Goal: Task Accomplishment & Management: Use online tool/utility

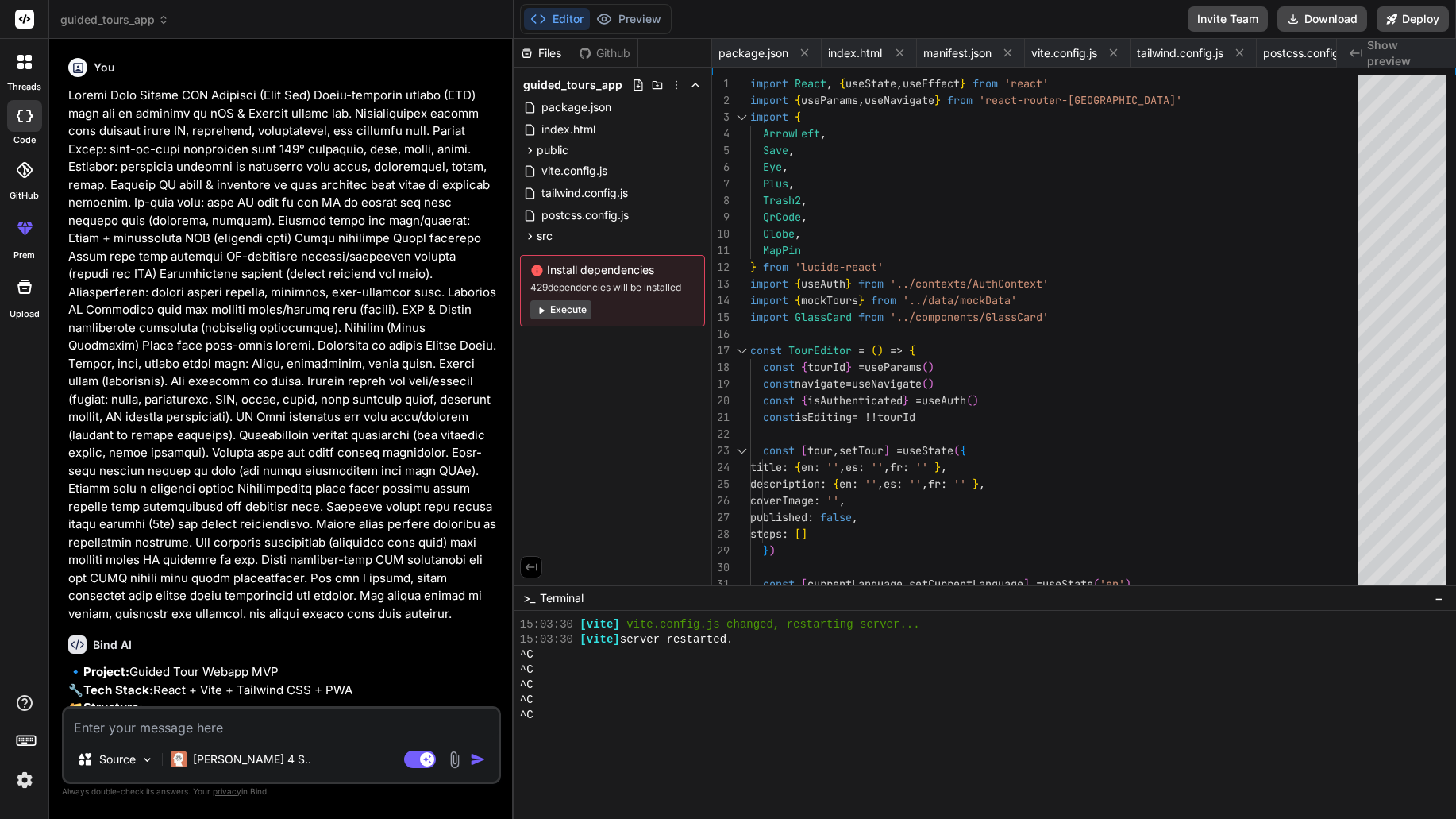
scroll to position [4346, 0]
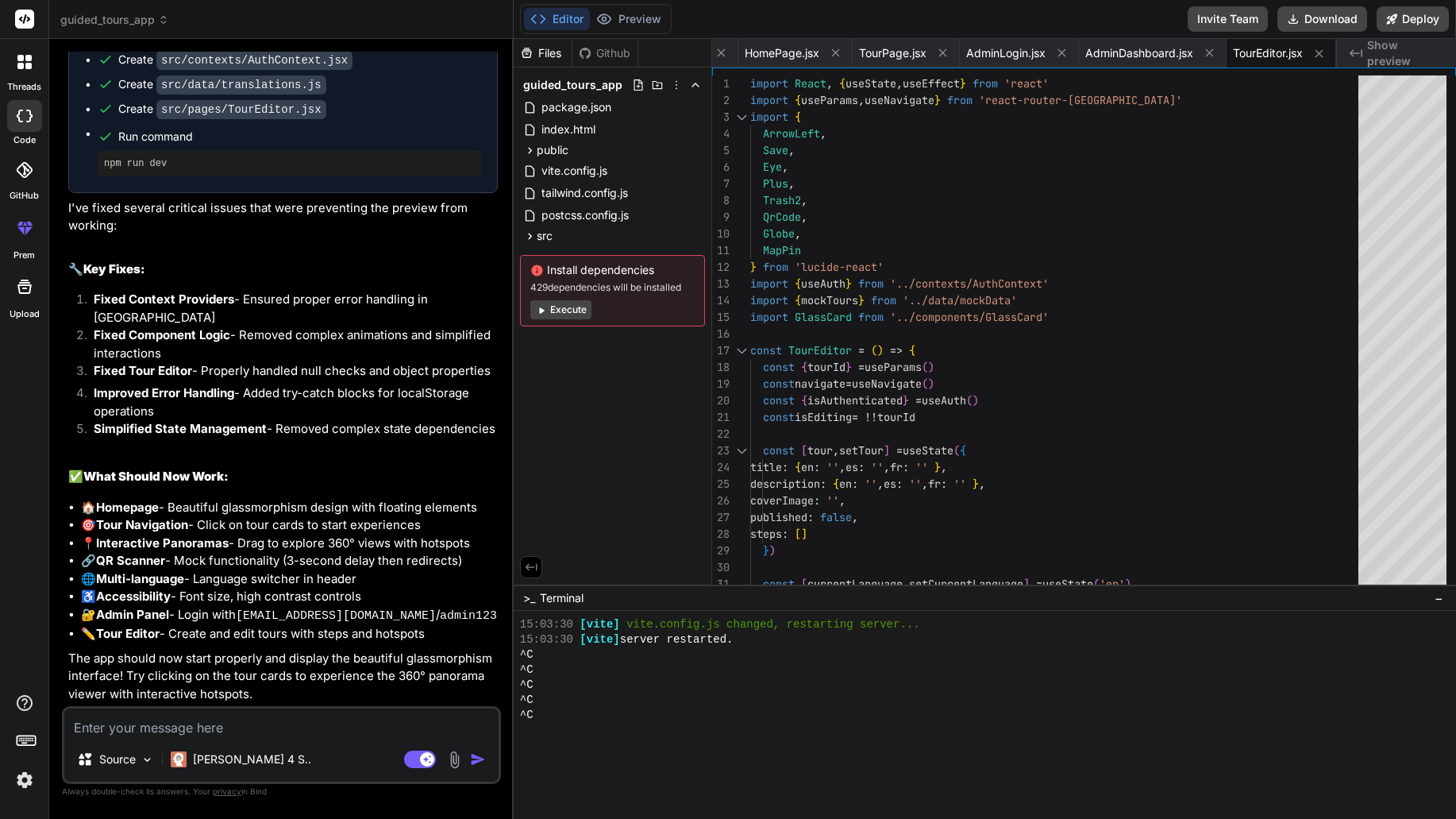
click at [262, 14] on div "guided_tours_app" at bounding box center [281, 20] width 441 height 16
click at [630, 25] on button "Preview" at bounding box center [628, 19] width 78 height 22
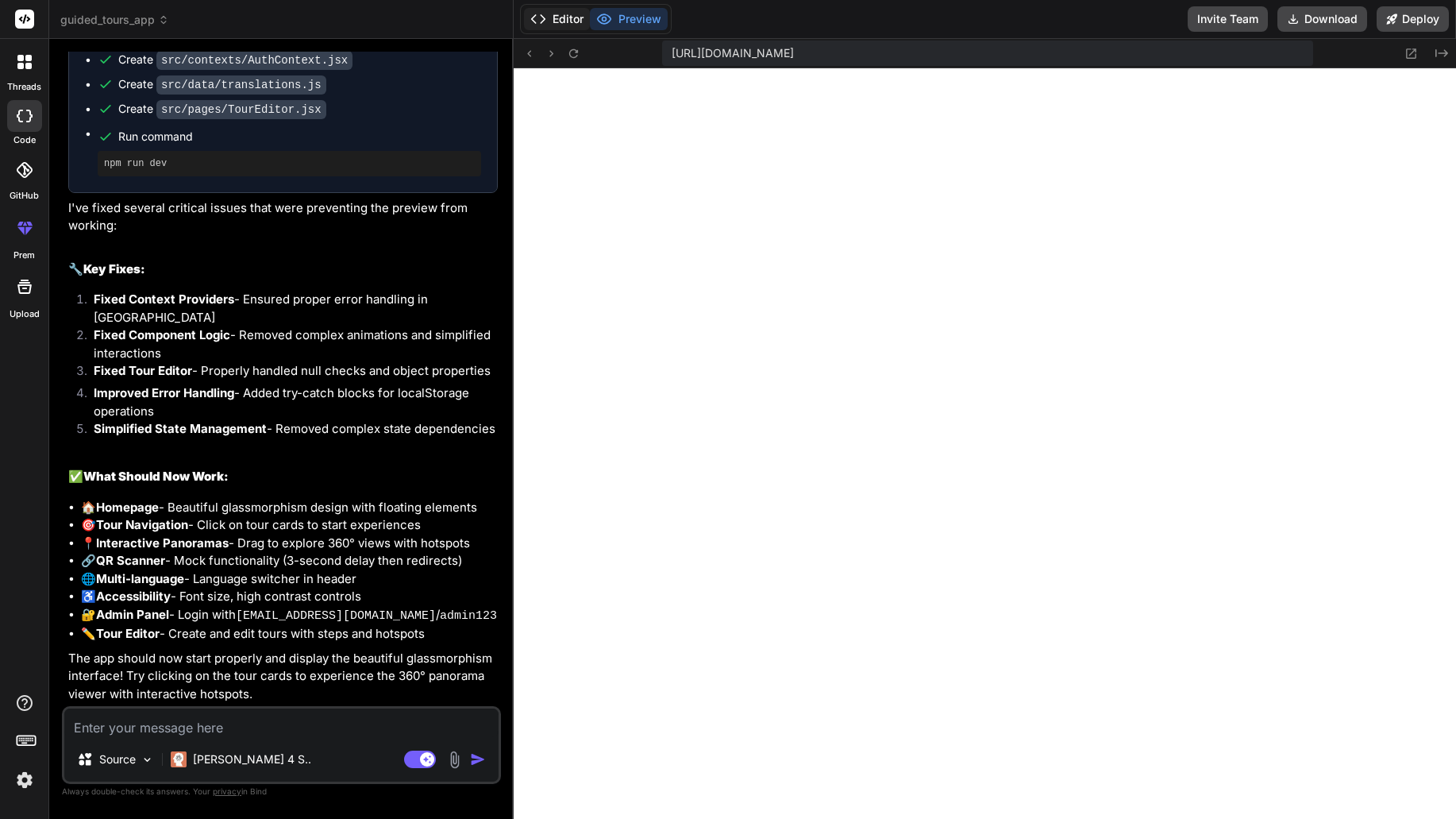
click at [568, 23] on button "Editor" at bounding box center [557, 19] width 66 height 22
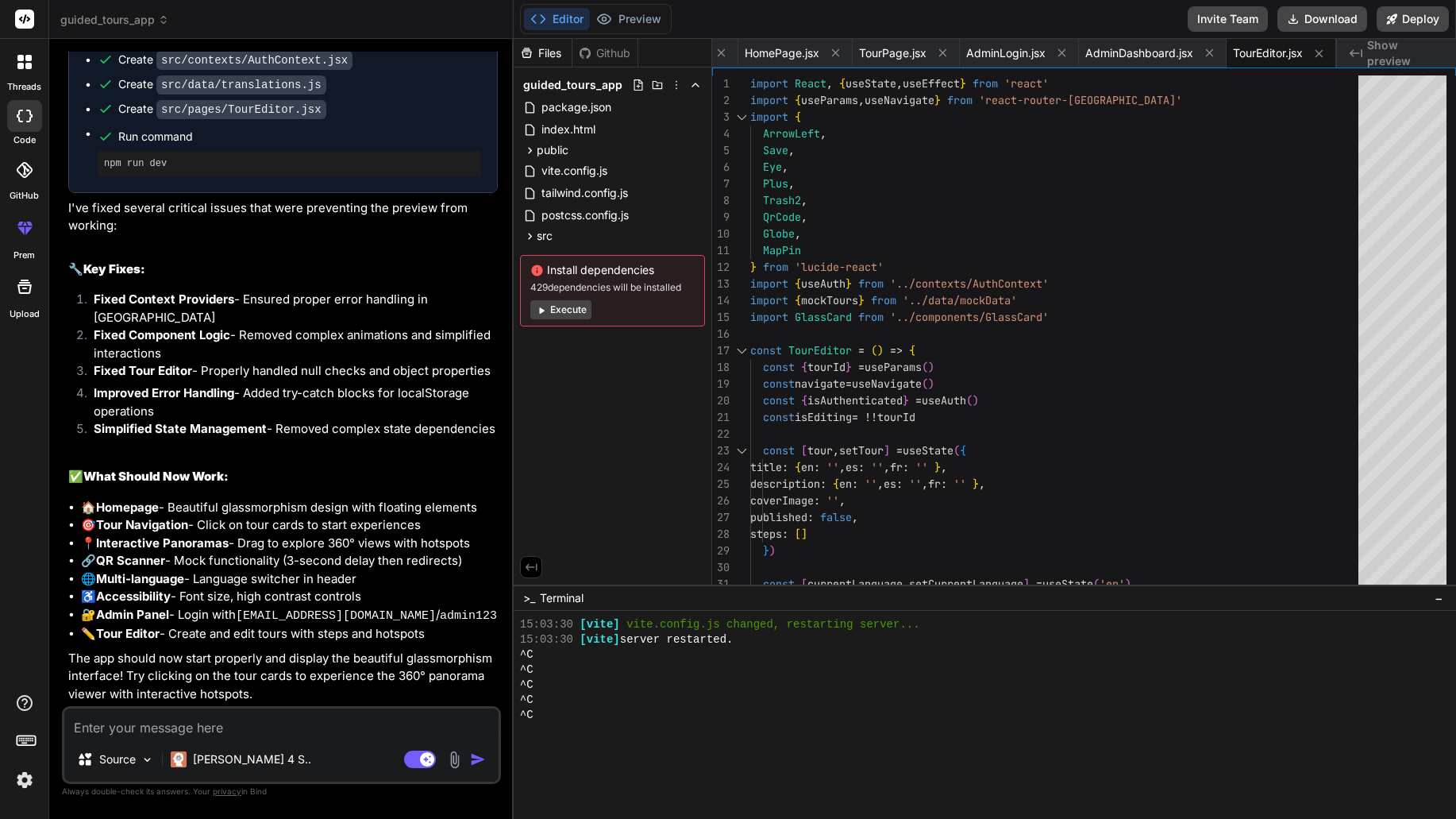
click at [578, 308] on button "Execute" at bounding box center [561, 309] width 61 height 19
click at [650, 15] on button "Preview" at bounding box center [628, 19] width 78 height 22
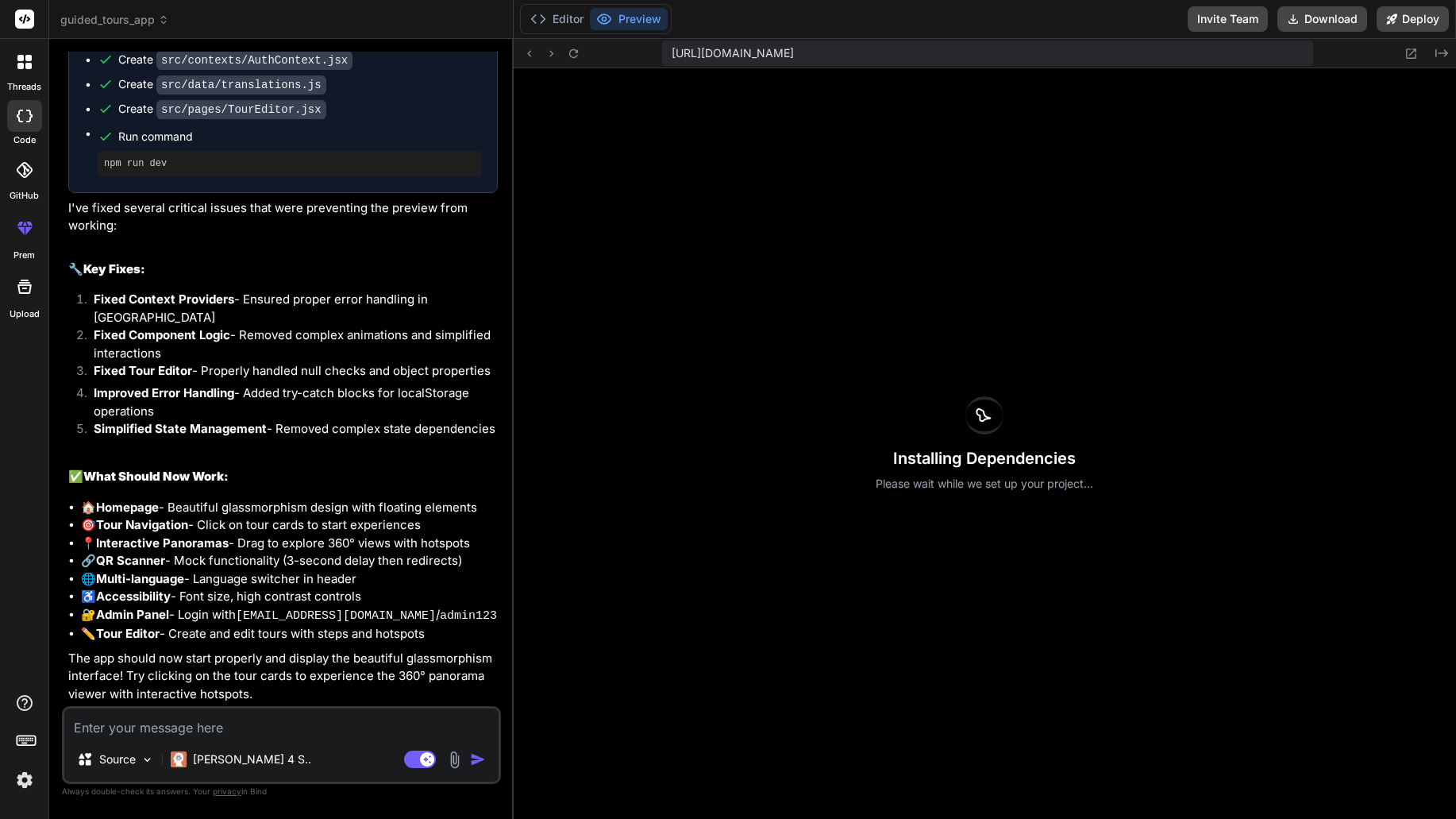
click at [1216, 358] on div "Installing Dependencies Please wait while we set up your project..." at bounding box center [985, 443] width 942 height 750
drag, startPoint x: 1081, startPoint y: 476, endPoint x: 837, endPoint y: 432, distance: 247.9
click at [837, 432] on div "Installing Dependencies Please wait while we set up your project..." at bounding box center [985, 443] width 942 height 750
copy div "Installing Dependencies Please wait while we set up your project..."
click at [1169, 314] on div "Installing Dependencies Please wait while we set up your project..." at bounding box center [985, 443] width 942 height 750
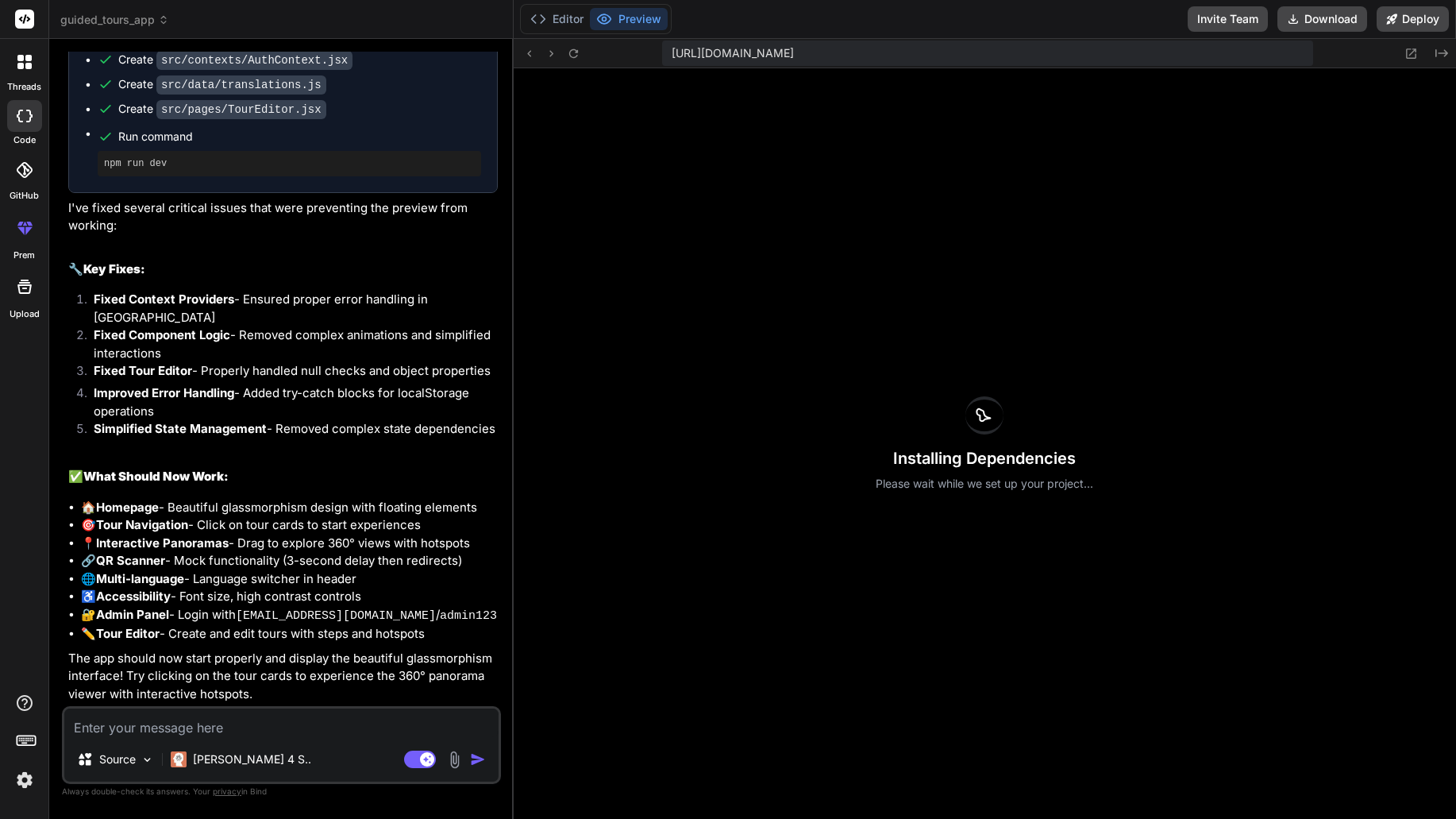
click at [32, 75] on div at bounding box center [24, 61] width 33 height 33
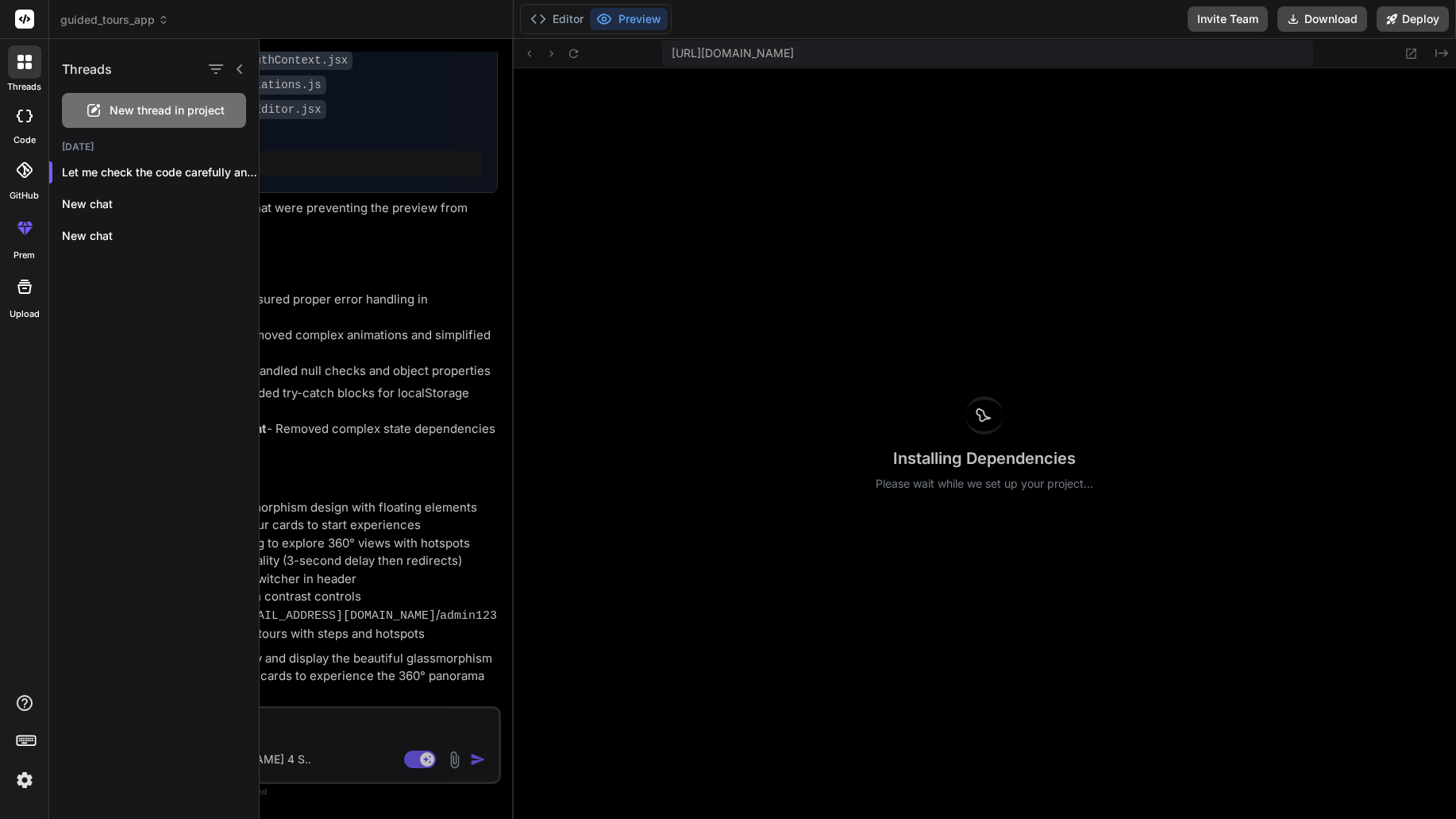
click at [107, 18] on span "guided_tours_app" at bounding box center [115, 20] width 109 height 16
click at [137, 11] on div at bounding box center [728, 410] width 1456 height 819
click at [300, 19] on div "guided_tours_app" at bounding box center [281, 20] width 441 height 16
click at [45, 61] on div "threads" at bounding box center [24, 66] width 49 height 55
click at [26, 62] on icon at bounding box center [25, 62] width 14 height 14
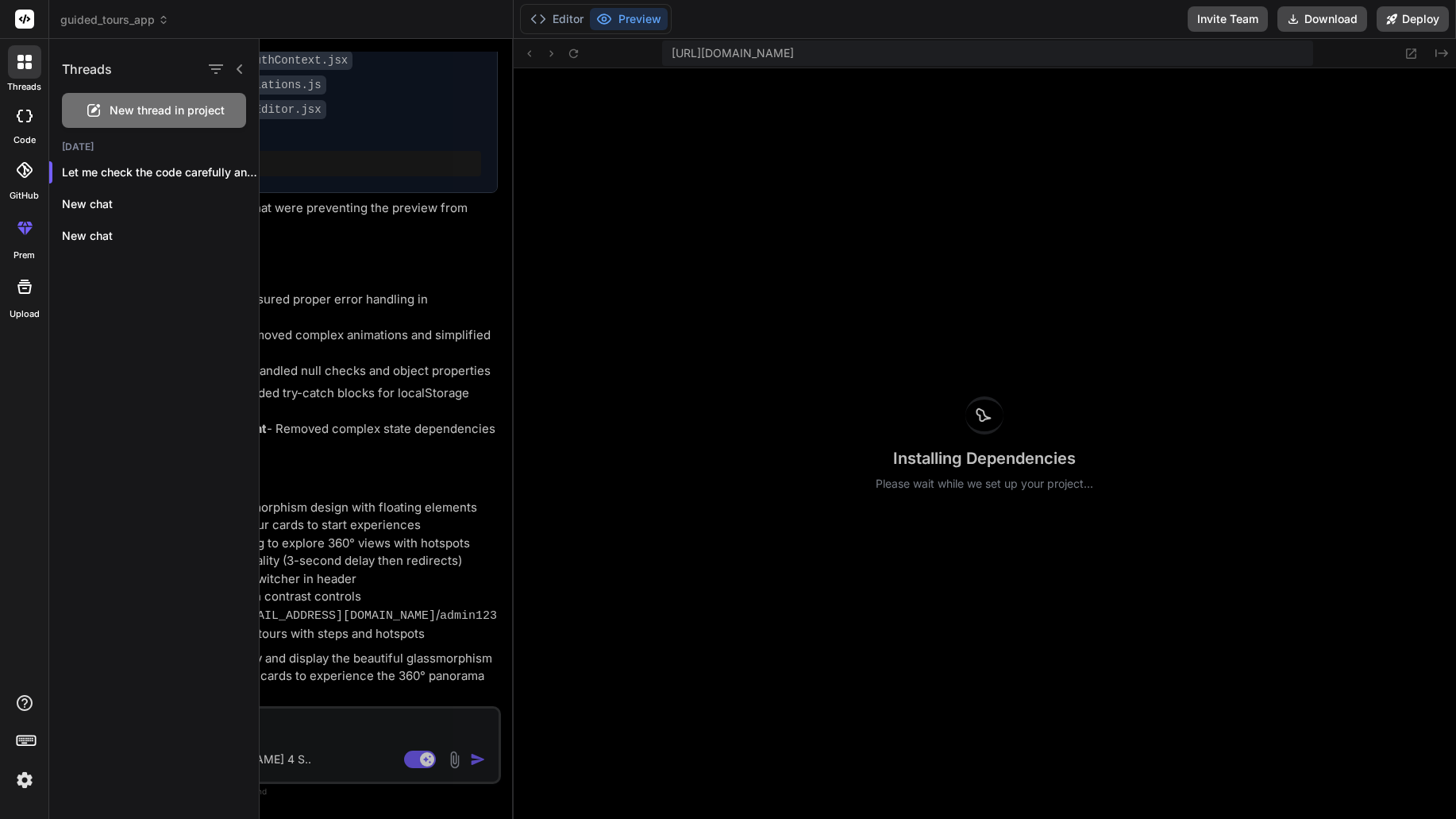
click at [781, 305] on div at bounding box center [857, 428] width 1196 height 780
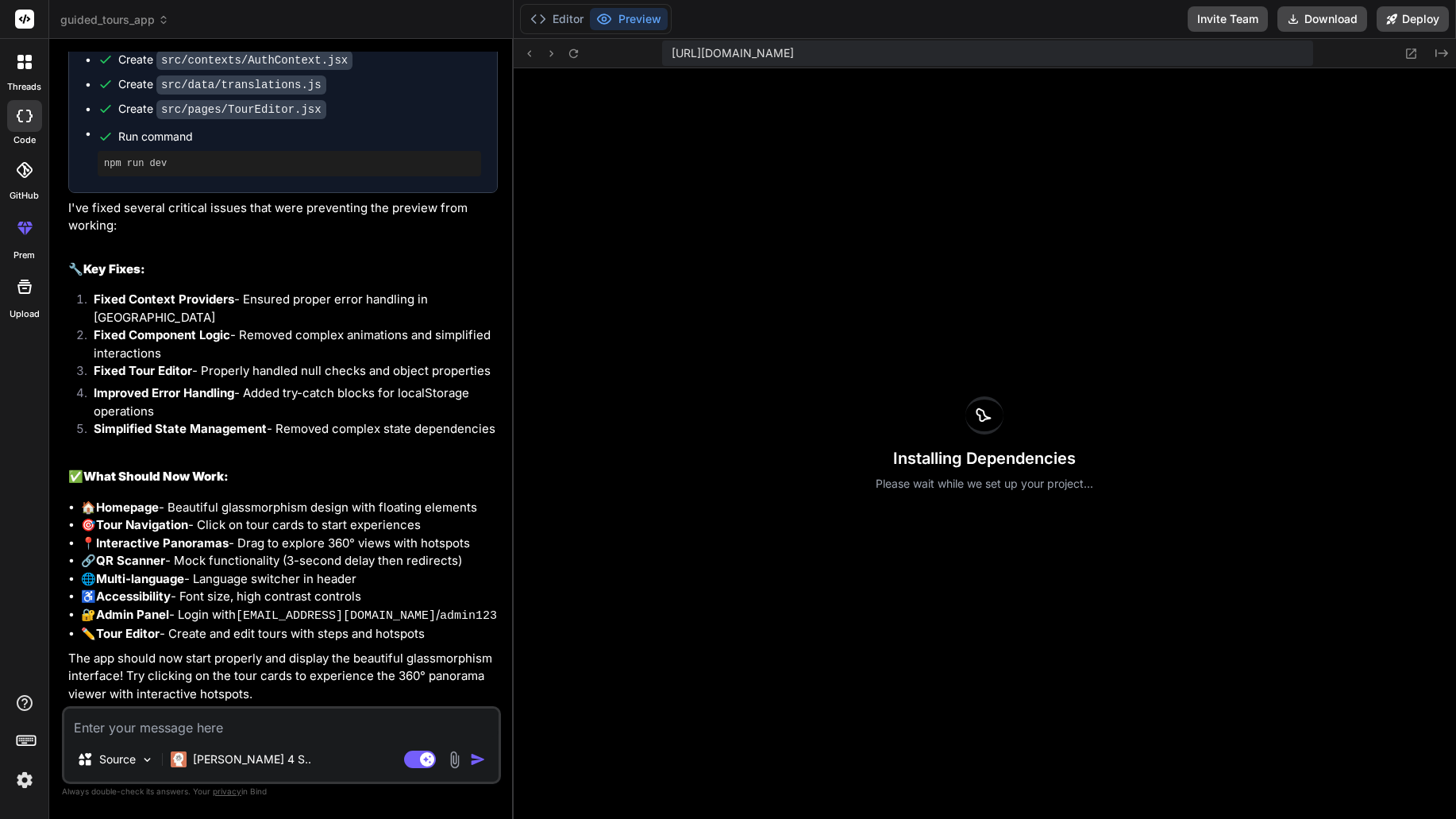
click at [141, 27] on span "guided_tours_app" at bounding box center [115, 20] width 109 height 16
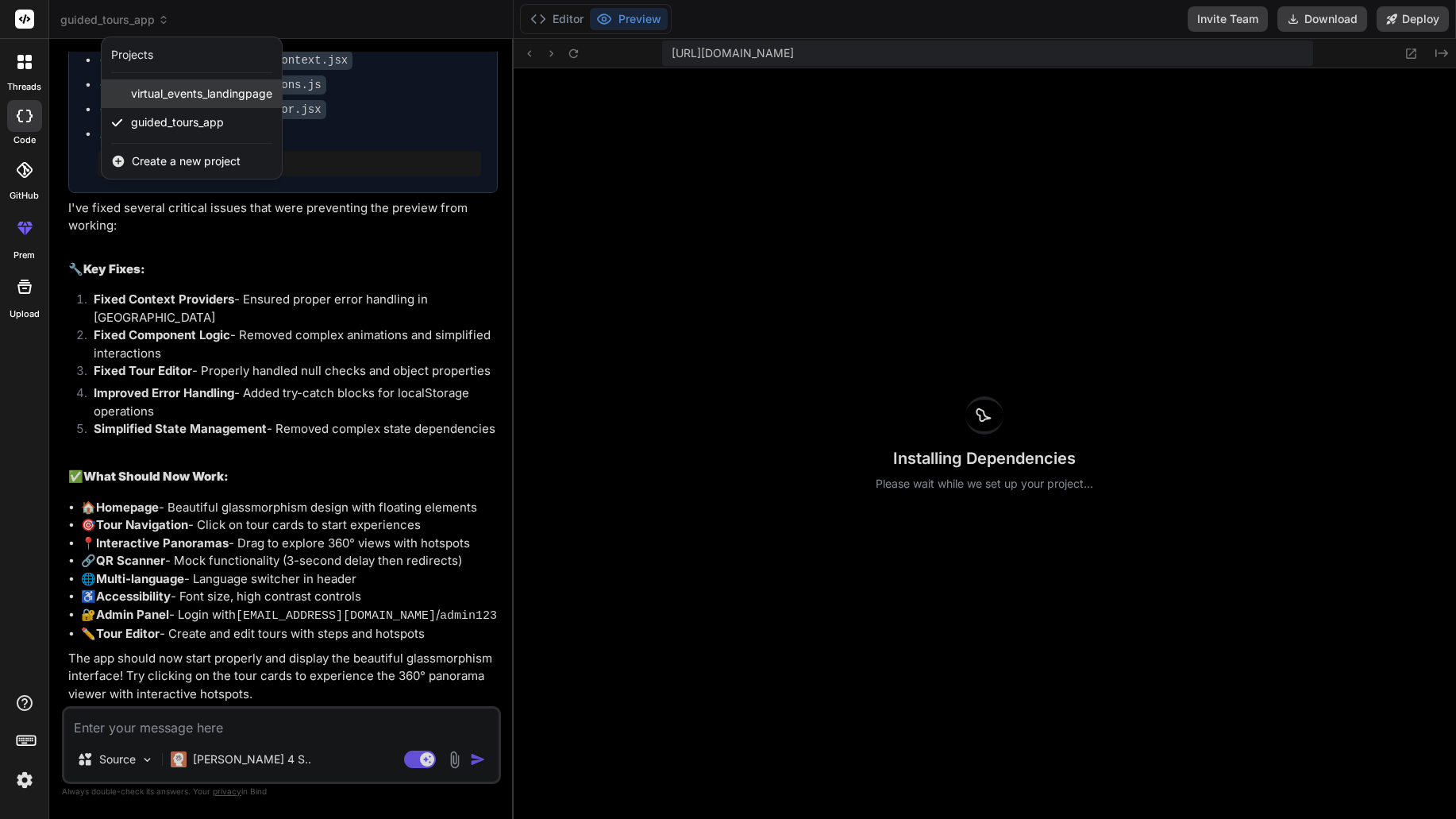
click at [199, 96] on span "virtual_events_landingpage" at bounding box center [202, 94] width 141 height 16
type textarea "x"
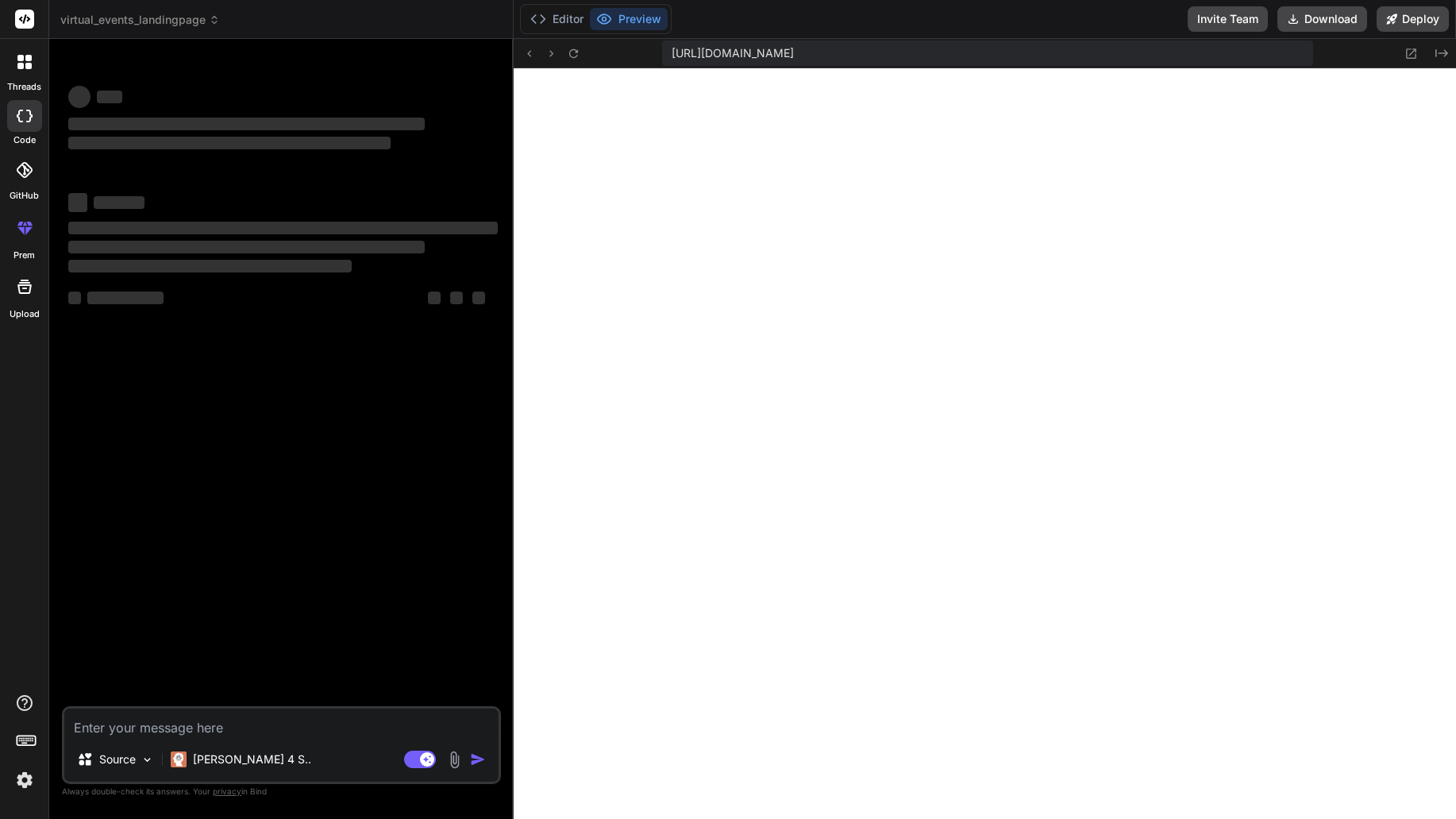
scroll to position [0, 0]
click at [557, 22] on button "Editor" at bounding box center [557, 19] width 66 height 22
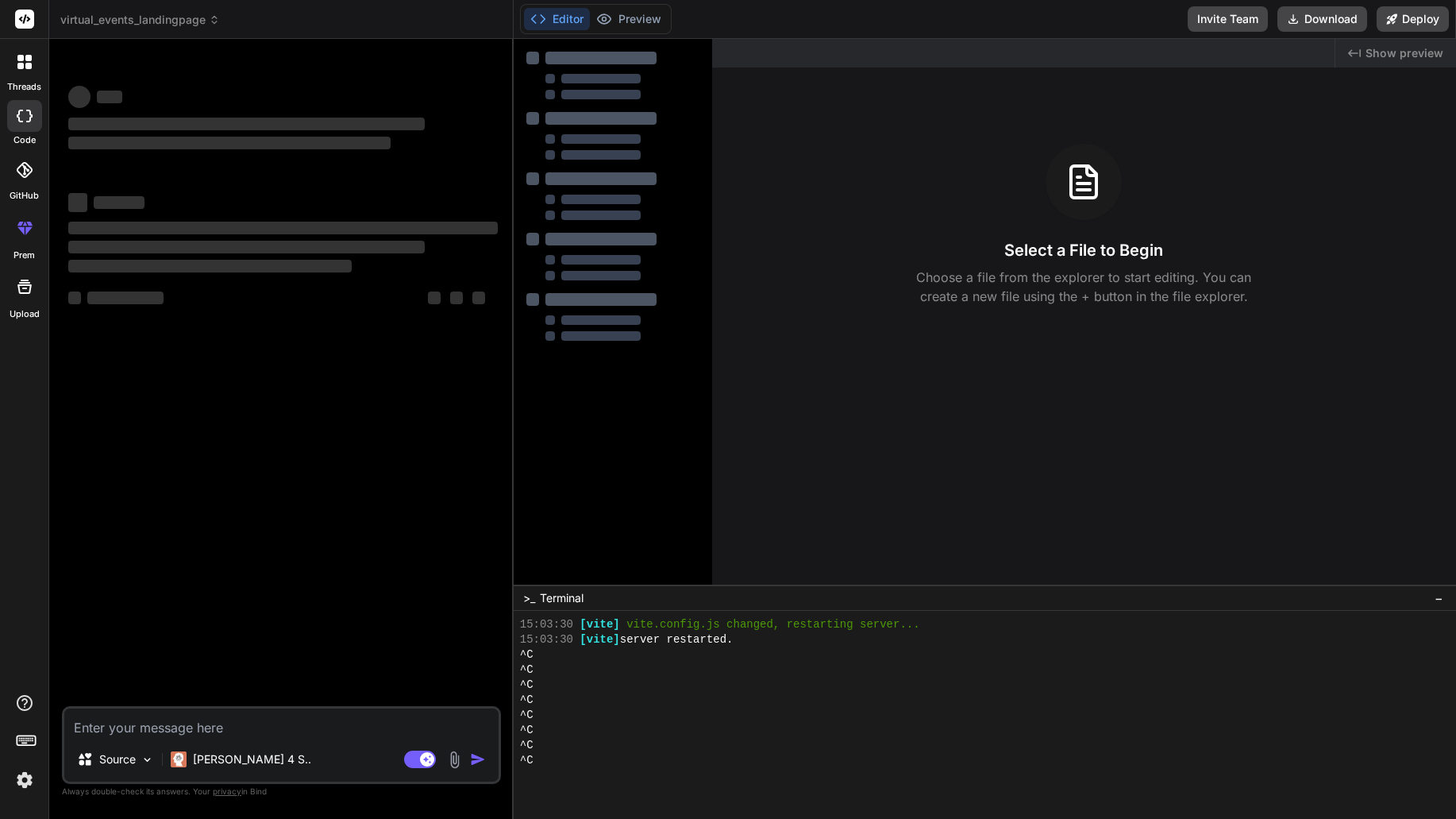
click at [557, 22] on button "Editor" at bounding box center [557, 19] width 66 height 22
click at [628, 25] on button "Preview" at bounding box center [628, 19] width 78 height 22
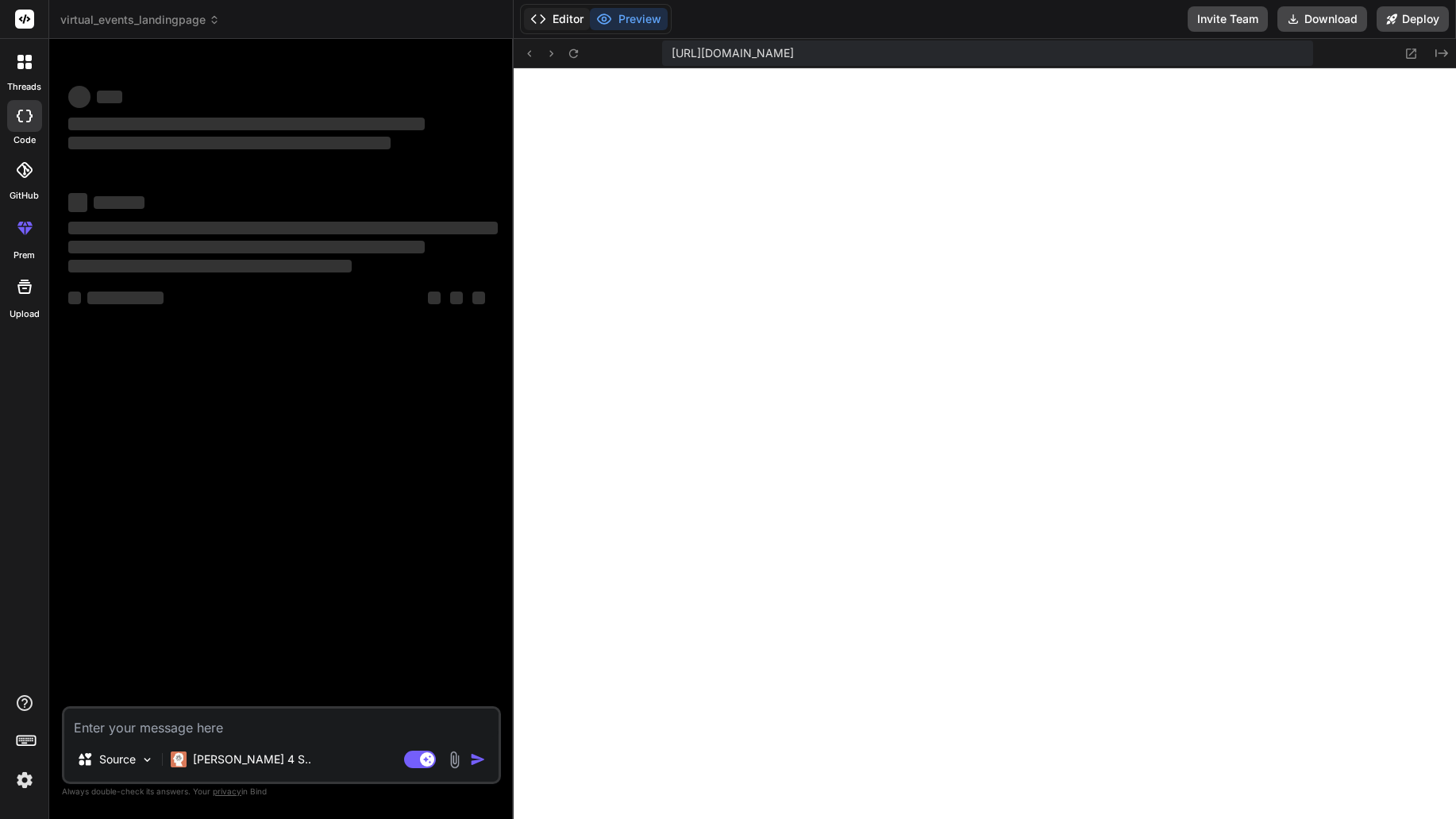
click at [570, 17] on button "Editor" at bounding box center [557, 19] width 66 height 22
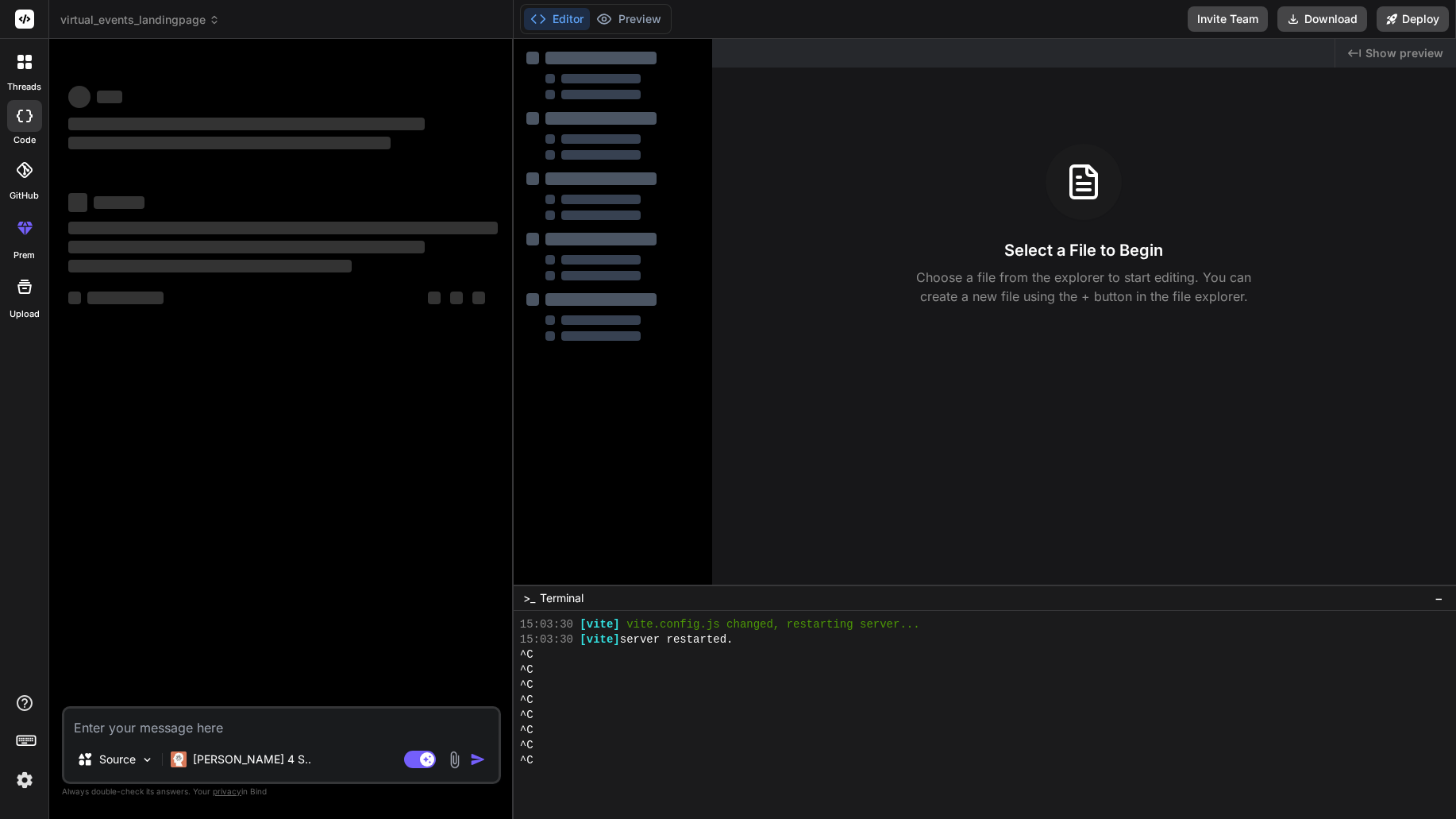
click at [208, 146] on span "‌" at bounding box center [230, 142] width 323 height 13
click at [217, 721] on textarea at bounding box center [282, 722] width 434 height 29
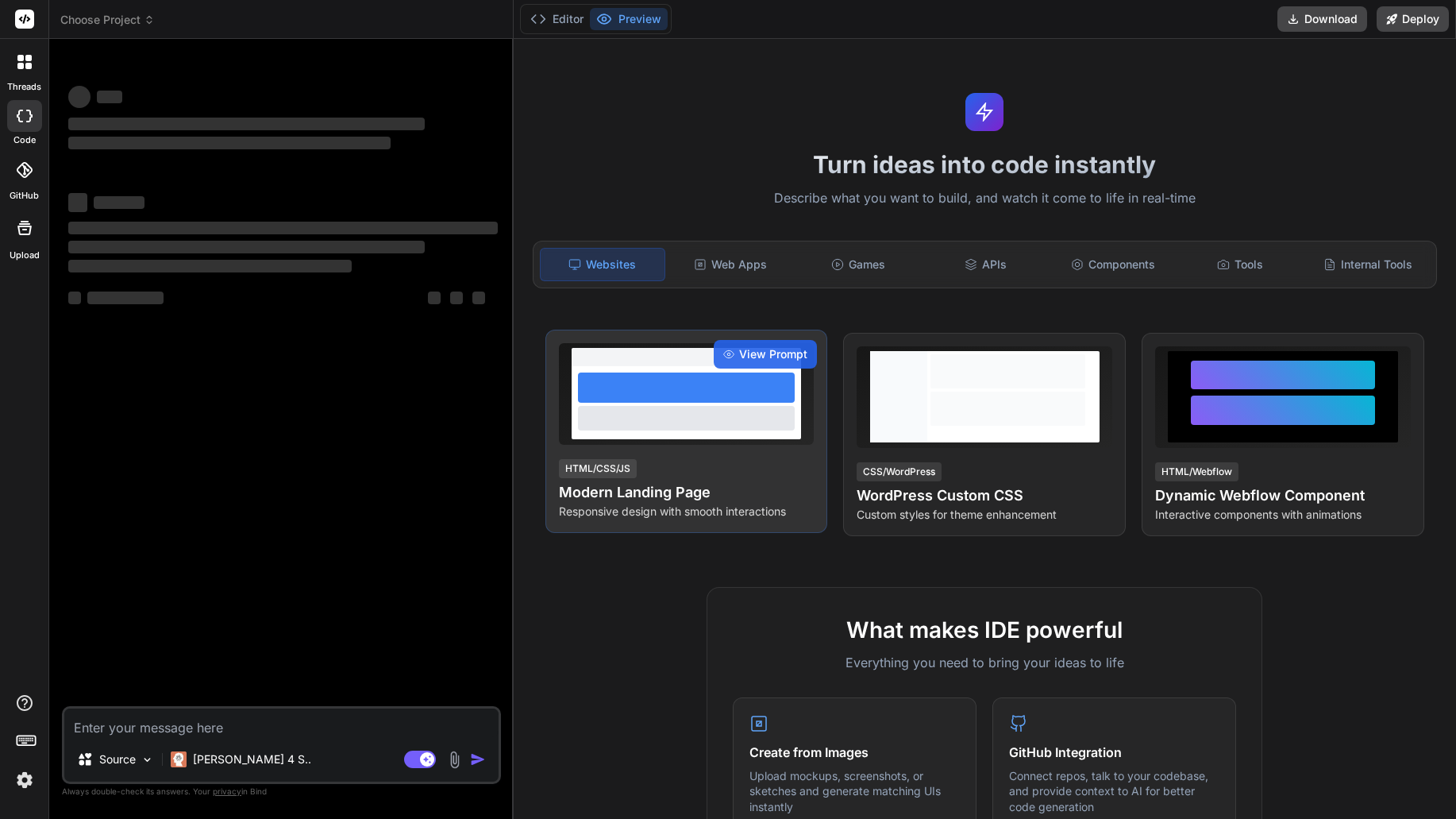
click at [674, 494] on h4 "Modern Landing Page" at bounding box center [686, 492] width 256 height 22
click at [752, 347] on span "View Prompt" at bounding box center [773, 355] width 69 height 16
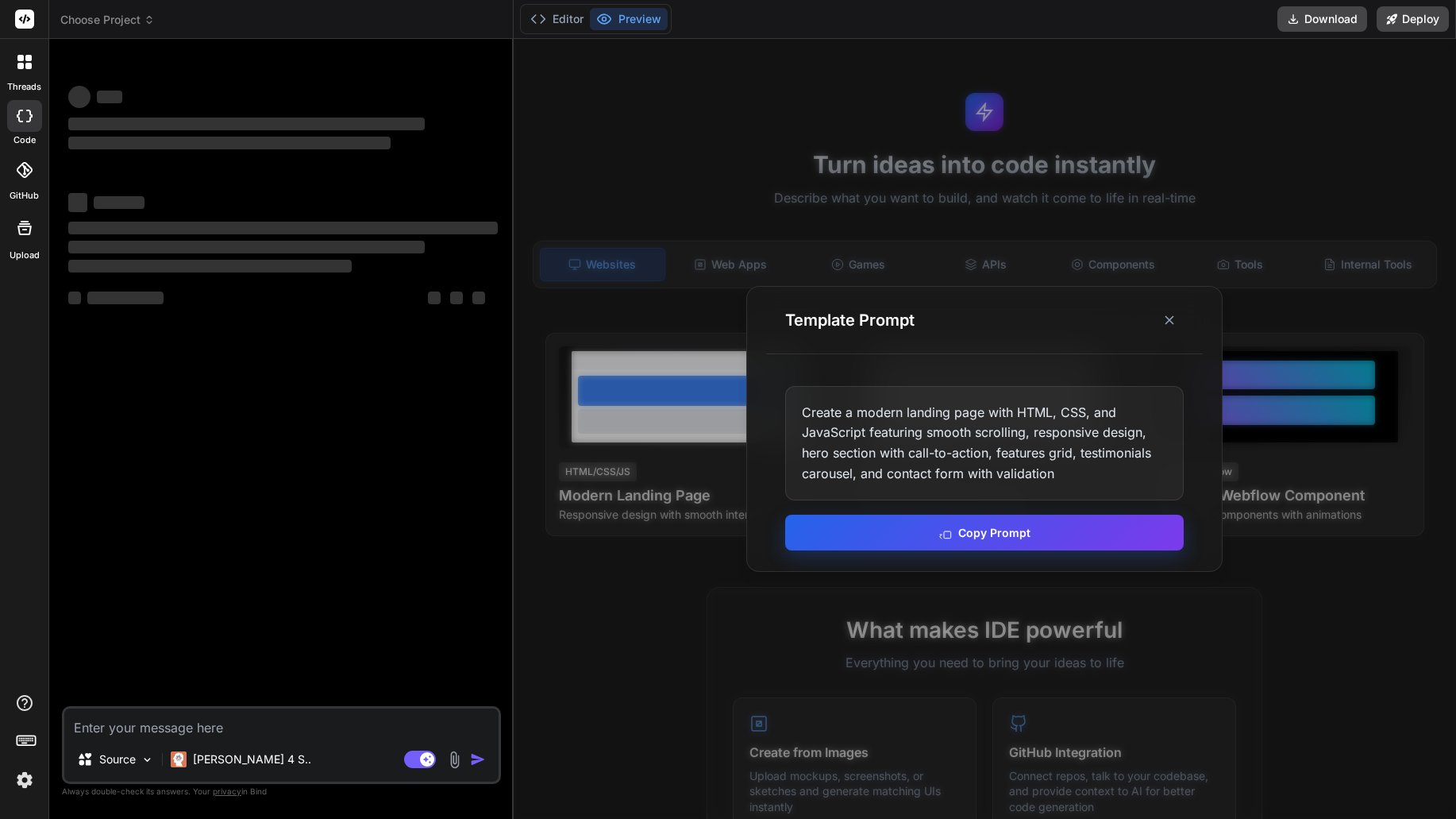
click at [1055, 528] on button "Copy Prompt" at bounding box center [984, 533] width 398 height 36
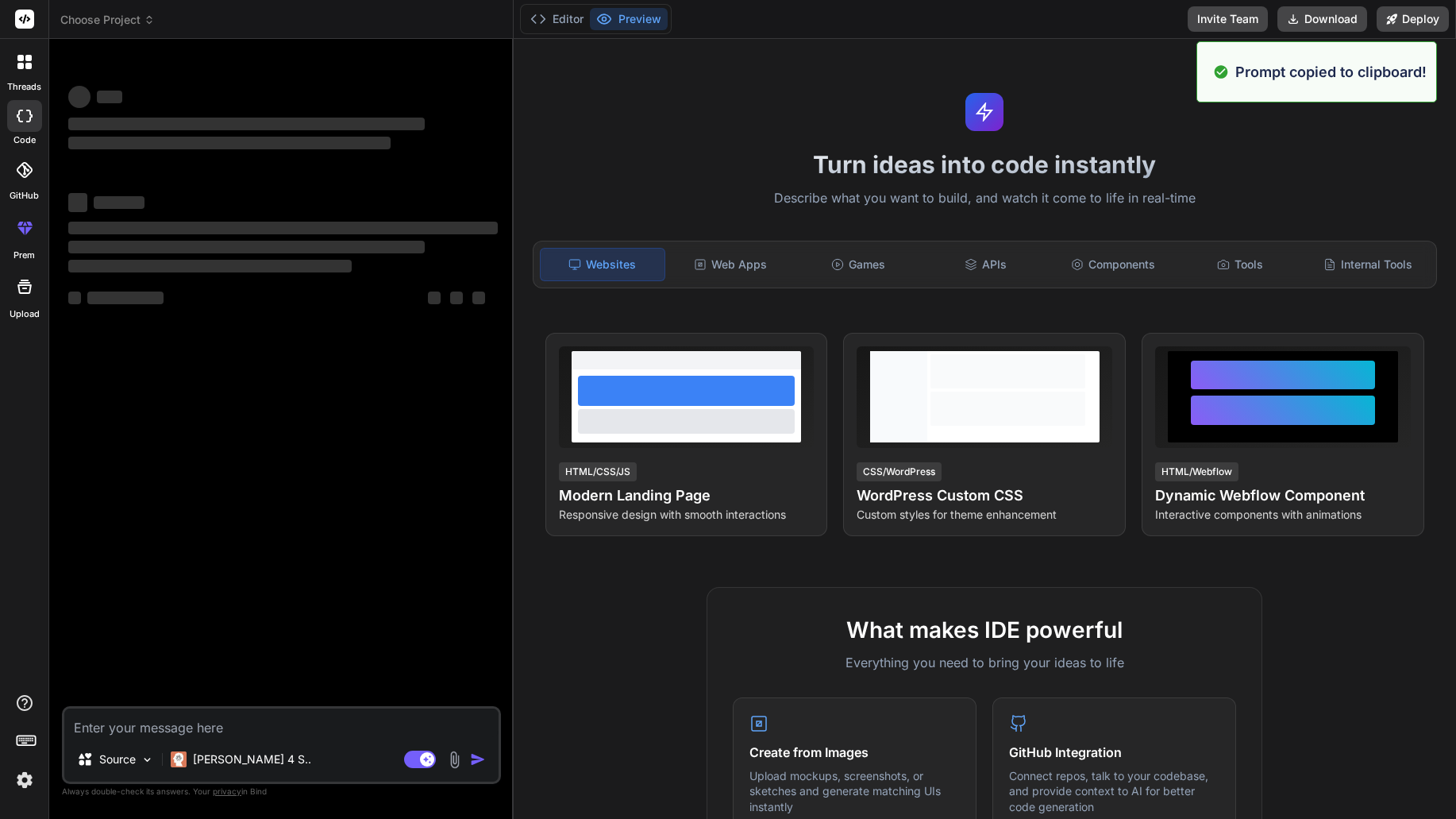
click at [234, 728] on textarea at bounding box center [282, 722] width 434 height 29
paste textarea "Create a modern landing page with HTML, CSS, and JavaScript featuring smooth sc…"
type textarea "x"
type textarea "Create a modern landing page with HTML, CSS, and JavaScript featuring smooth sc…"
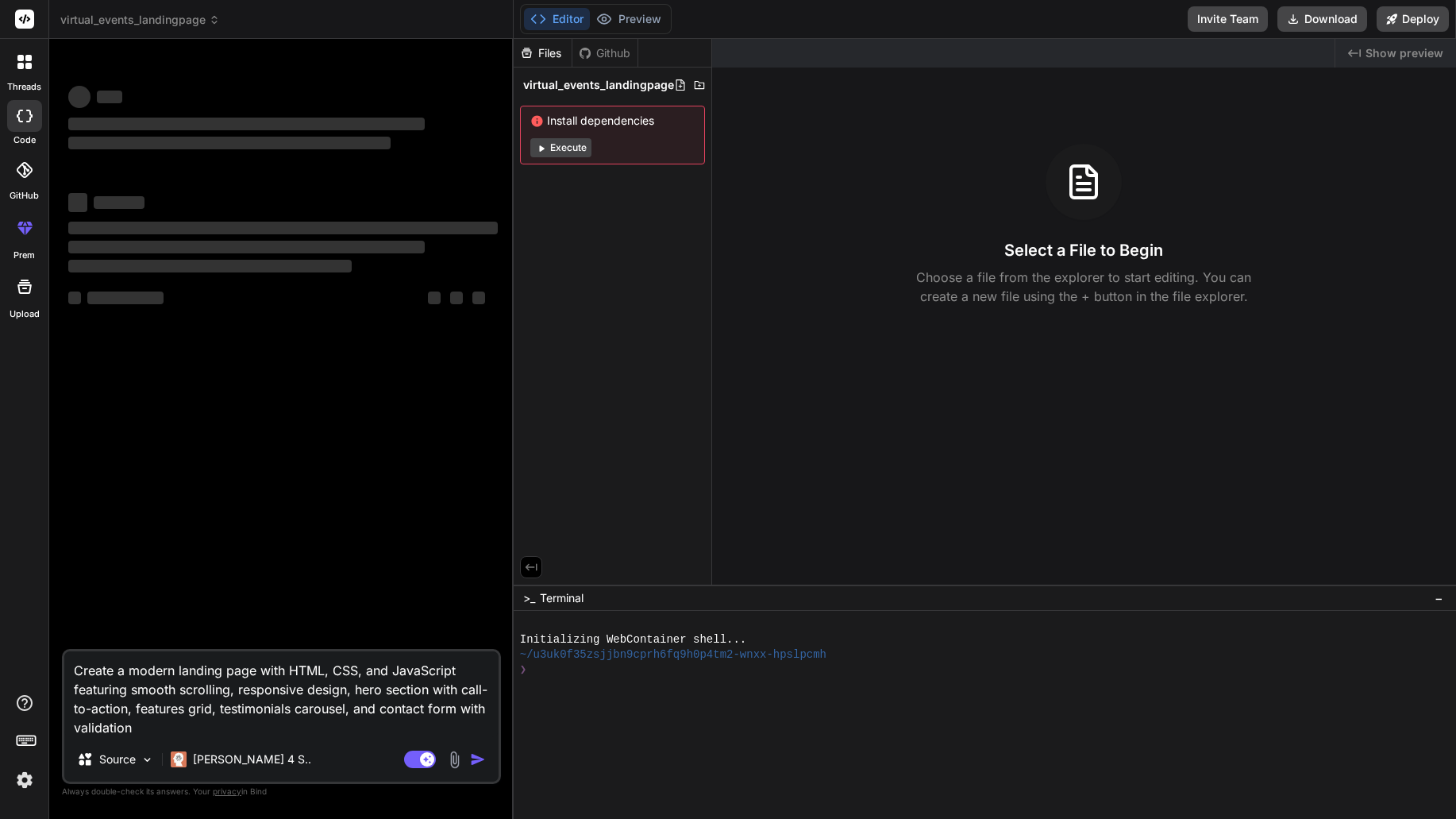
click at [188, 724] on textarea "Create a modern landing page with HTML, CSS, and JavaScript featuring smooth sc…" at bounding box center [282, 694] width 434 height 86
type textarea "x"
type textarea "Create a modern landing page with HTML, CSS, and JavaScript featuring smooth sc…"
type textarea "x"
type textarea "Create a modern landing page with HTML, CSS, and JavaScript featuring smooth sc…"
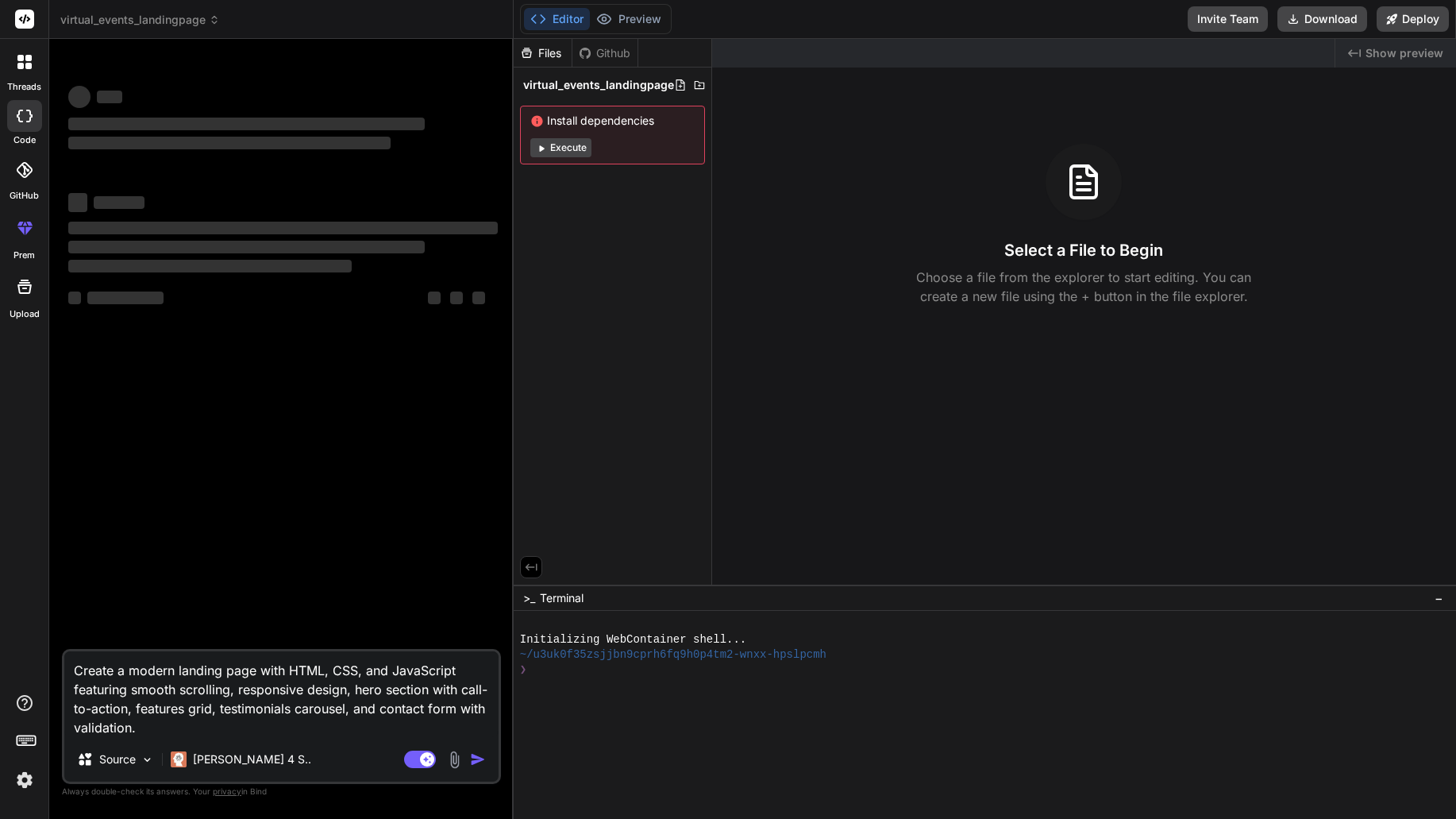
type textarea "x"
type textarea "Create a modern landing page with HTML, CSS, and JavaScript featuring smooth sc…"
type textarea "x"
type textarea "Create a modern landing page with HTML, CSS, and JavaScript featuring smooth sc…"
type textarea "x"
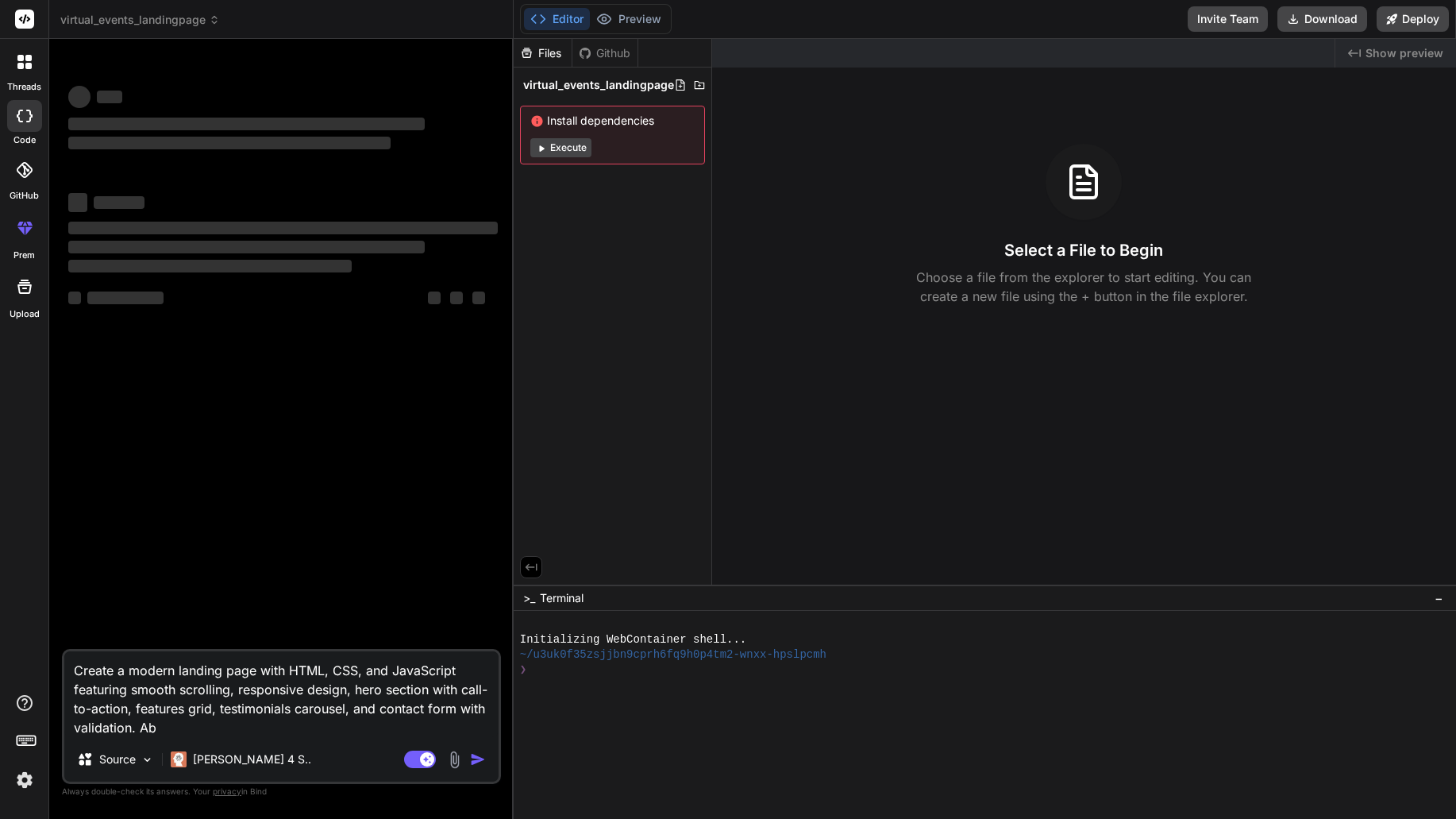
type textarea "Create a modern landing page with HTML, CSS, and JavaScript featuring smooth sc…"
type textarea "x"
type textarea "Create a modern landing page with HTML, CSS, and JavaScript featuring smooth sc…"
type textarea "x"
type textarea "Create a modern landing page with HTML, CSS, and JavaScript featuring smooth sc…"
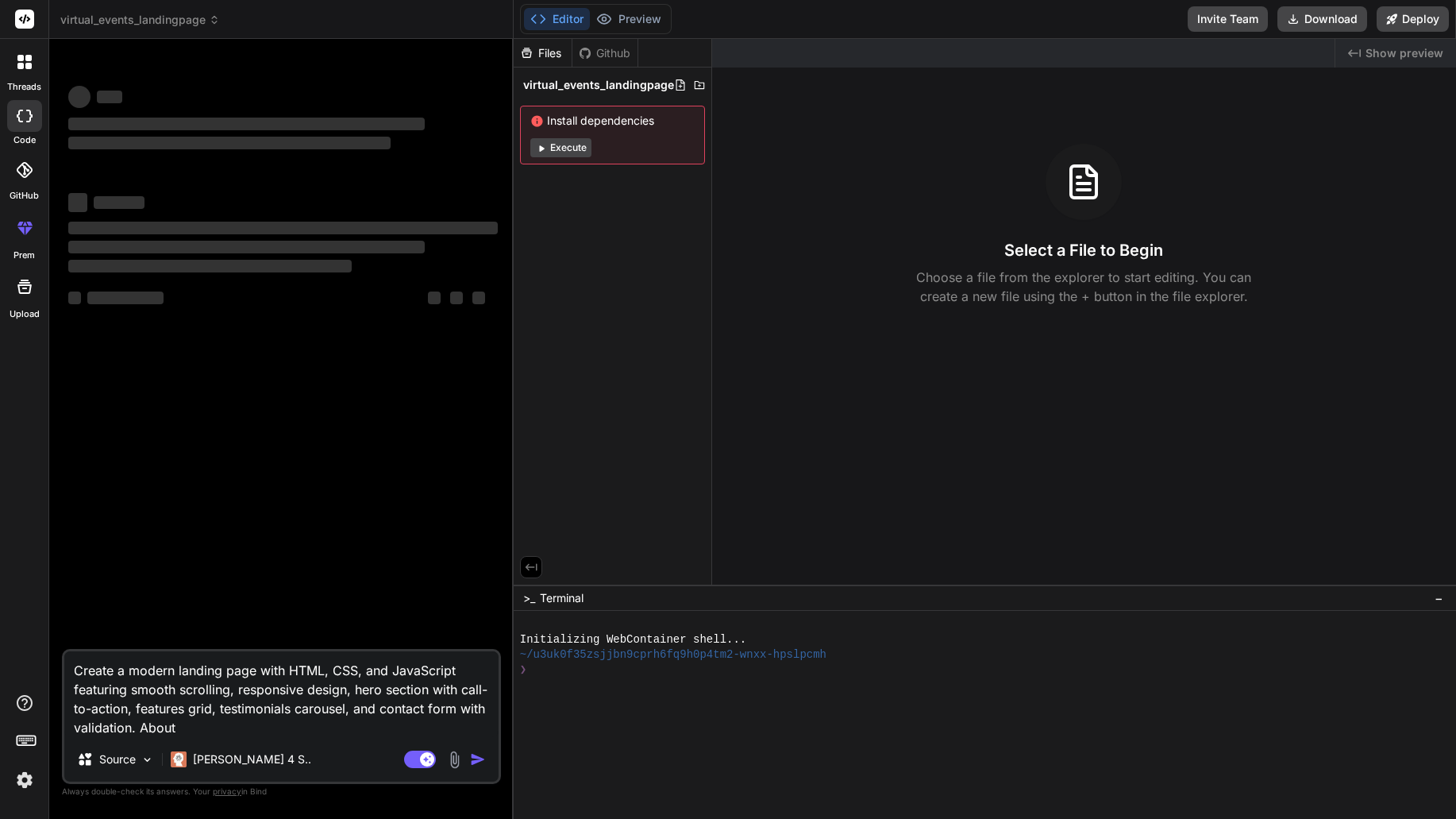
type textarea "x"
type textarea "Create a modern landing page with HTML, CSS, and JavaScript featuring smooth sc…"
type textarea "x"
type textarea "Create a modern landing page with HTML, CSS, and JavaScript featuring smooth sc…"
type textarea "x"
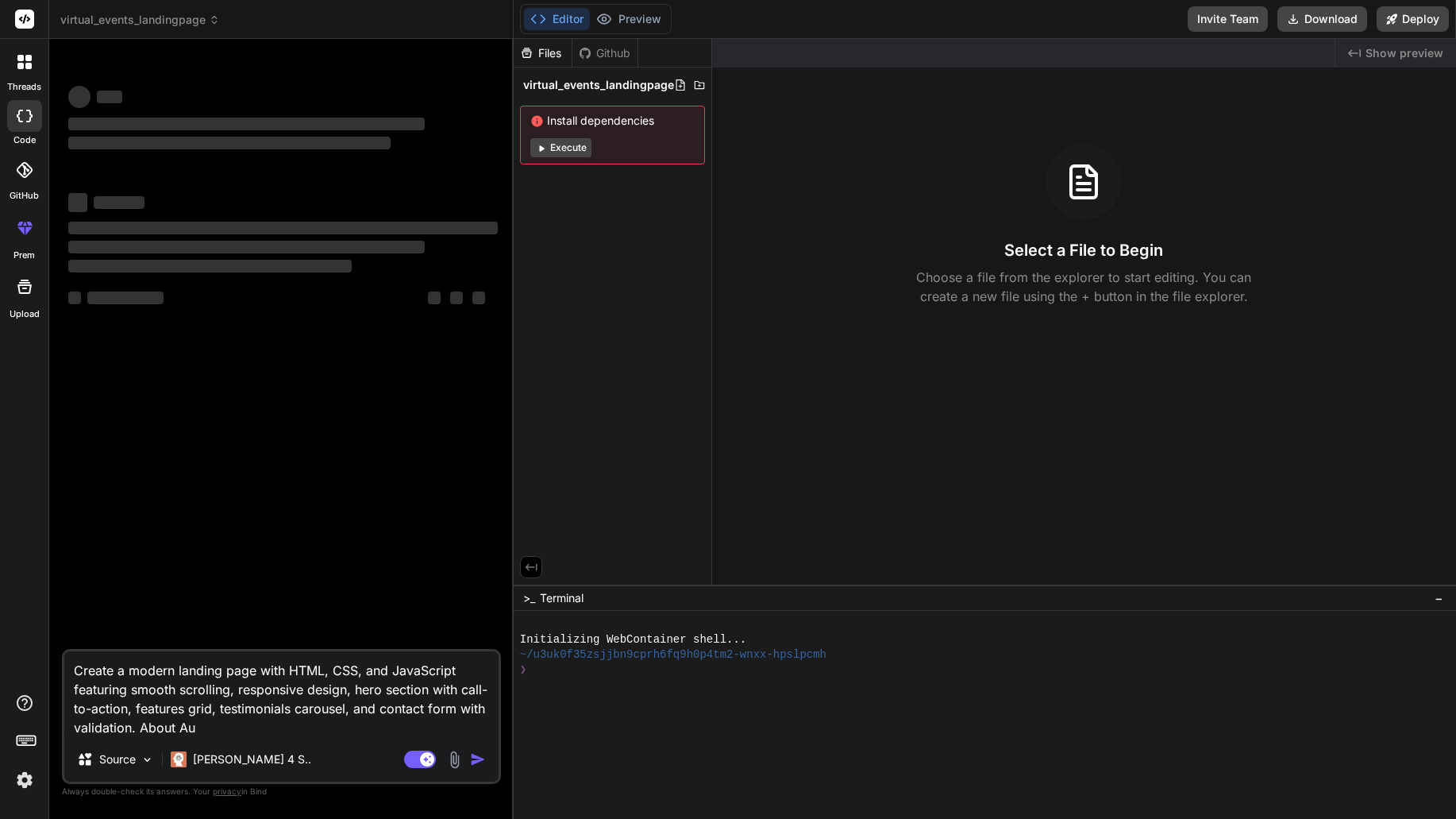
type textarea "Create a modern landing page with HTML, CSS, and JavaScript featuring smooth sc…"
type textarea "x"
type textarea "Create a modern landing page with HTML, CSS, and JavaScript featuring smooth sc…"
type textarea "x"
type textarea "Create a modern landing page with HTML, CSS, and JavaScript featuring smooth sc…"
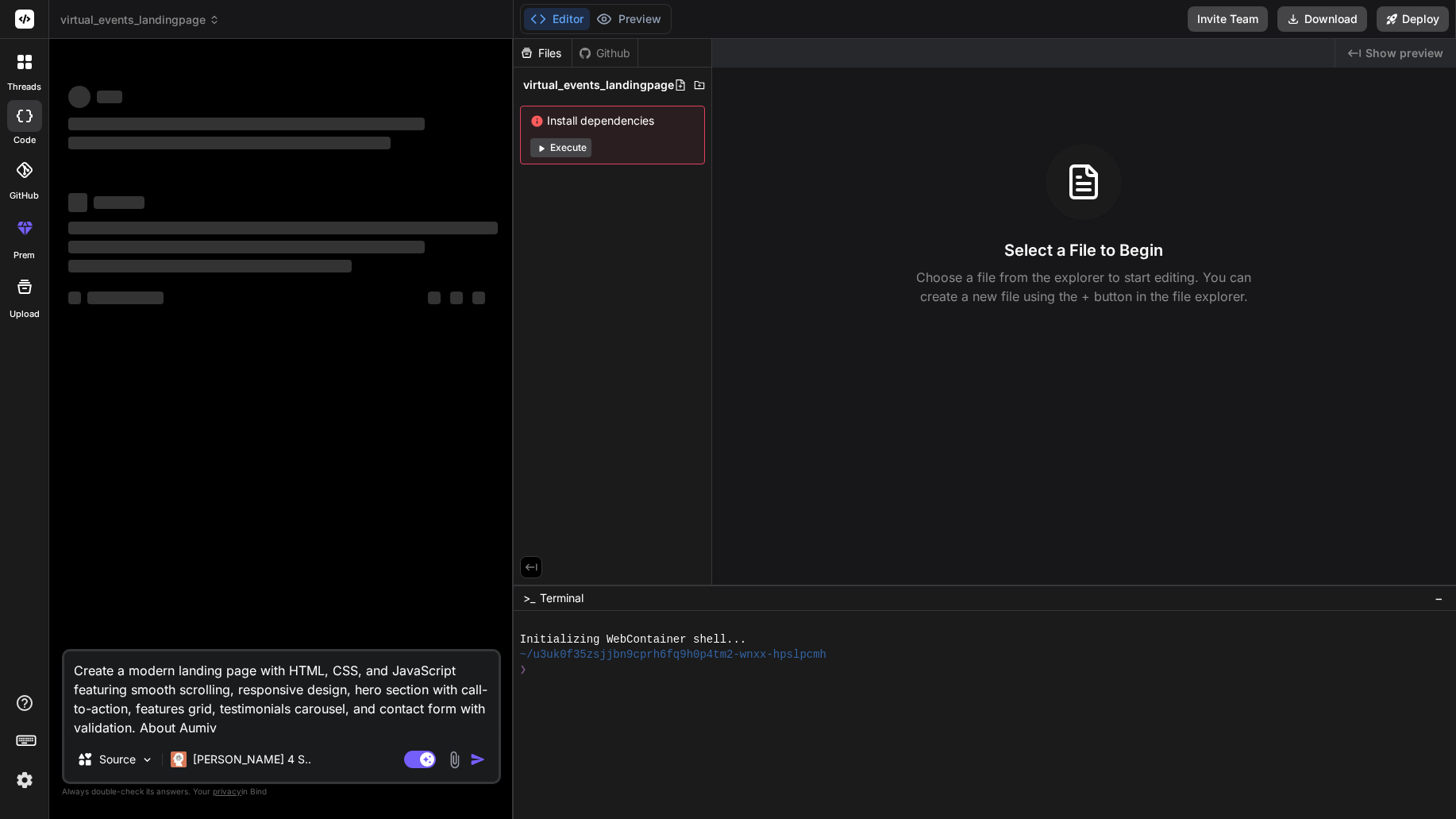
type textarea "x"
type textarea "Create a modern landing page with HTML, CSS, and JavaScript featuring smooth sc…"
type textarea "x"
type textarea "Create a modern landing page with HTML, CSS, and JavaScript featuring smooth sc…"
type textarea "x"
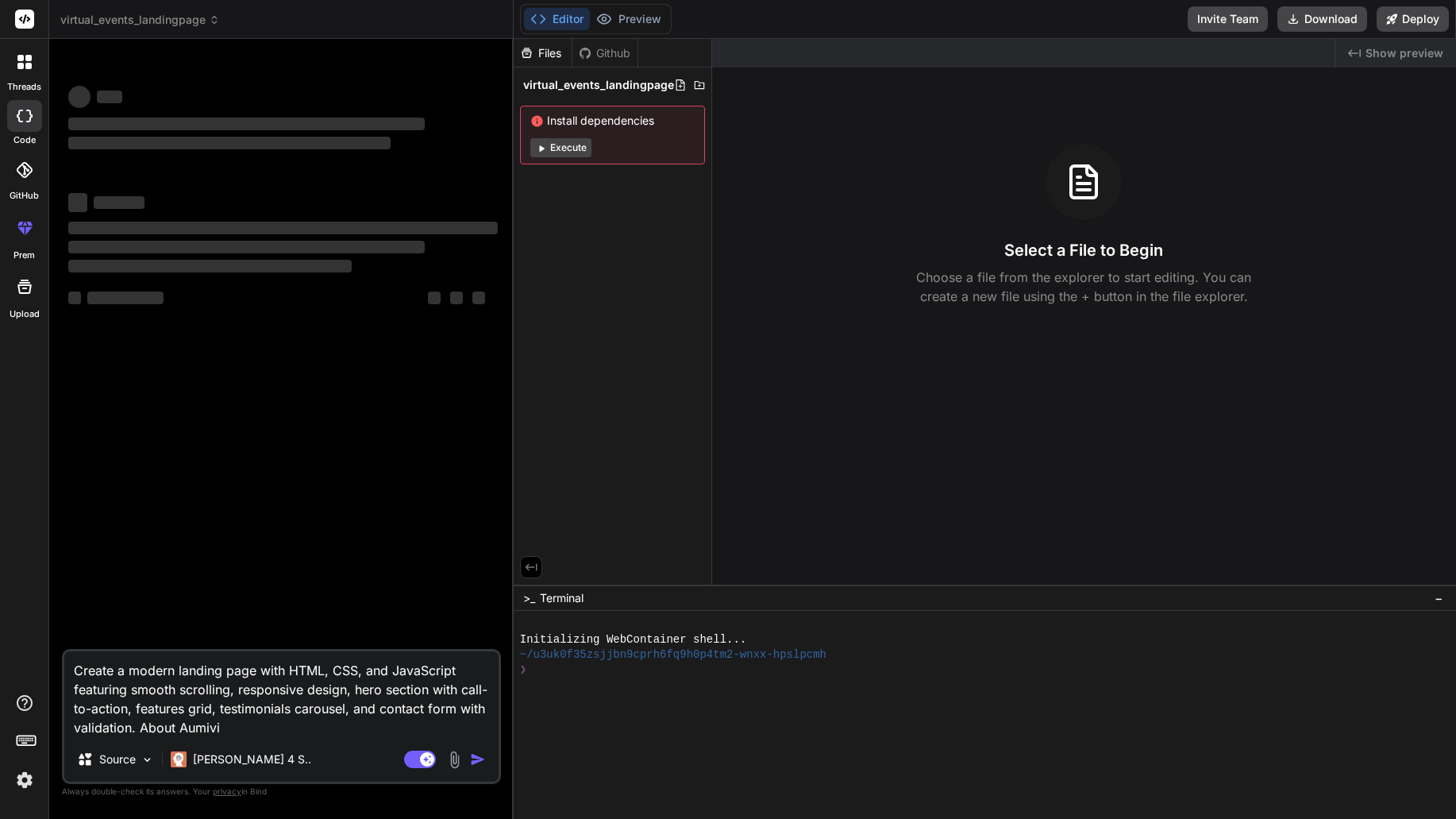
type textarea "Create a modern landing page with HTML, CSS, and JavaScript featuring smooth sc…"
type textarea "x"
type textarea "Create a modern landing page with HTML, CSS, and JavaScript featuring smooth sc…"
type textarea "x"
type textarea "Create a modern landing page with HTML, CSS, and JavaScript featuring smooth sc…"
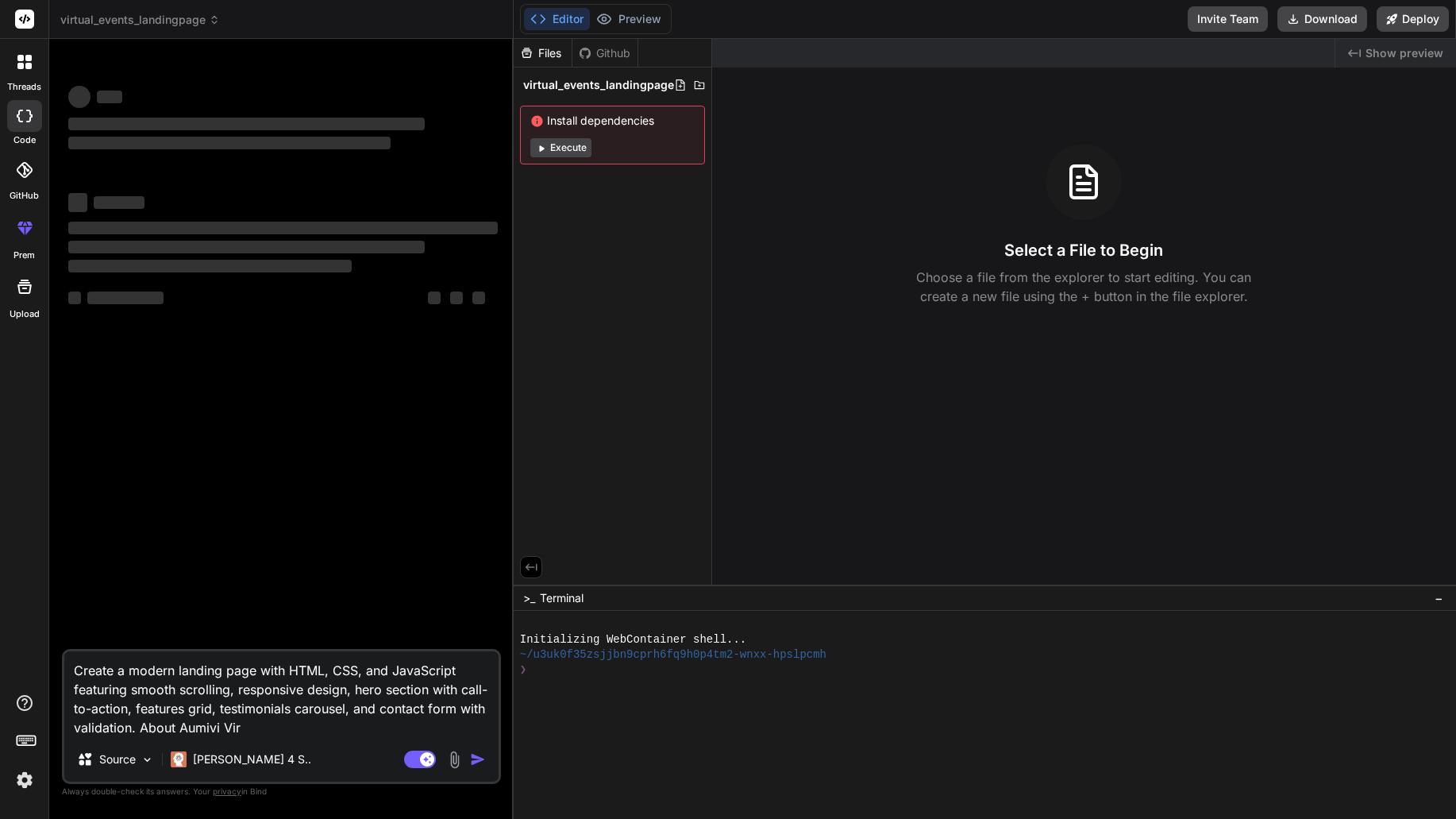
type textarea "x"
type textarea "Create a modern landing page with HTML, CSS, and JavaScript featuring smooth sc…"
type textarea "x"
type textarea "Create a modern landing page with HTML, CSS, and JavaScript featuring smooth sc…"
type textarea "x"
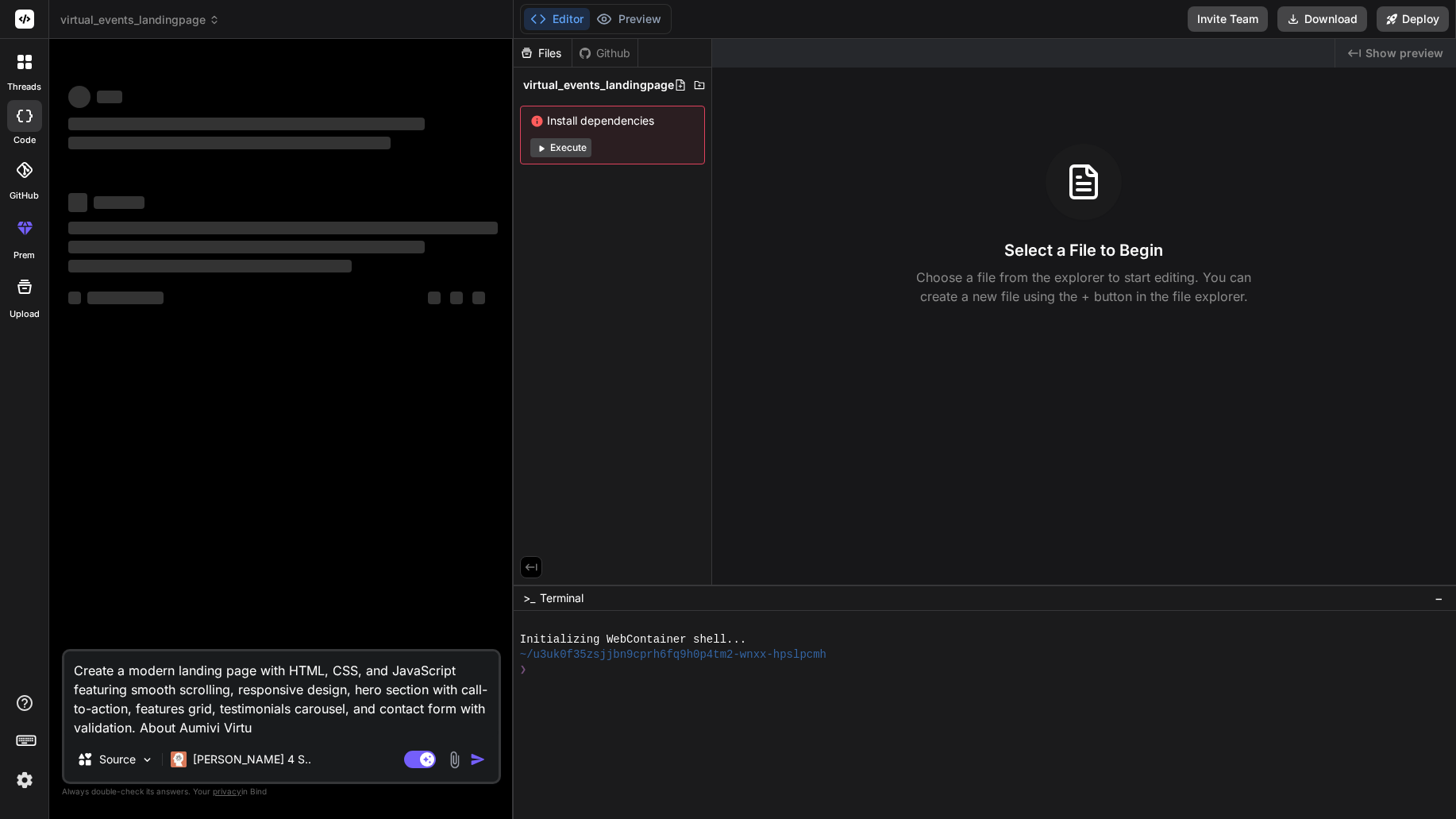
type textarea "Create a modern landing page with HTML, CSS, and JavaScript featuring smooth sc…"
type textarea "x"
type textarea "Create a modern landing page with HTML, CSS, and JavaScript featuring smooth sc…"
type textarea "x"
type textarea "Create a modern landing page with HTML, CSS, and JavaScript featuring smooth sc…"
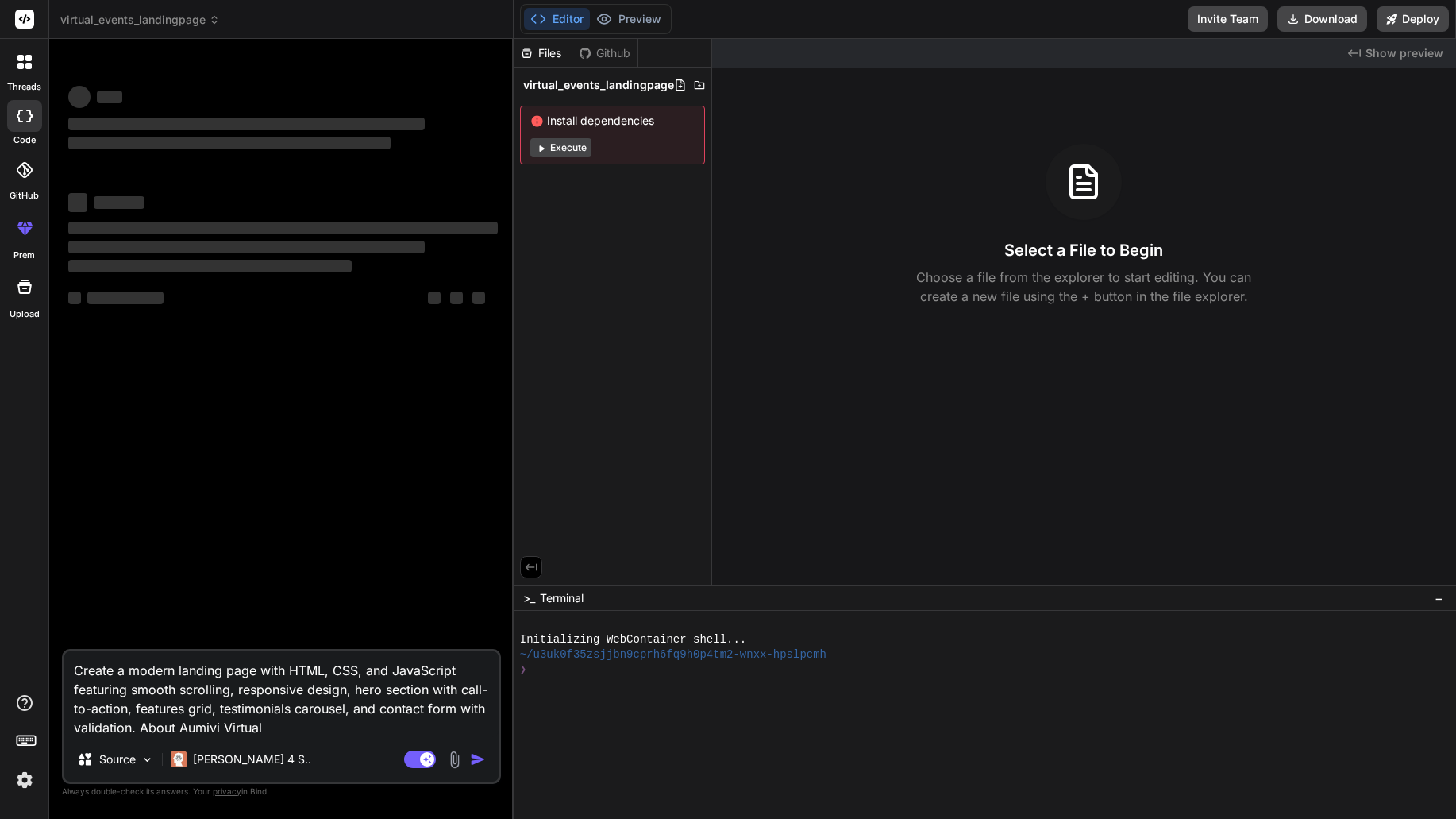
type textarea "x"
type textarea "Create a modern landing page with HTML, CSS, and JavaScript featuring smooth sc…"
type textarea "x"
type textarea "Create a modern landing page with HTML, CSS, and JavaScript featuring smooth sc…"
type textarea "x"
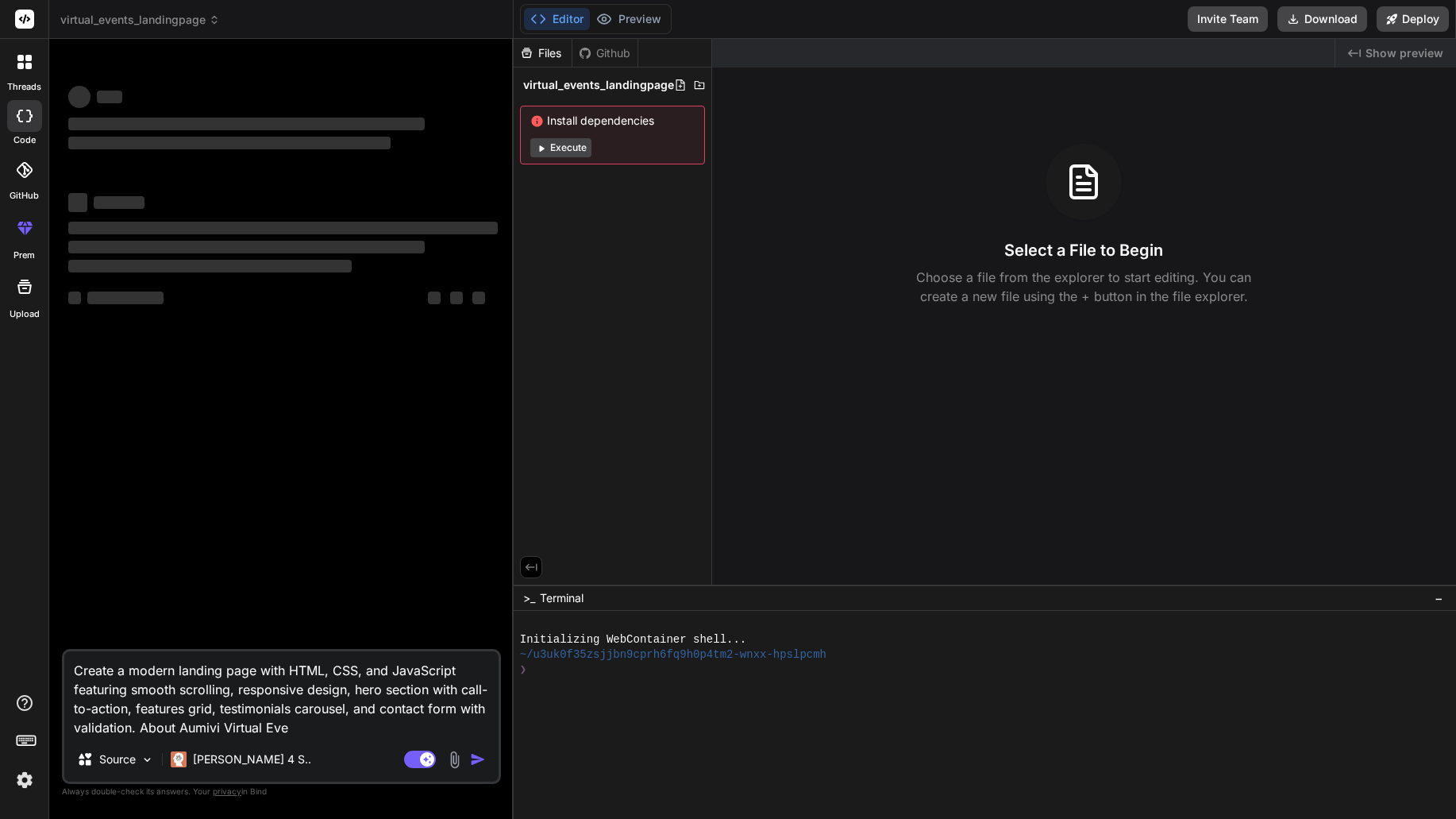
type textarea "Create a modern landing page with HTML, CSS, and JavaScript featuring smooth sc…"
type textarea "x"
type textarea "Create a modern landing page with HTML, CSS, and JavaScript featuring smooth sc…"
type textarea "x"
type textarea "Create a modern landing page with HTML, CSS, and JavaScript featuring smooth sc…"
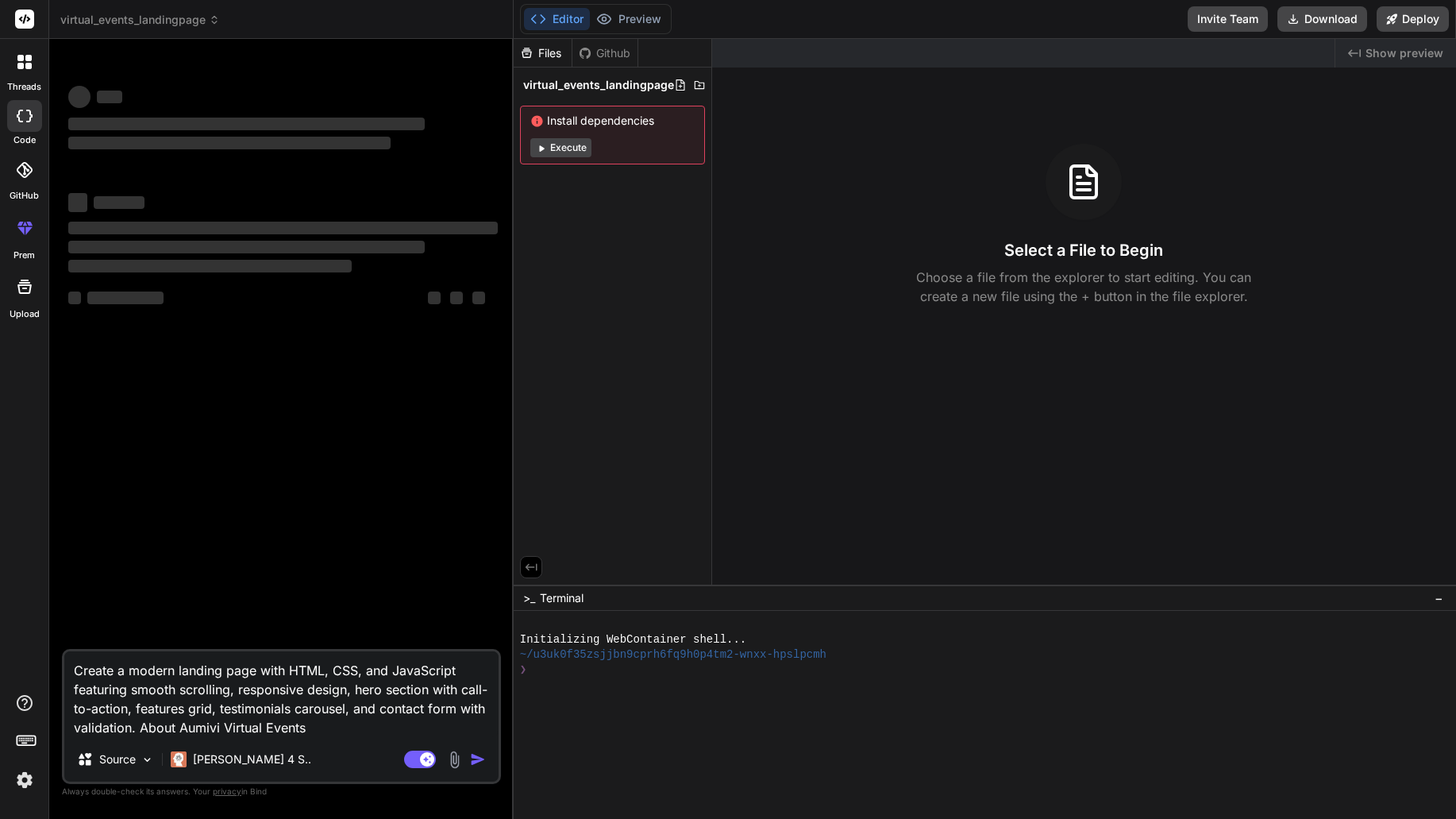
type textarea "x"
type textarea "Create a modern landing page with HTML, CSS, and JavaScript featuring smooth sc…"
type textarea "x"
type textarea "Create a modern landing page with HTML, CSS, and JavaScript featuring smooth sc…"
type textarea "x"
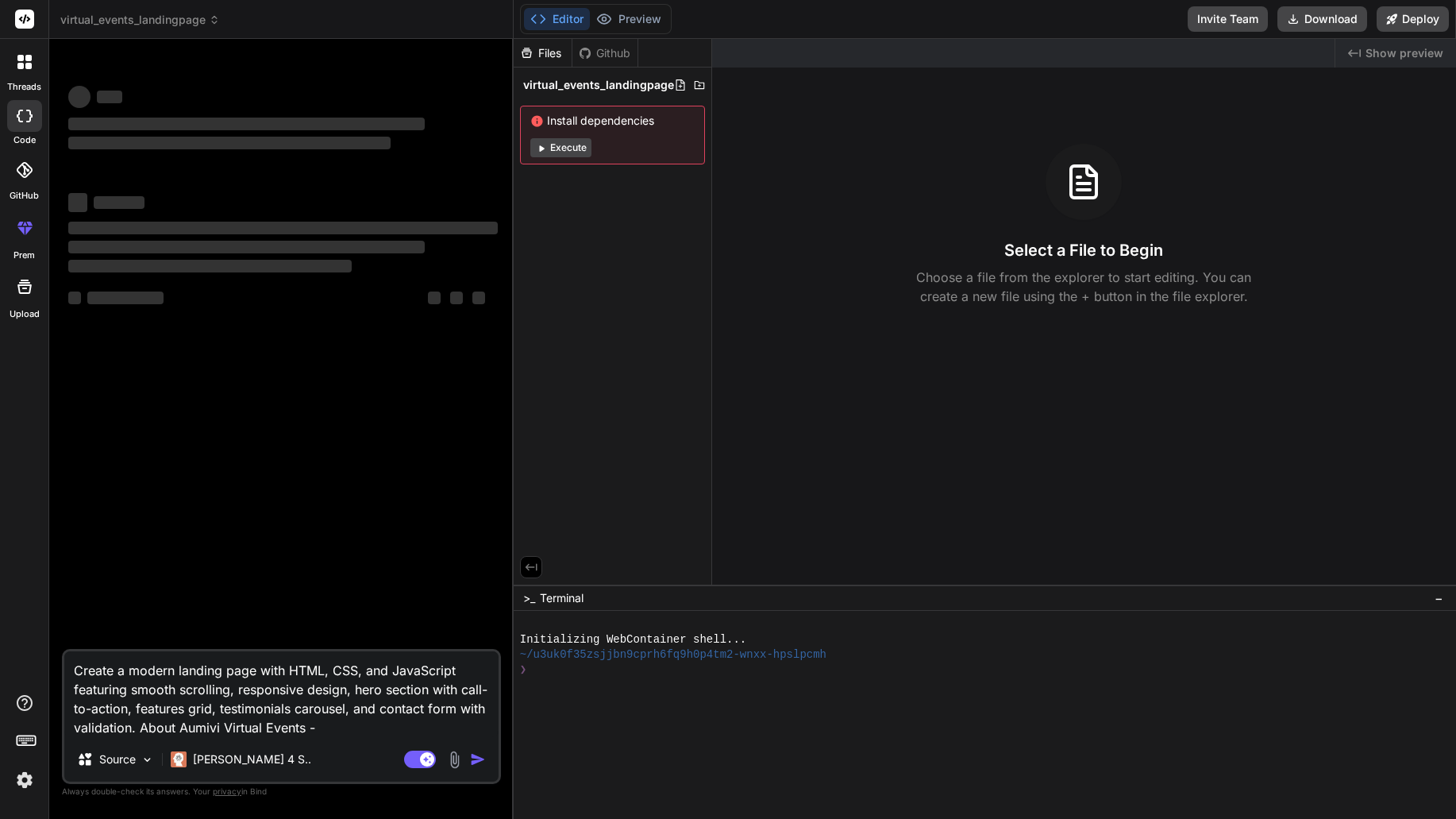
type textarea "Create a modern landing page with HTML, CSS, and JavaScript featuring smooth sc…"
type textarea "x"
type textarea "Create a modern landing page with HTML, CSS, and JavaScript featuring smooth sc…"
type textarea "x"
type textarea "Create a modern landing page with HTML, CSS, and JavaScript featuring smooth sc…"
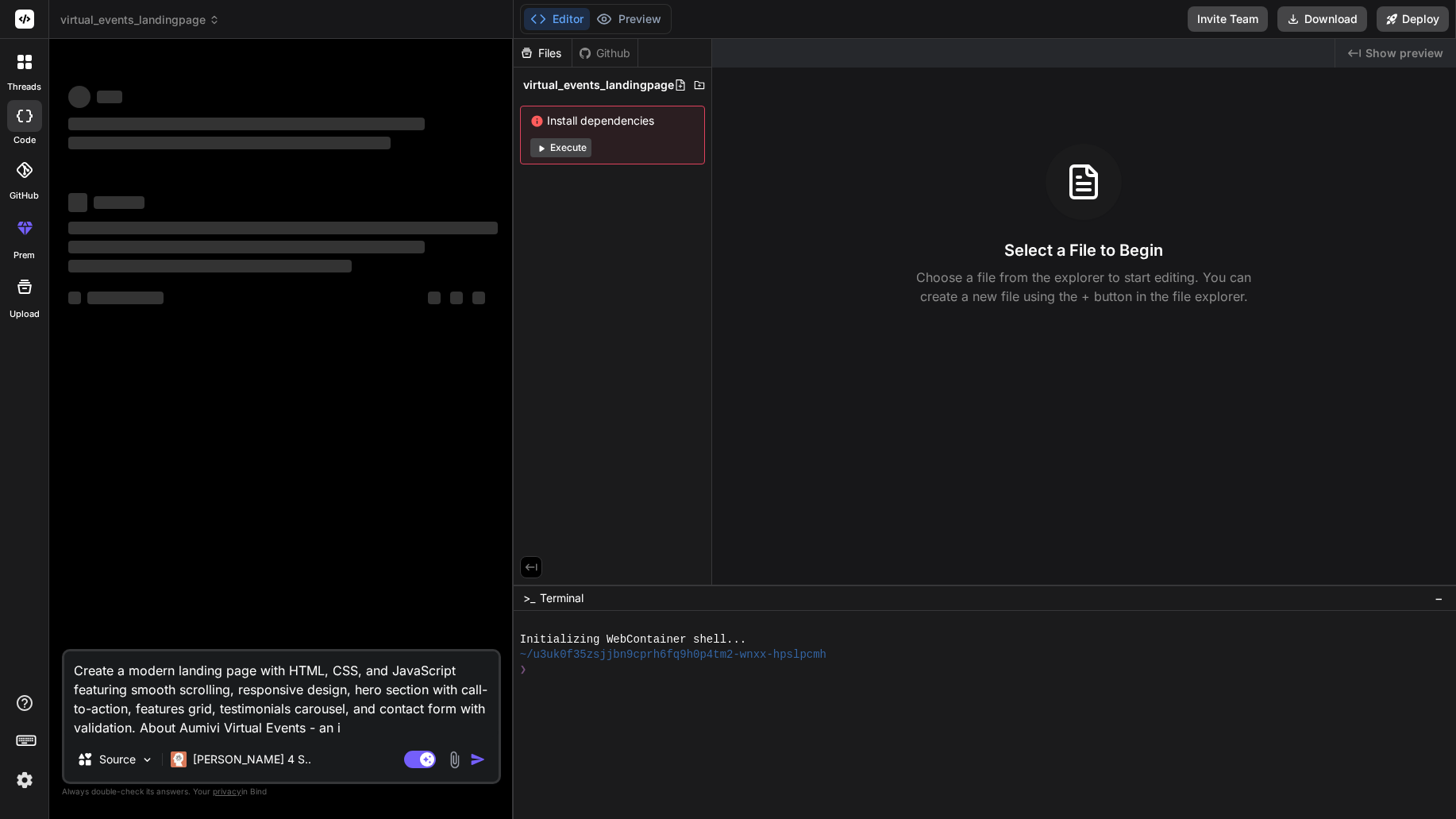
type textarea "x"
type textarea "Create a modern landing page with HTML, CSS, and JavaScript featuring smooth sc…"
type textarea "x"
type textarea "Create a modern landing page with HTML, CSS, and JavaScript featuring smooth sc…"
type textarea "x"
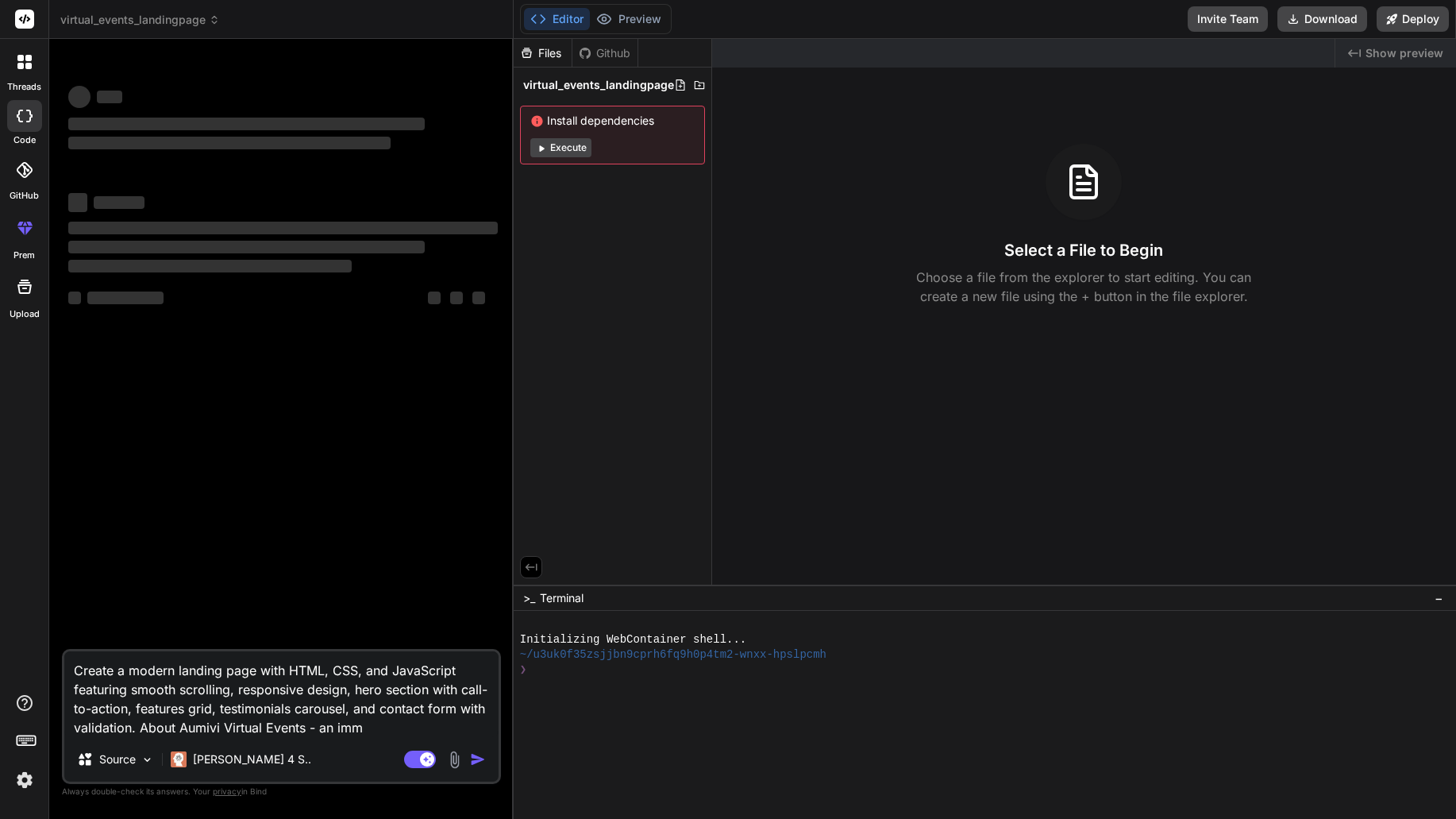
type textarea "Create a modern landing page with HTML, CSS, and JavaScript featuring smooth sc…"
type textarea "x"
type textarea "Create a modern landing page with HTML, CSS, and JavaScript featuring smooth sc…"
type textarea "x"
type textarea "Create a modern landing page with HTML, CSS, and JavaScript featuring smooth sc…"
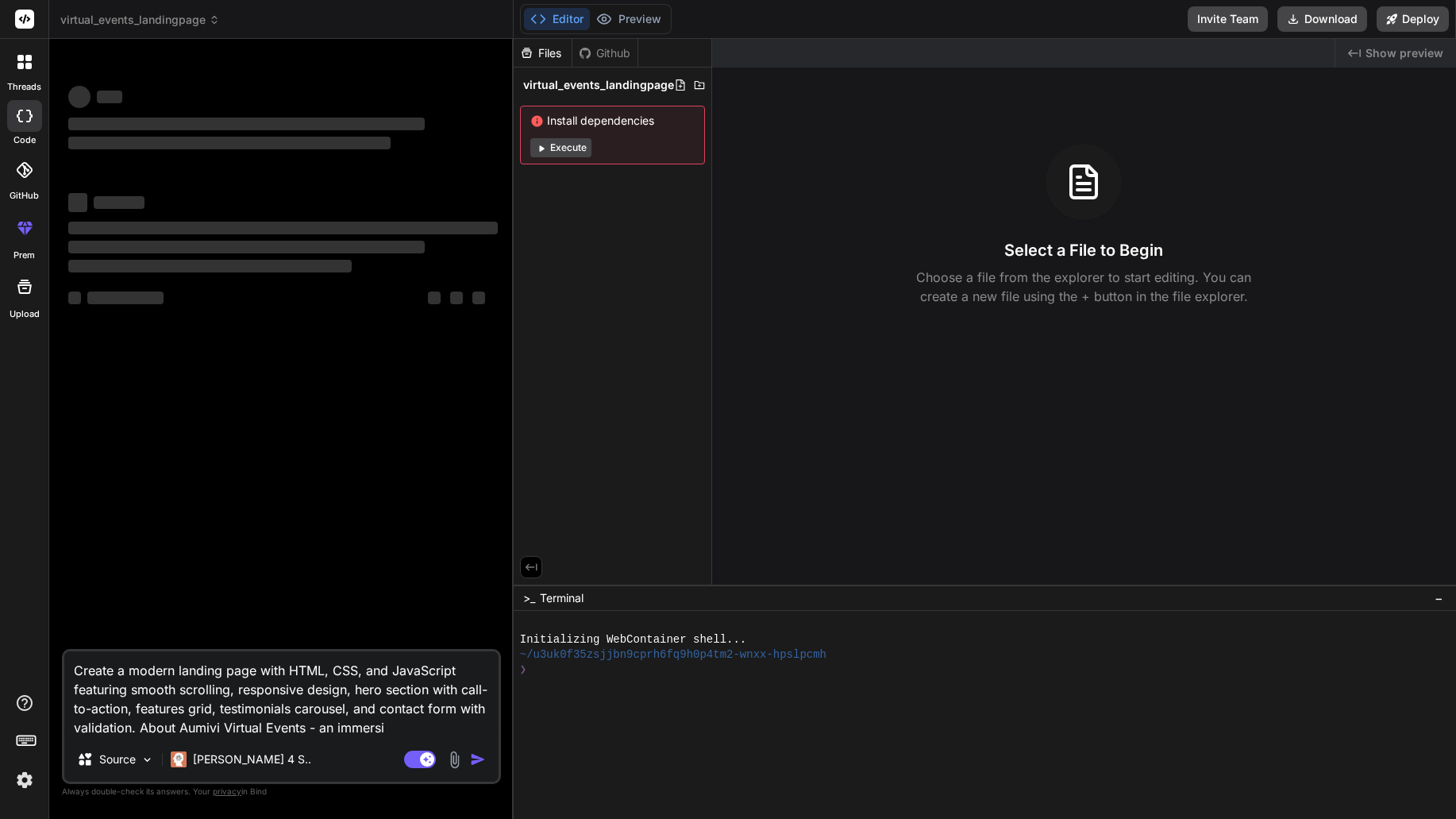
type textarea "x"
type textarea "Create a modern landing page with HTML, CSS, and JavaScript featuring smooth sc…"
type textarea "x"
type textarea "Create a modern landing page with HTML, CSS, and JavaScript featuring smooth sc…"
type textarea "x"
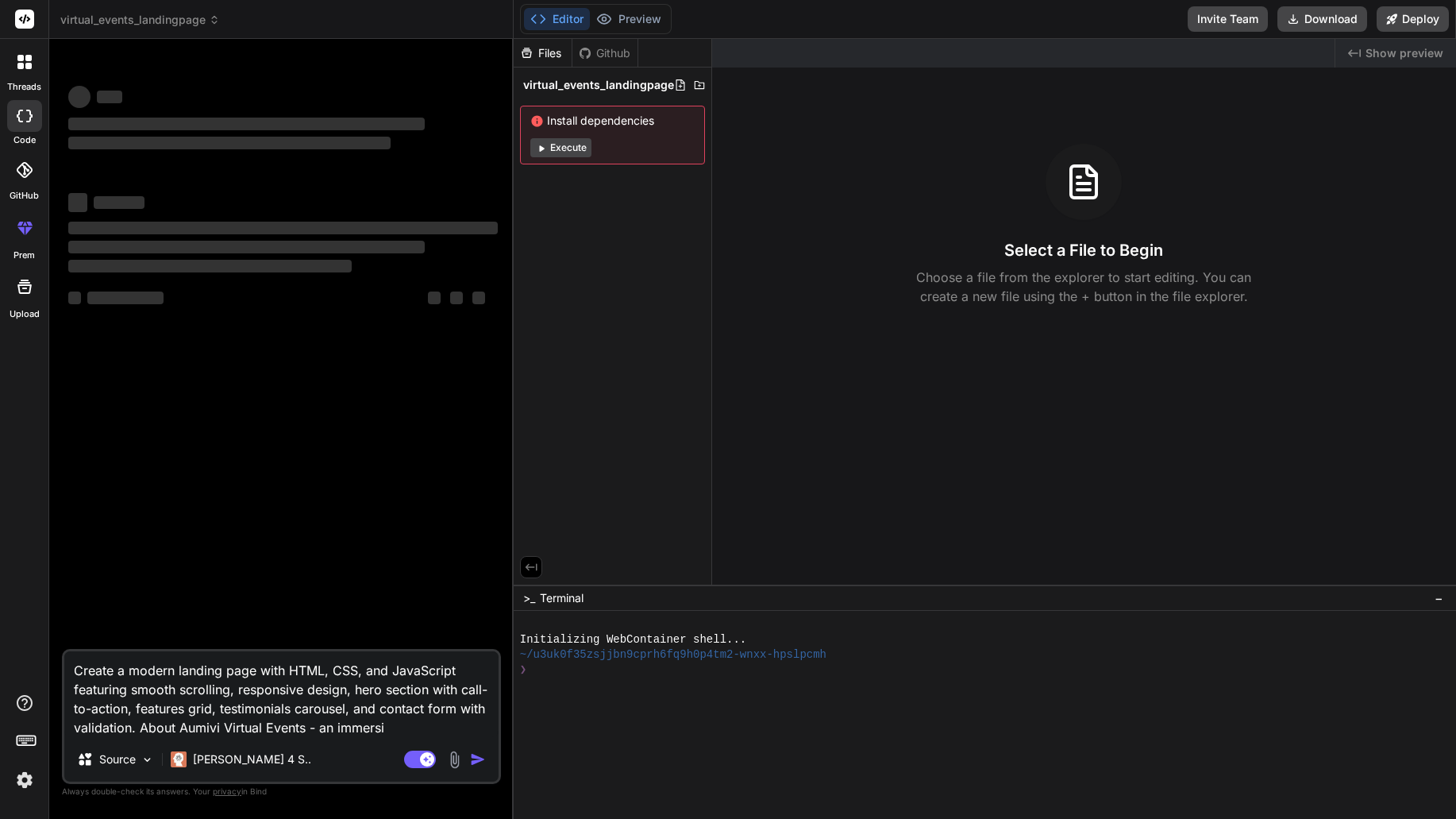
type textarea "Create a modern landing page with HTML, CSS, and JavaScript featuring smooth sc…"
type textarea "x"
type textarea "Create a modern landing page with HTML, CSS, and JavaScript featuring smooth sc…"
type textarea "x"
type textarea "Create a modern landing page with HTML, CSS, and JavaScript featuring smooth sc…"
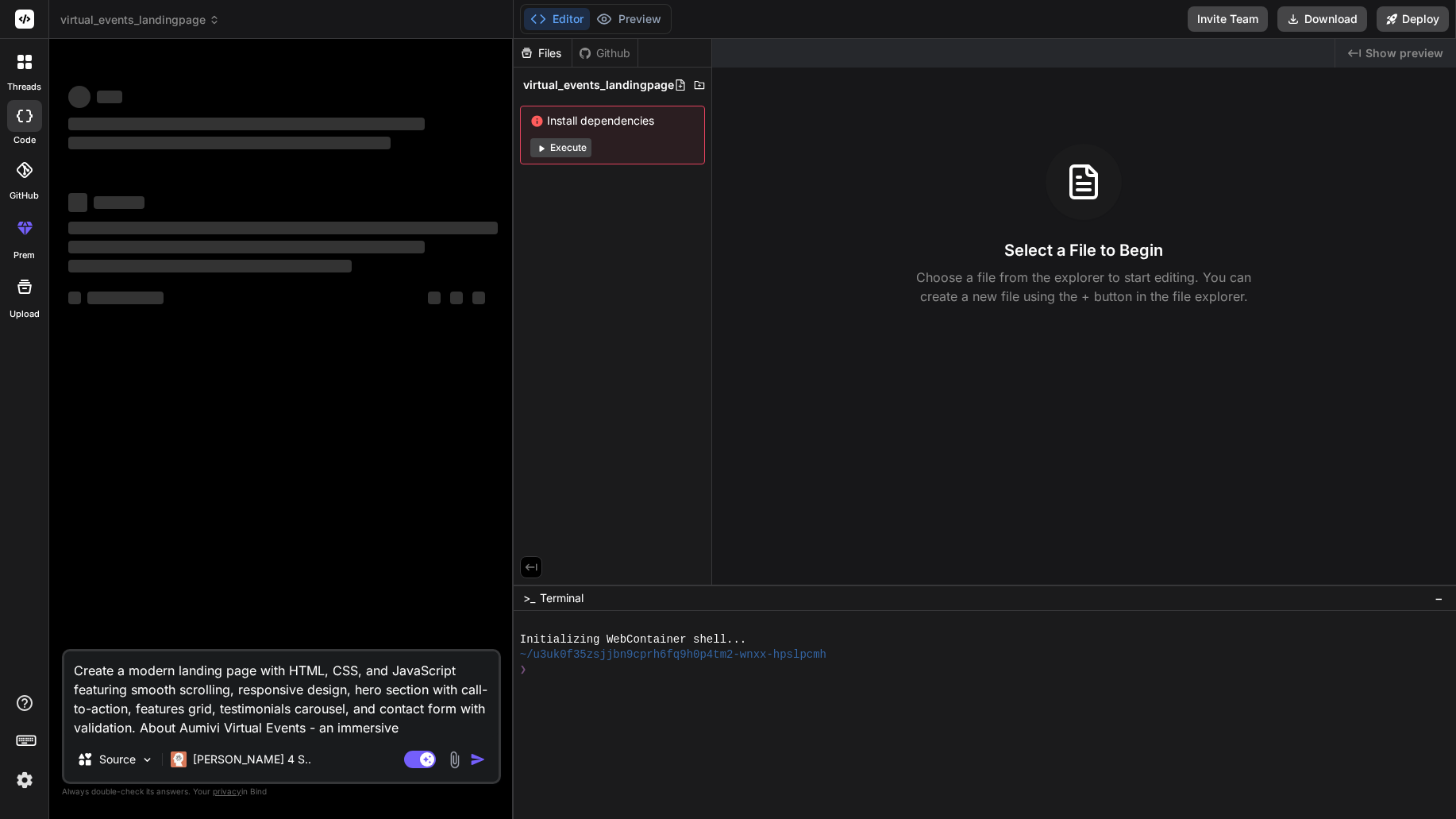
type textarea "x"
type textarea "Create a modern landing page with HTML, CSS, and JavaScript featuring smooth sc…"
type textarea "x"
type textarea "Create a modern landing page with HTML, CSS, and JavaScript featuring smooth sc…"
type textarea "x"
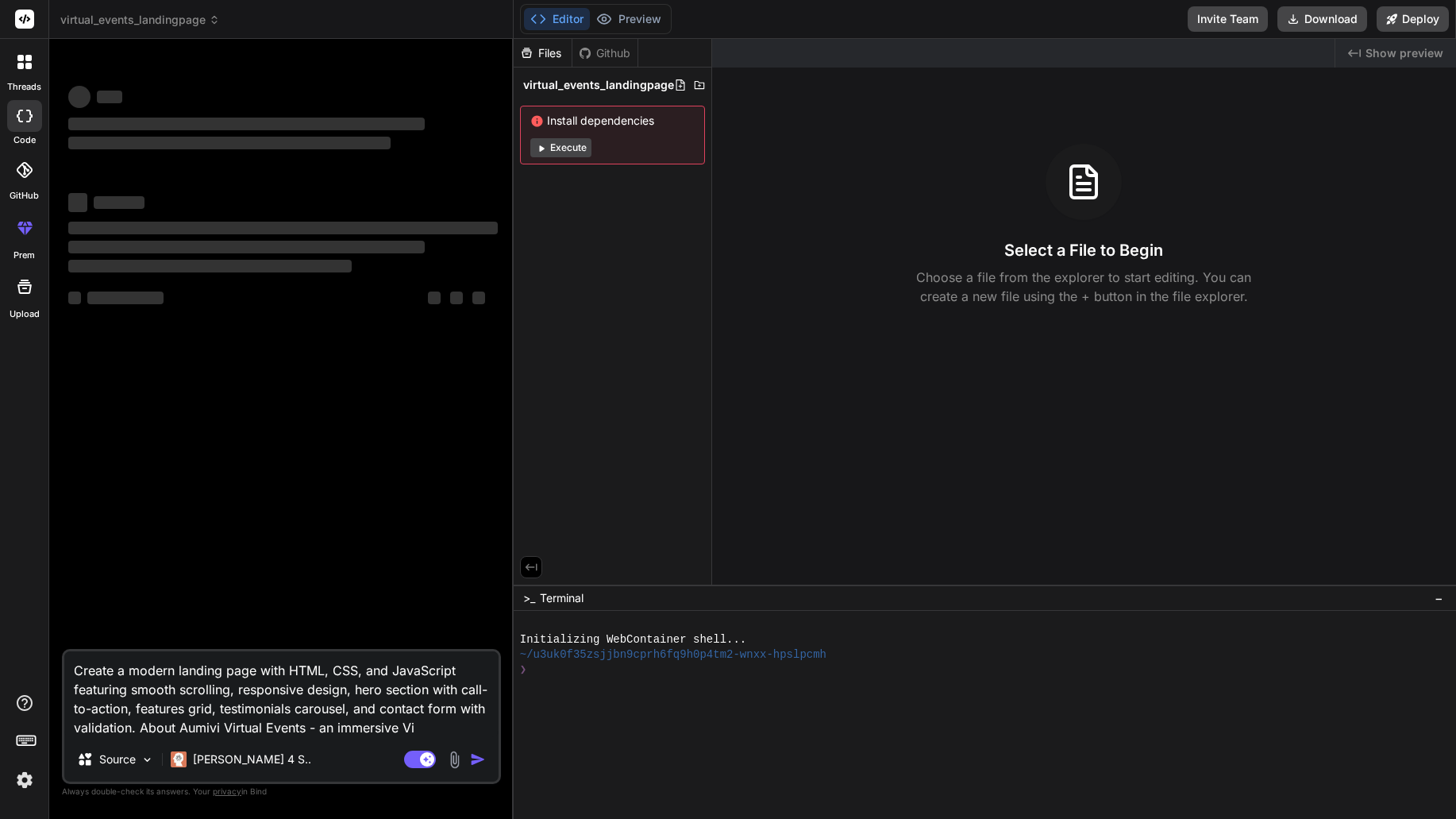
type textarea "Create a modern landing page with HTML, CSS, and JavaScript featuring smooth sc…"
type textarea "x"
type textarea "Create a modern landing page with HTML, CSS, and JavaScript featuring smooth sc…"
type textarea "x"
type textarea "Create a modern landing page with HTML, CSS, and JavaScript featuring smooth sc…"
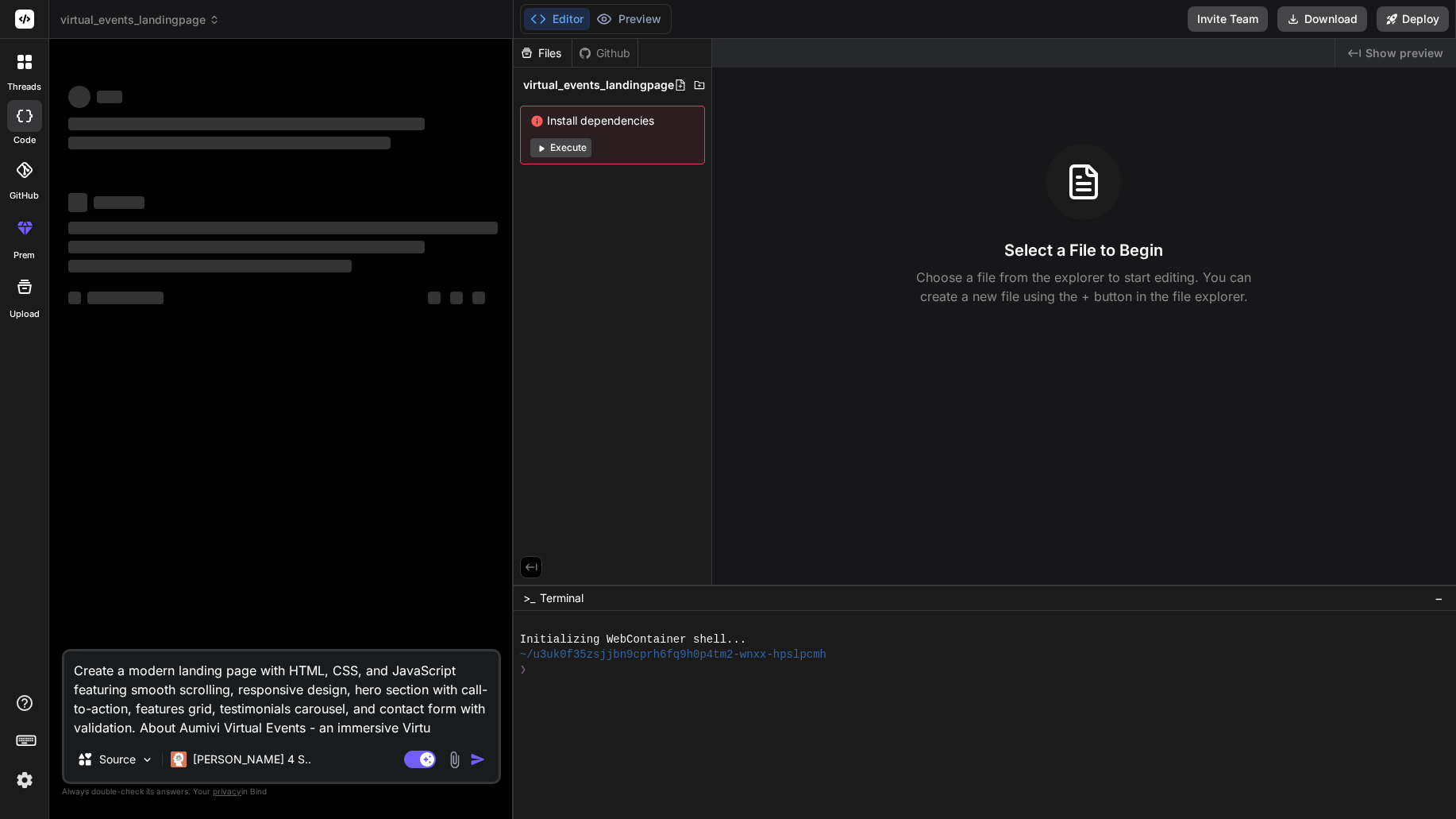
type textarea "x"
type textarea "Create a modern landing page with HTML, CSS, and JavaScript featuring smooth sc…"
type textarea "x"
type textarea "Create a modern landing page with HTML, CSS, and JavaScript featuring smooth sc…"
type textarea "x"
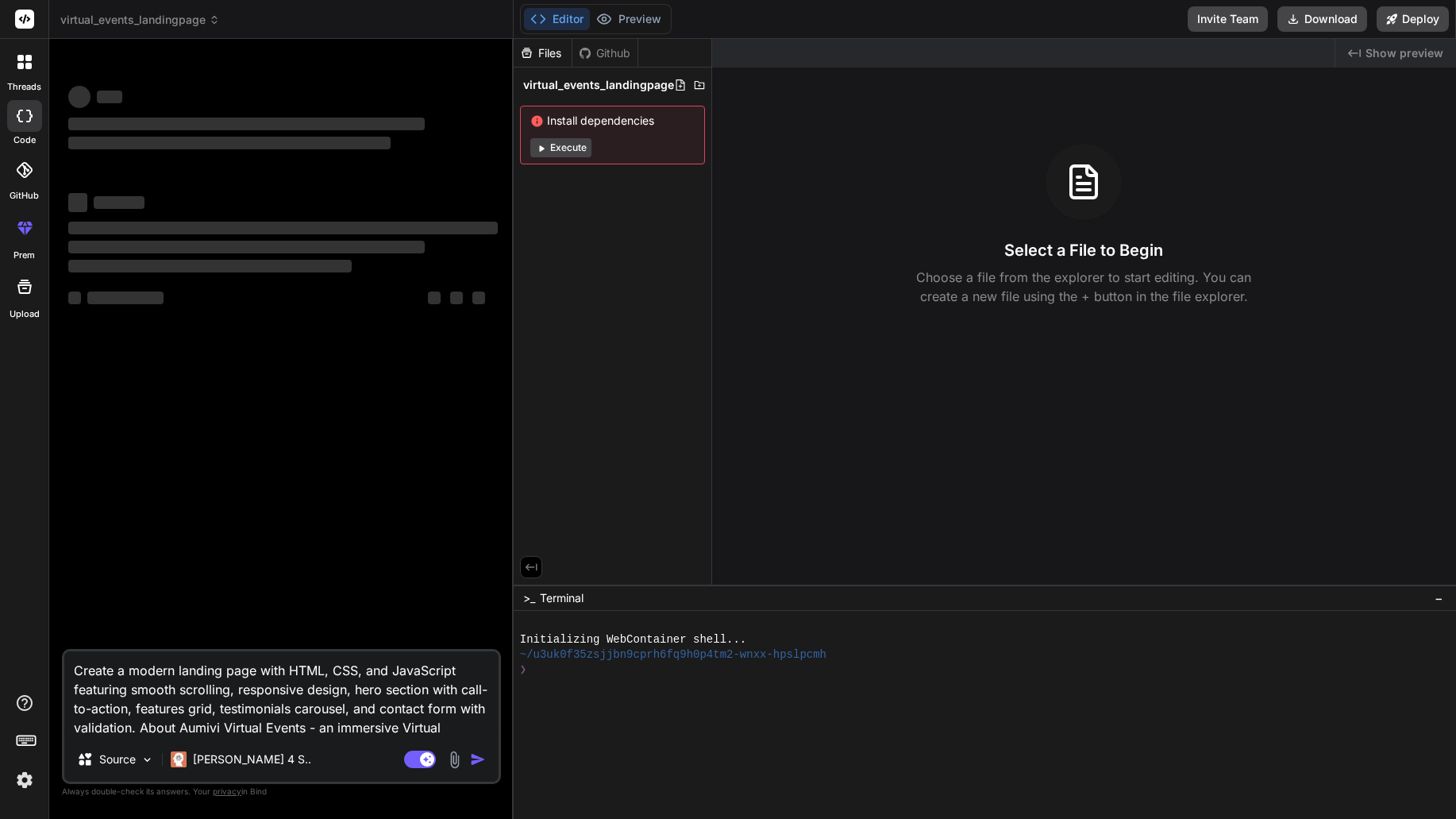
type textarea "Create a modern landing page with HTML, CSS, and JavaScript featuring smooth sc…"
type textarea "x"
type textarea "Create a modern landing page with HTML, CSS, and JavaScript featuring smooth sc…"
type textarea "x"
type textarea "Create a modern landing page with HTML, CSS, and JavaScript featuring smooth sc…"
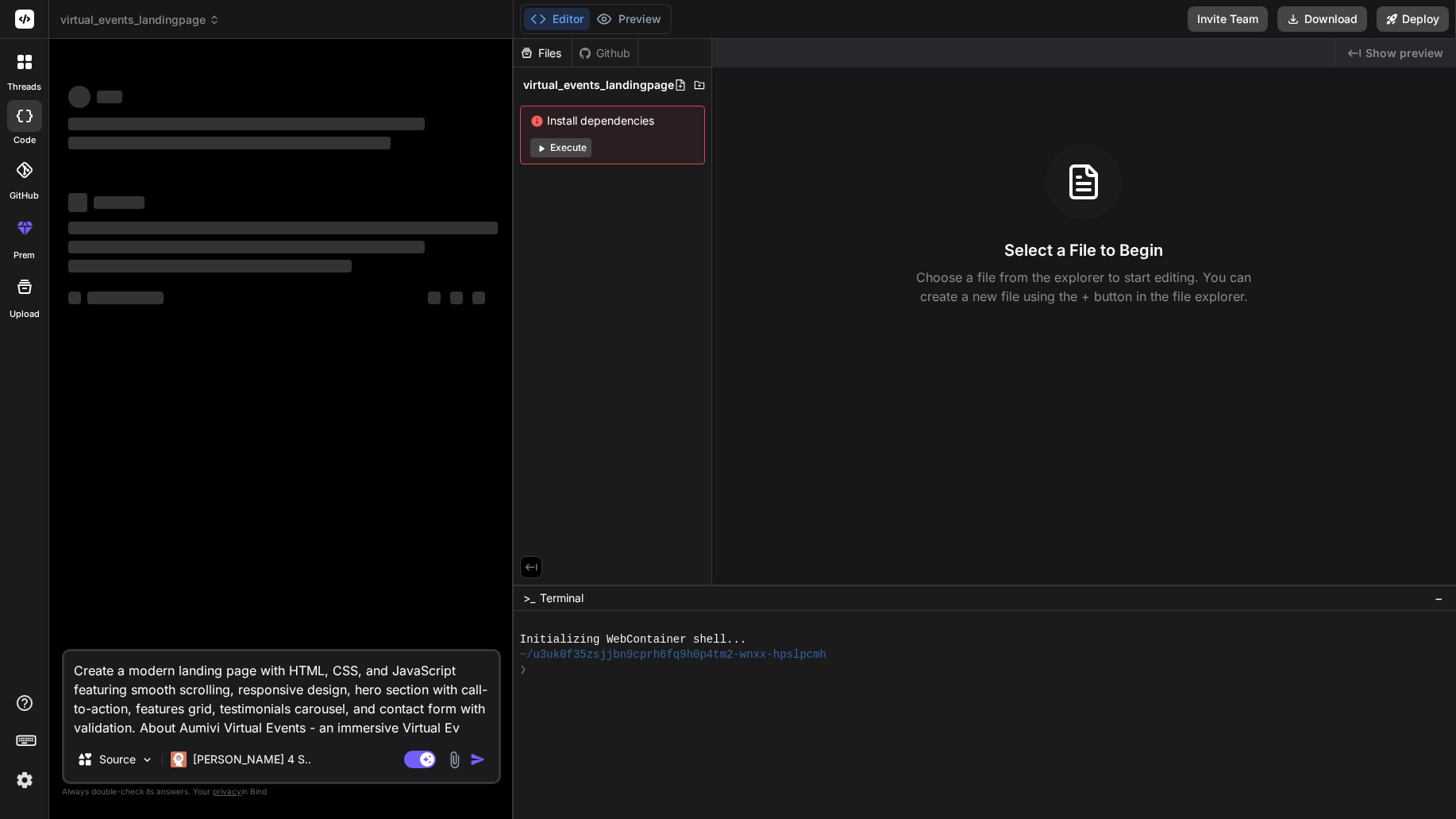
type textarea "x"
type textarea "Create a modern landing page with HTML, CSS, and JavaScript featuring smooth sc…"
type textarea "x"
type textarea "Create a modern landing page with HTML, CSS, and JavaScript featuring smooth sc…"
type textarea "x"
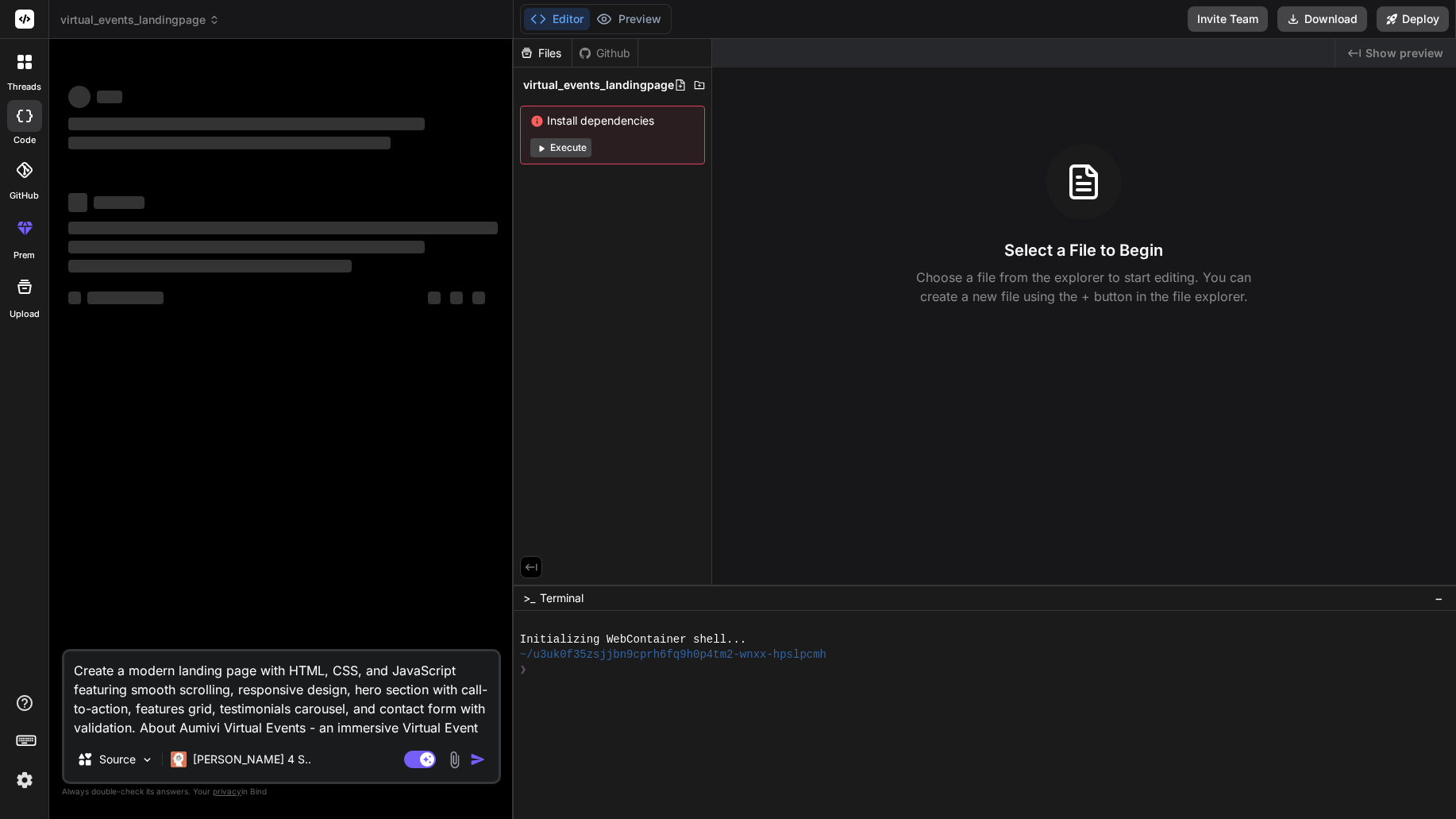
type textarea "Create a modern landing page with HTML, CSS, and JavaScript featuring smooth sc…"
type textarea "x"
type textarea "Create a modern landing page with HTML, CSS, and JavaScript featuring smooth sc…"
type textarea "x"
type textarea "Create a modern landing page with HTML, CSS, and JavaScript featuring smooth sc…"
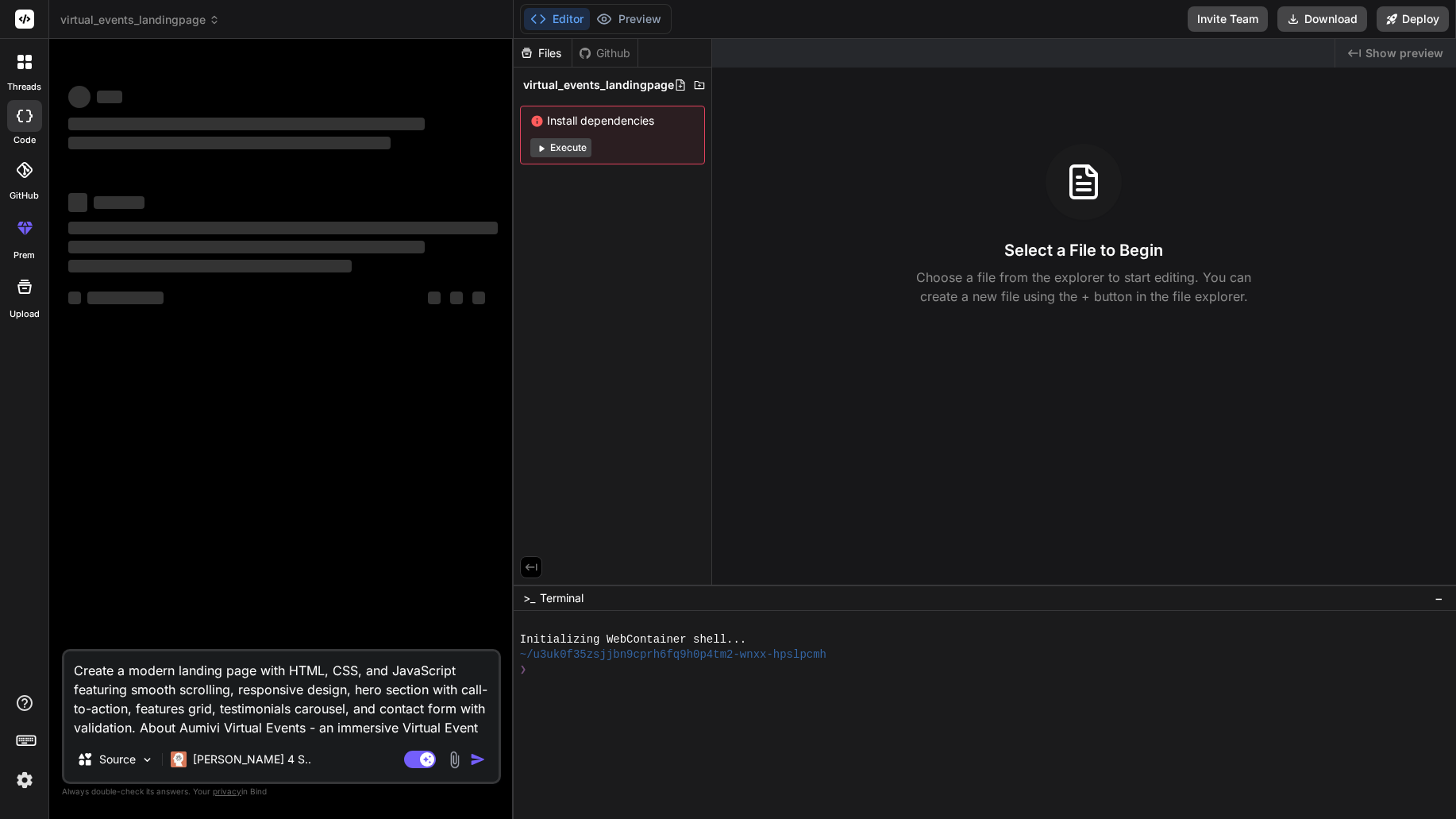
type textarea "x"
type textarea "Create a modern landing page with HTML, CSS, and JavaScript featuring smooth sc…"
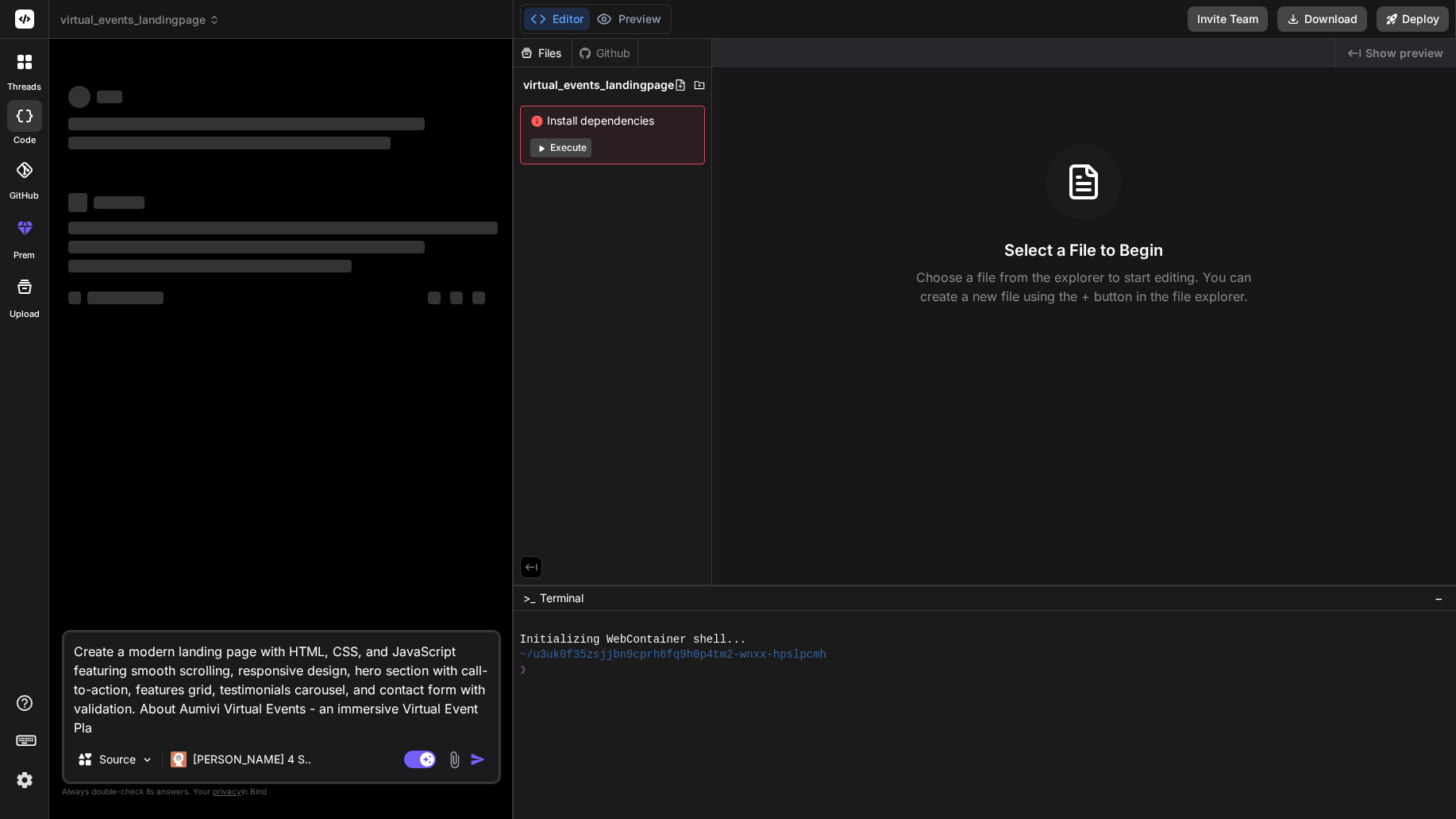
type textarea "x"
type textarea "Create a modern landing page with HTML, CSS, and JavaScript featuring smooth sc…"
type textarea "x"
type textarea "Create a modern landing page with HTML, CSS, and JavaScript featuring smooth sc…"
type textarea "x"
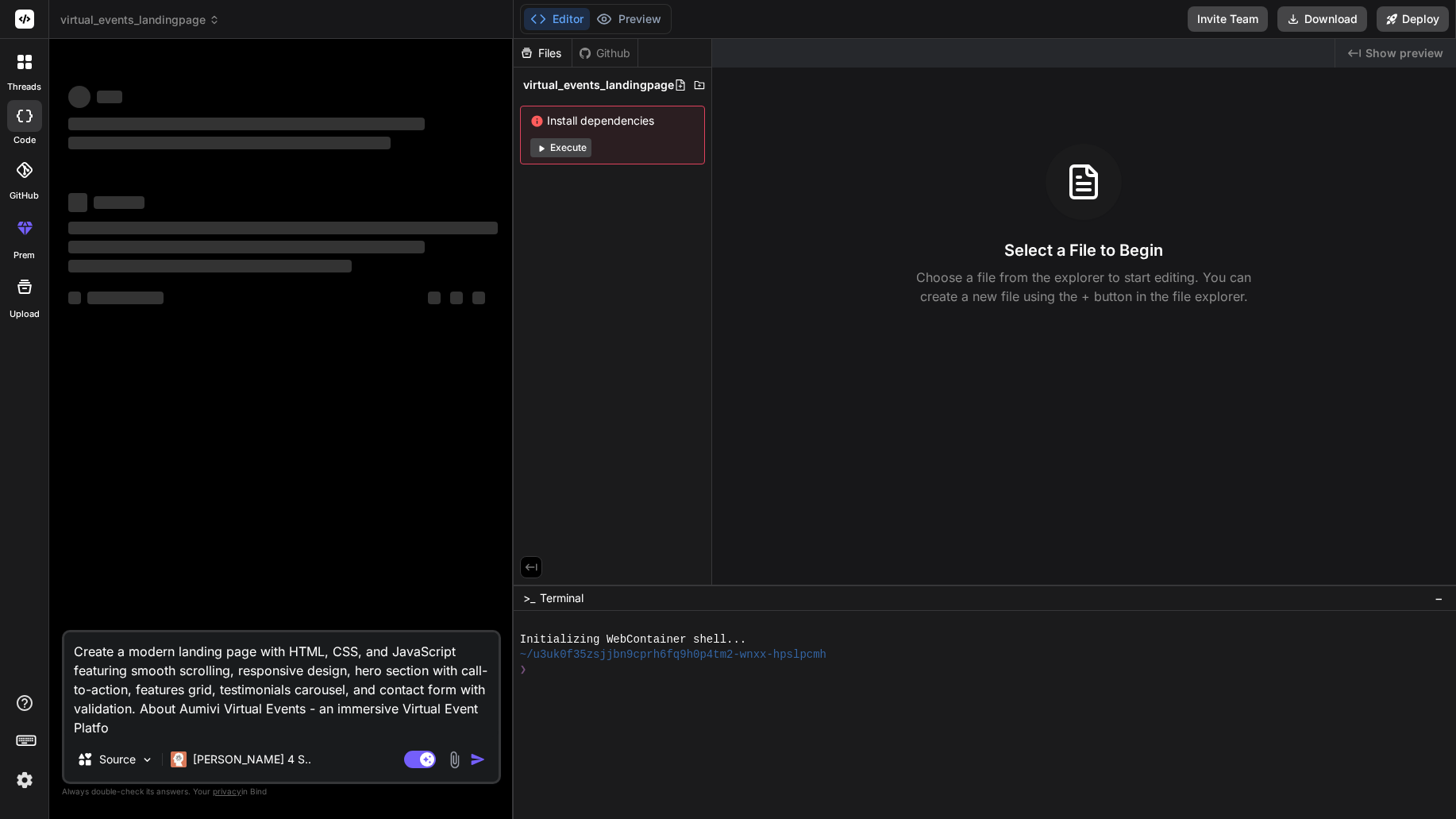
type textarea "Create a modern landing page with HTML, CSS, and JavaScript featuring smooth sc…"
type textarea "x"
type textarea "Create a modern landing page with HTML, CSS, and JavaScript featuring smooth sc…"
type textarea "x"
type textarea "Create a modern landing page with HTML, CSS, and JavaScript featuring smooth sc…"
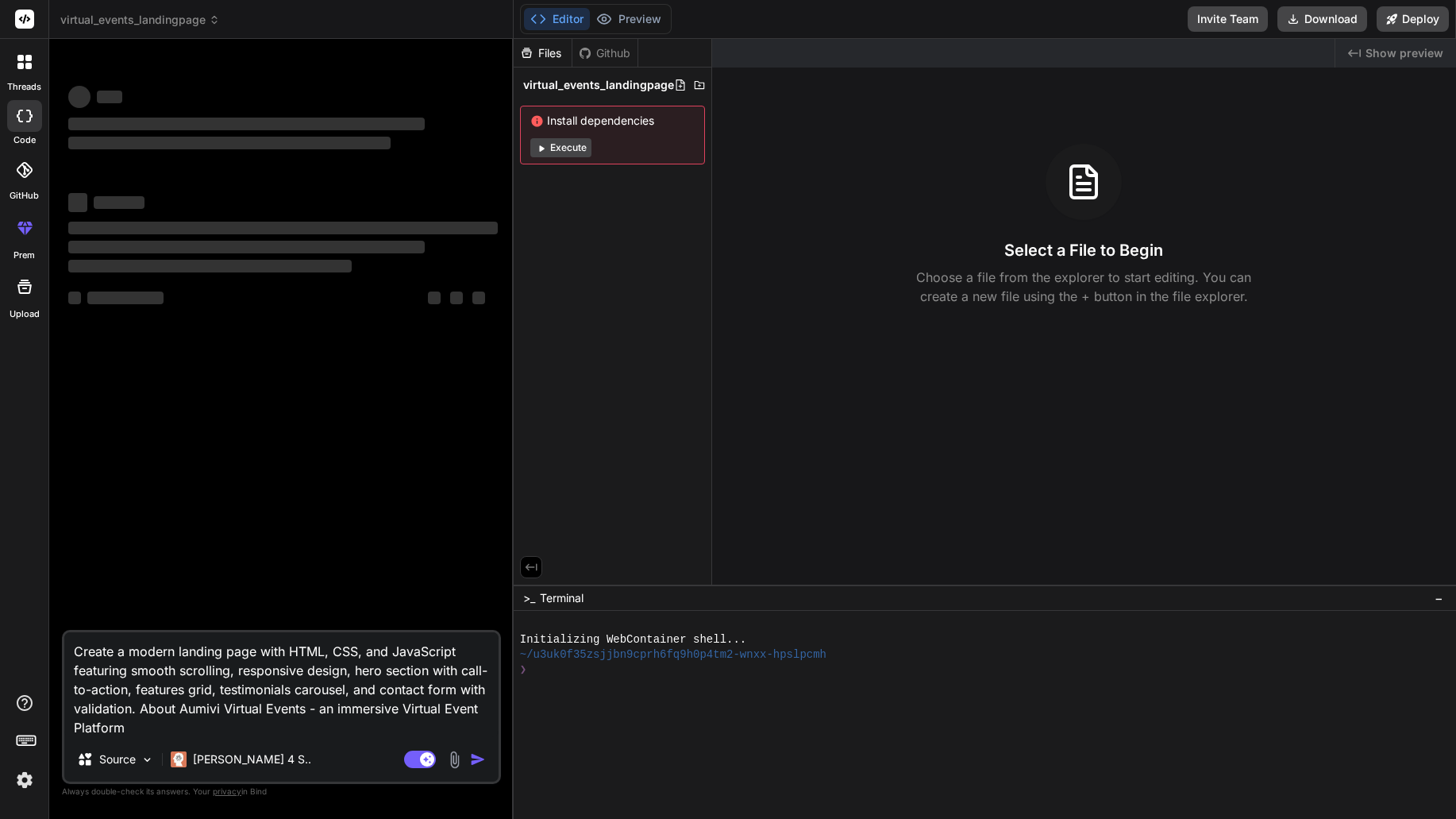
type textarea "x"
type textarea "Create a modern landing page with HTML, CSS, and JavaScript featuring smooth sc…"
type textarea "x"
type textarea "Create a modern landing page with HTML, CSS, and JavaScript featuring smooth sc…"
type textarea "x"
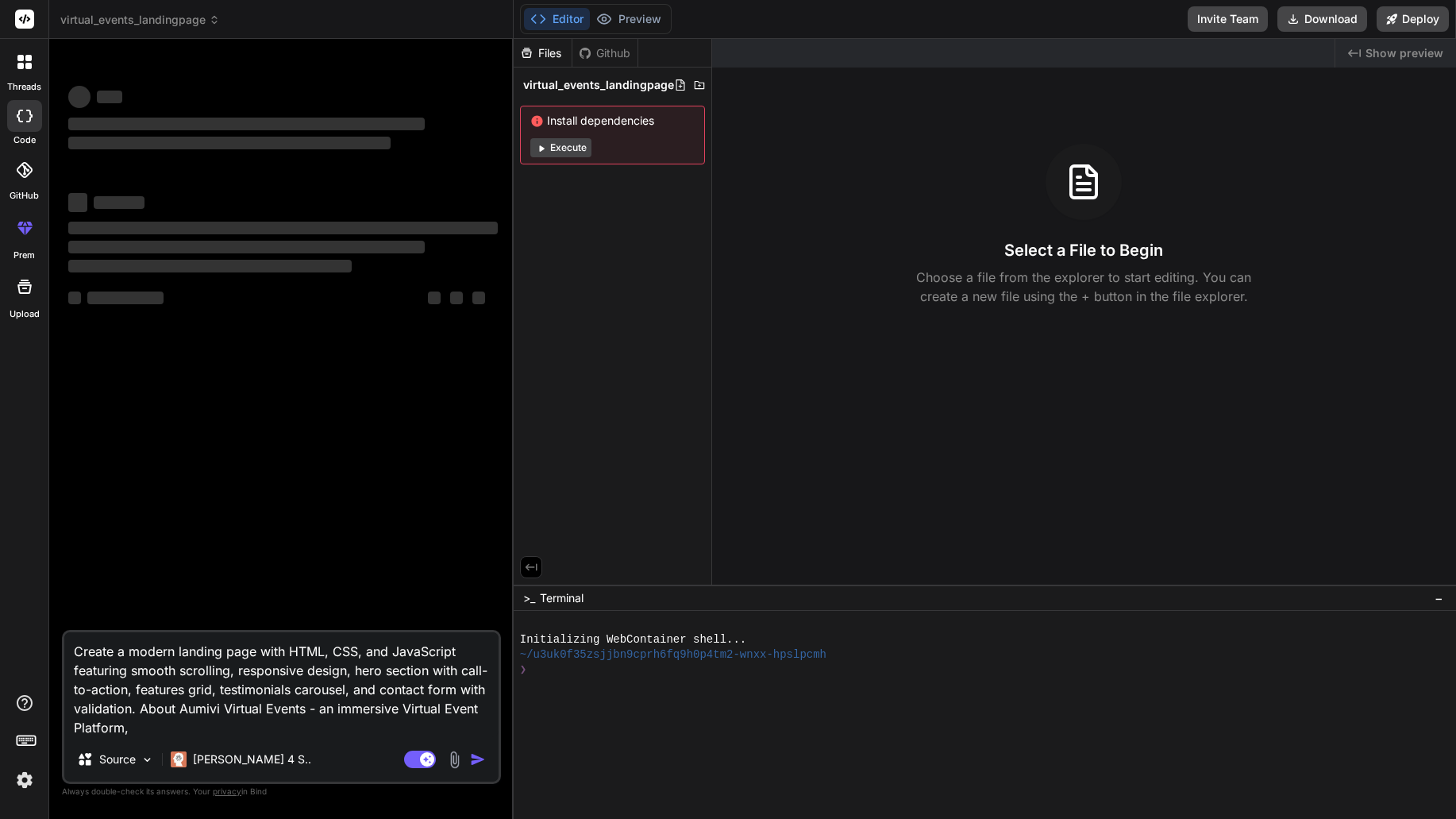
type textarea "Create a modern landing page with HTML, CSS, and JavaScript featuring smooth sc…"
type textarea "x"
type textarea "Create a modern landing page with HTML, CSS, and JavaScript featuring smooth sc…"
type textarea "x"
type textarea "Create a modern landing page with HTML, CSS, and JavaScript featuring smooth sc…"
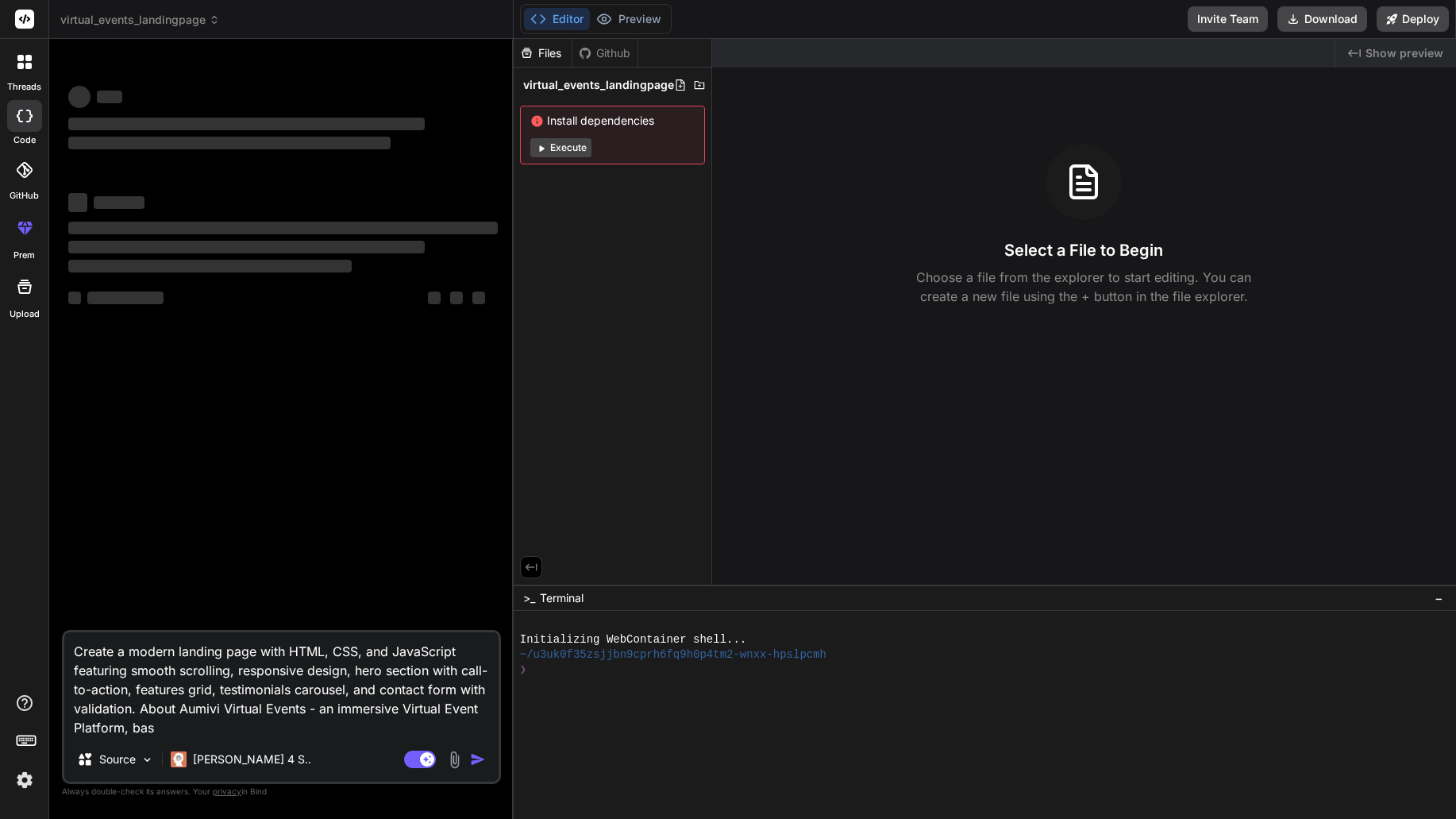
type textarea "x"
type textarea "Create a modern landing page with HTML, CSS, and JavaScript featuring smooth sc…"
type textarea "x"
type textarea "Create a modern landing page with HTML, CSS, and JavaScript featuring smooth sc…"
type textarea "x"
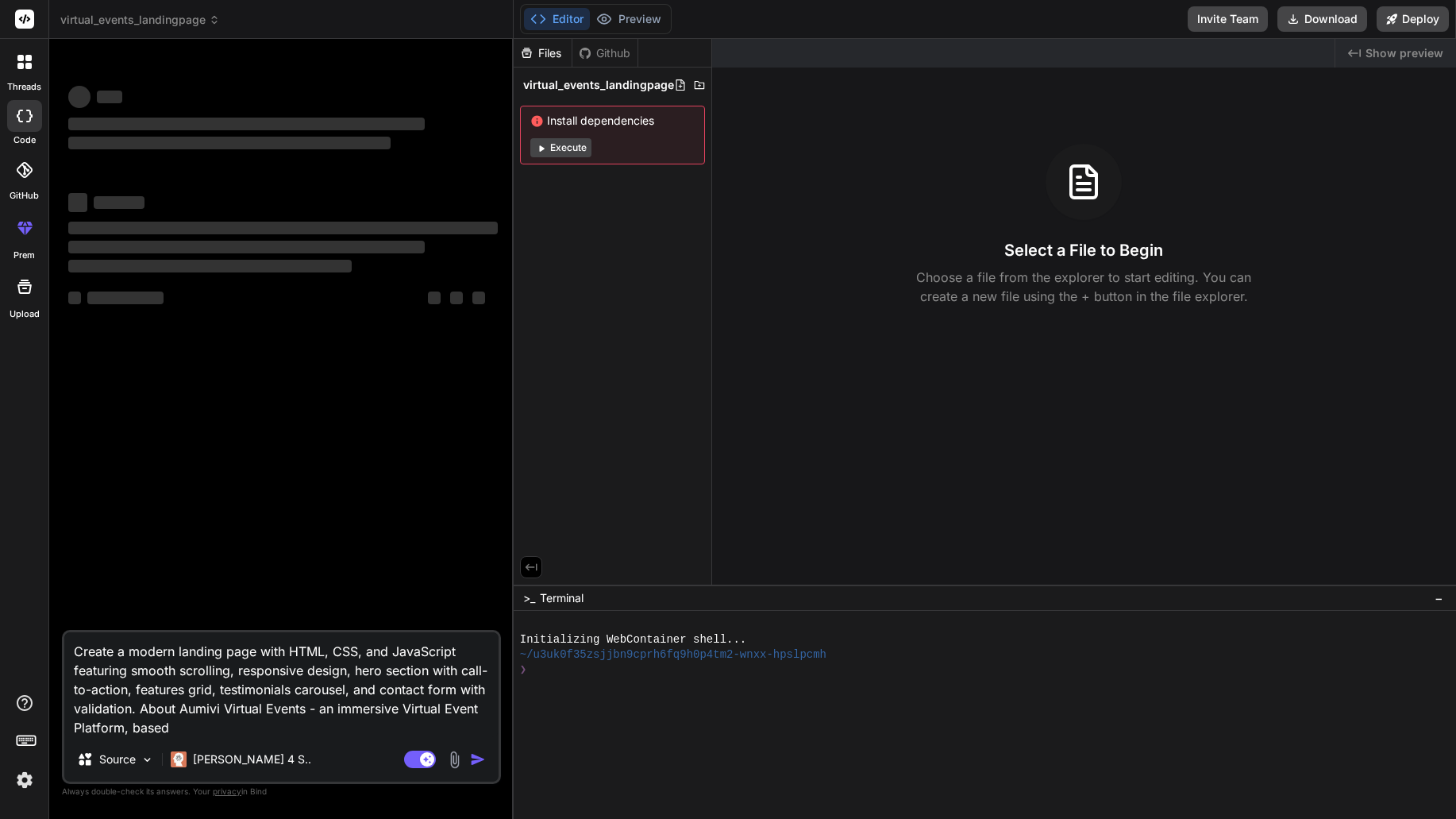
type textarea "Create a modern landing page with HTML, CSS, and JavaScript featuring smooth sc…"
type textarea "x"
type textarea "Create a modern landing page with HTML, CSS, and JavaScript featuring smooth sc…"
type textarea "x"
type textarea "Create a modern landing page with HTML, CSS, and JavaScript featuring smooth sc…"
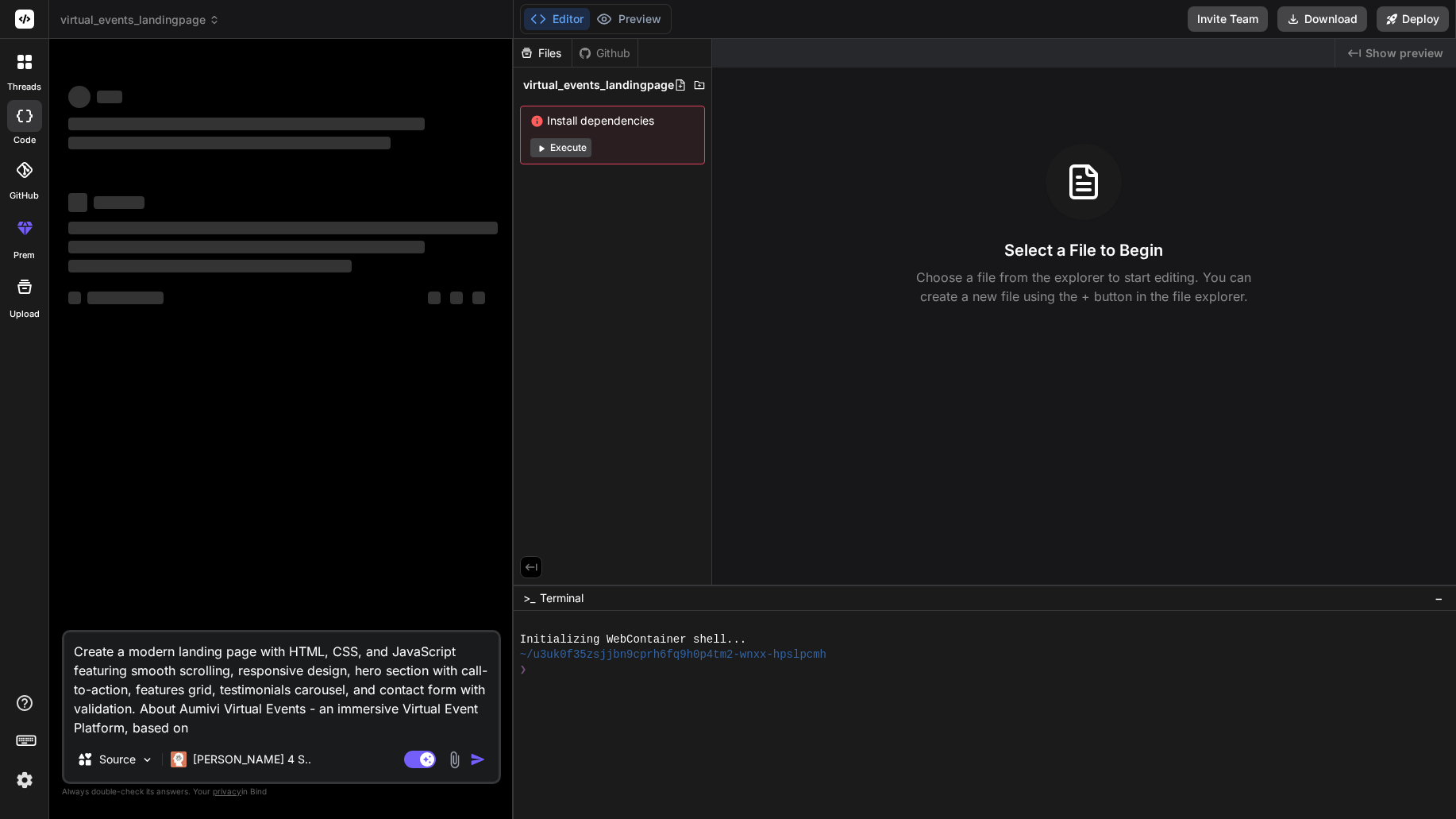
type textarea "x"
type textarea "Create a modern landing page with HTML, CSS, and JavaScript featuring smooth sc…"
type textarea "x"
type textarea "Create a modern landing page with HTML, CSS, and JavaScript featuring smooth sc…"
type textarea "x"
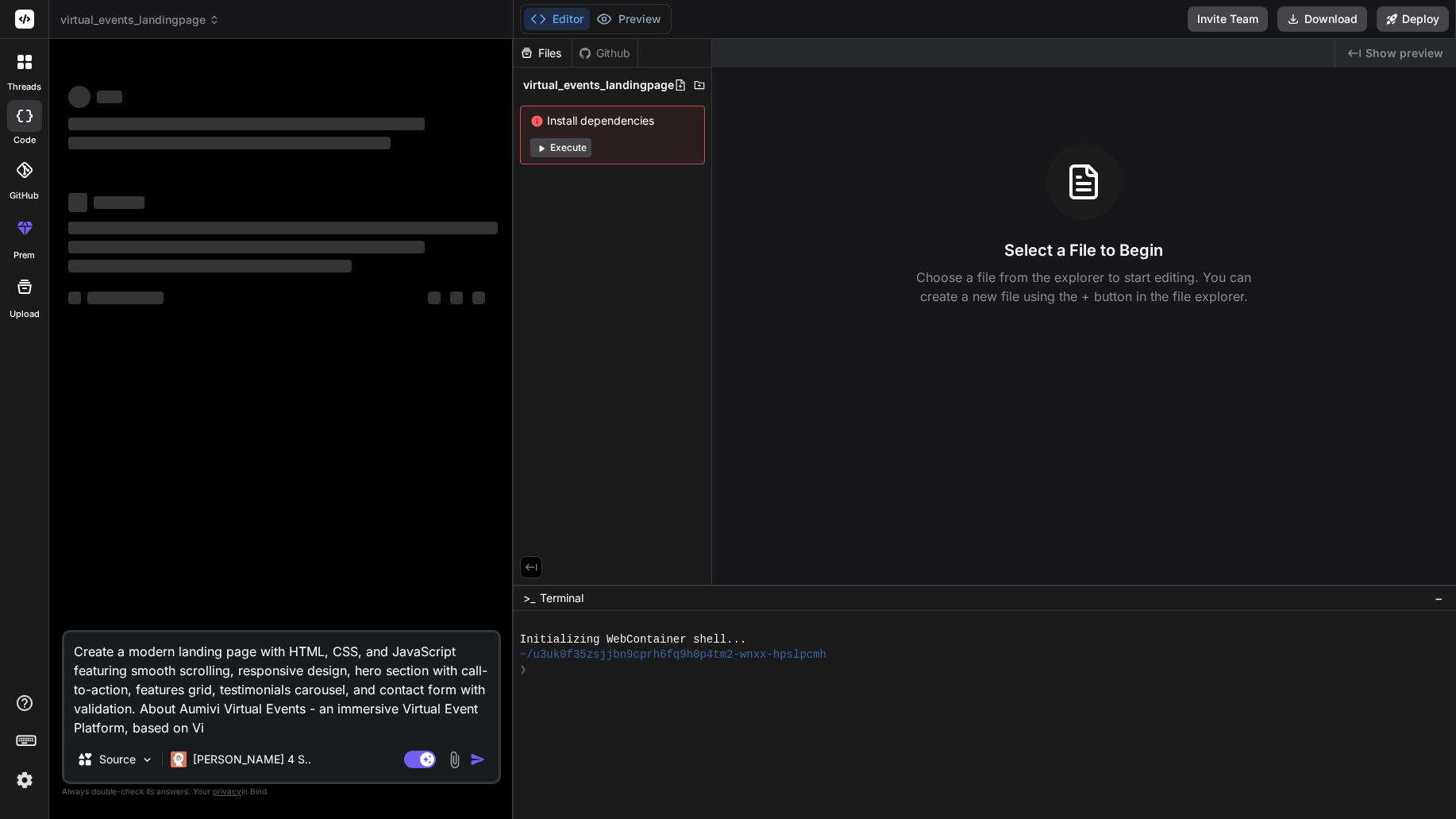
type textarea "Create a modern landing page with HTML, CSS, and JavaScript featuring smooth sc…"
type textarea "x"
type textarea "Create a modern landing page with HTML, CSS, and JavaScript featuring smooth sc…"
type textarea "x"
type textarea "Create a modern landing page with HTML, CSS, and JavaScript featuring smooth sc…"
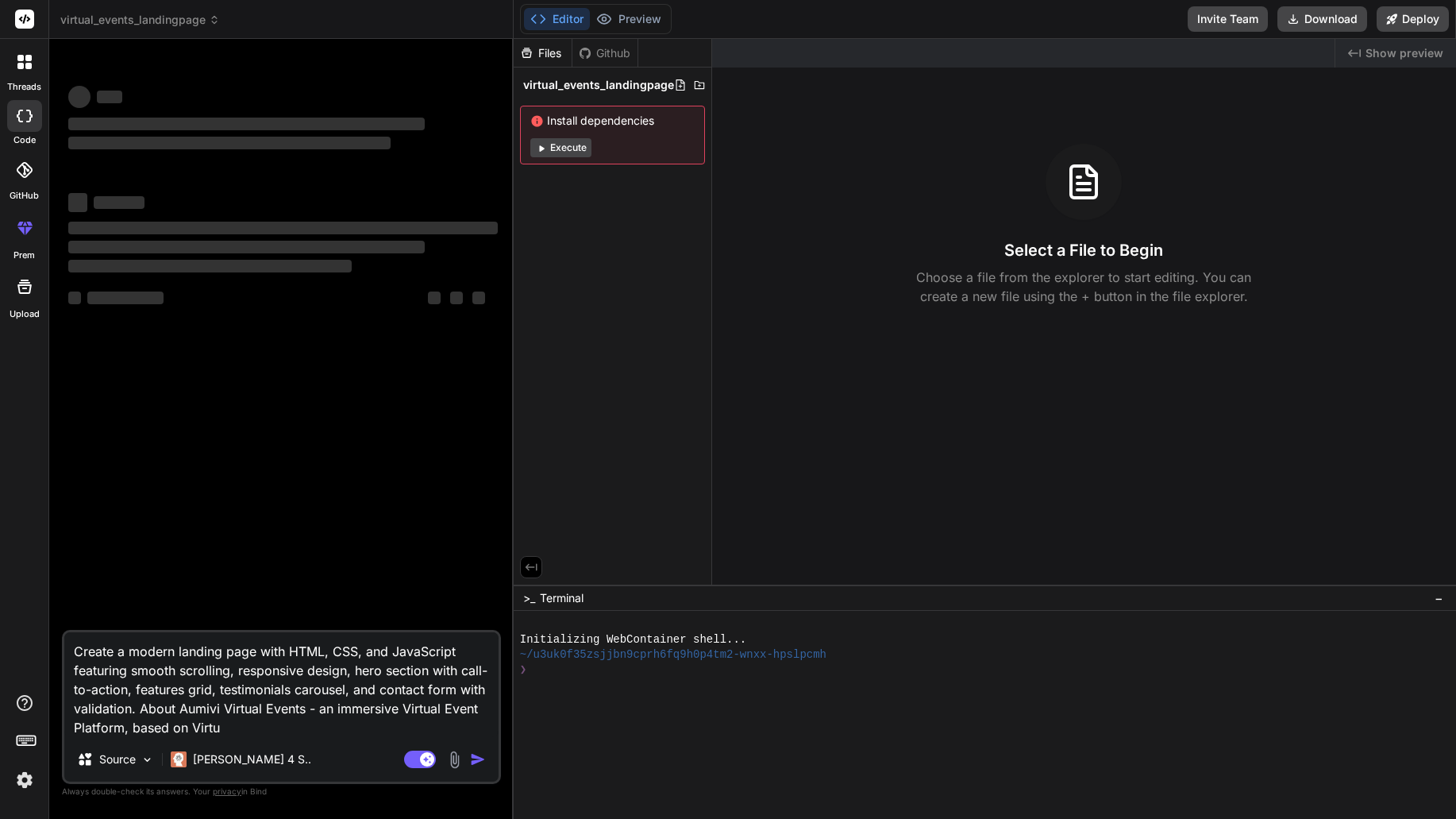
type textarea "x"
type textarea "Create a modern landing page with HTML, CSS, and JavaScript featuring smooth sc…"
type textarea "x"
type textarea "Create a modern landing page with HTML, CSS, and JavaScript featuring smooth sc…"
type textarea "x"
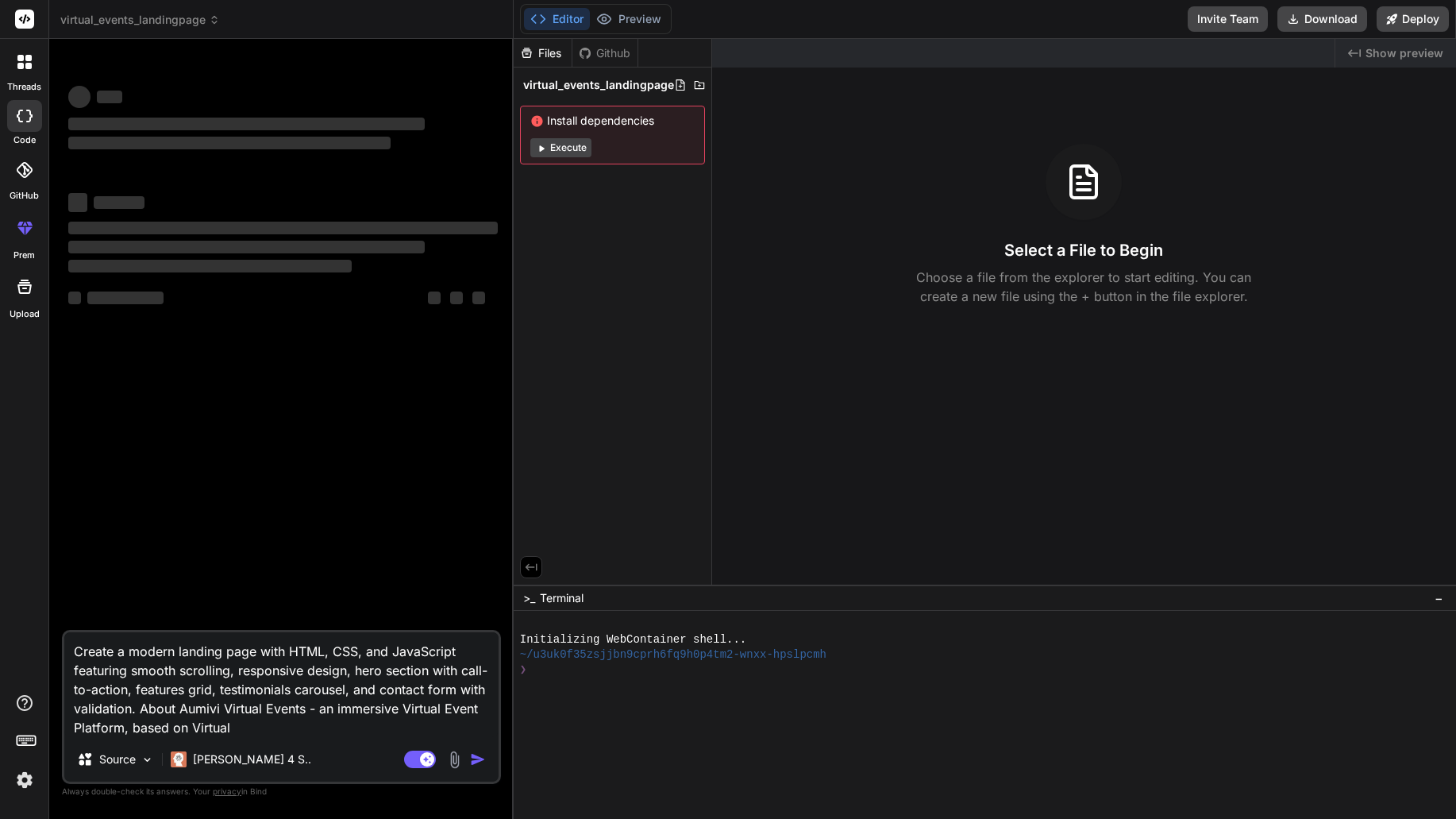
type textarea "Create a modern landing page with HTML, CSS, and JavaScript featuring smooth sc…"
type textarea "x"
type textarea "Create a modern landing page with HTML, CSS, and JavaScript featuring smooth sc…"
type textarea "x"
type textarea "Create a modern landing page with HTML, CSS, and JavaScript featuring smooth sc…"
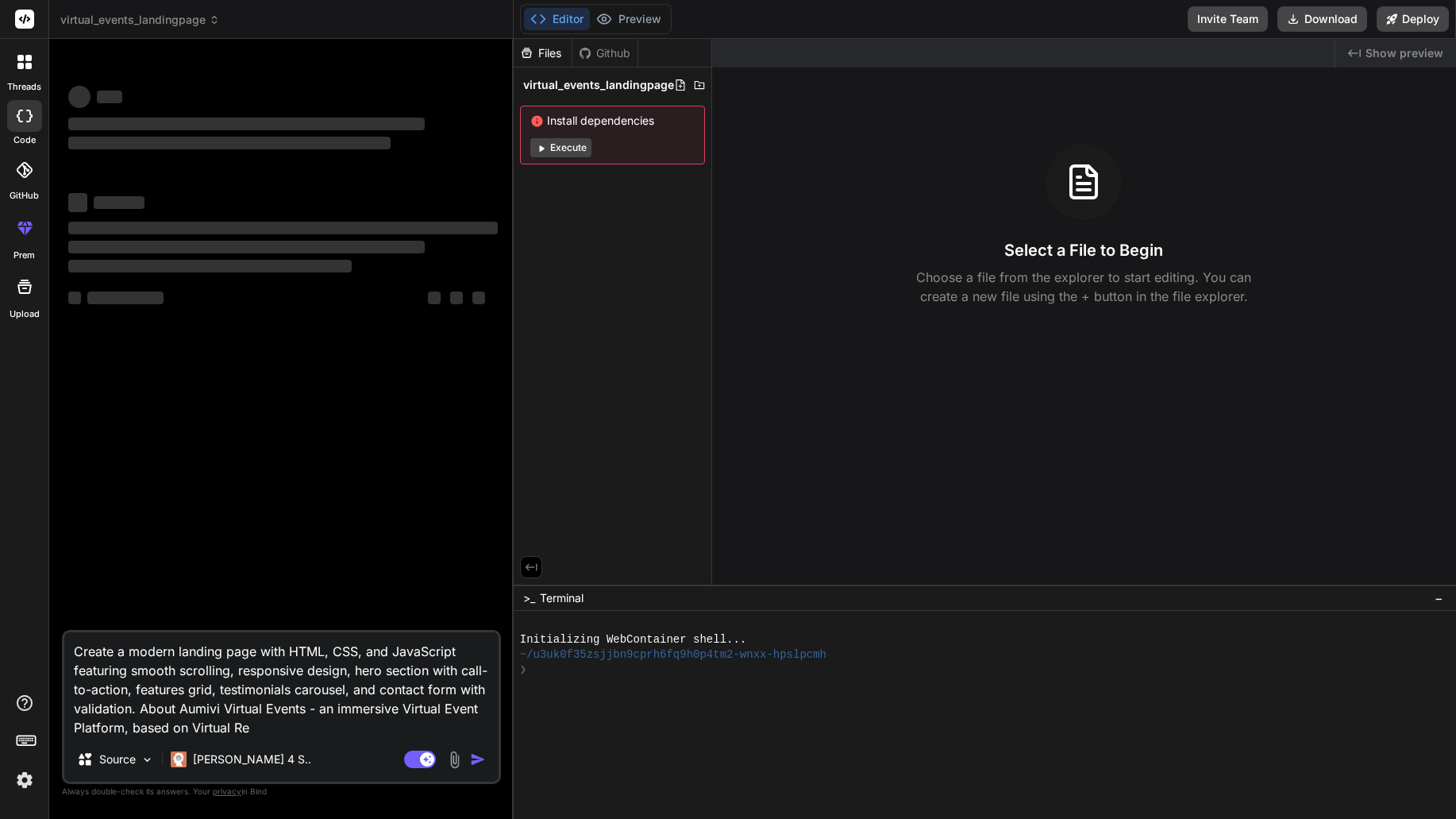
type textarea "x"
type textarea "Create a modern landing page with HTML, CSS, and JavaScript featuring smooth sc…"
type textarea "x"
type textarea "Create a modern landing page with HTML, CSS, and JavaScript featuring smooth sc…"
type textarea "x"
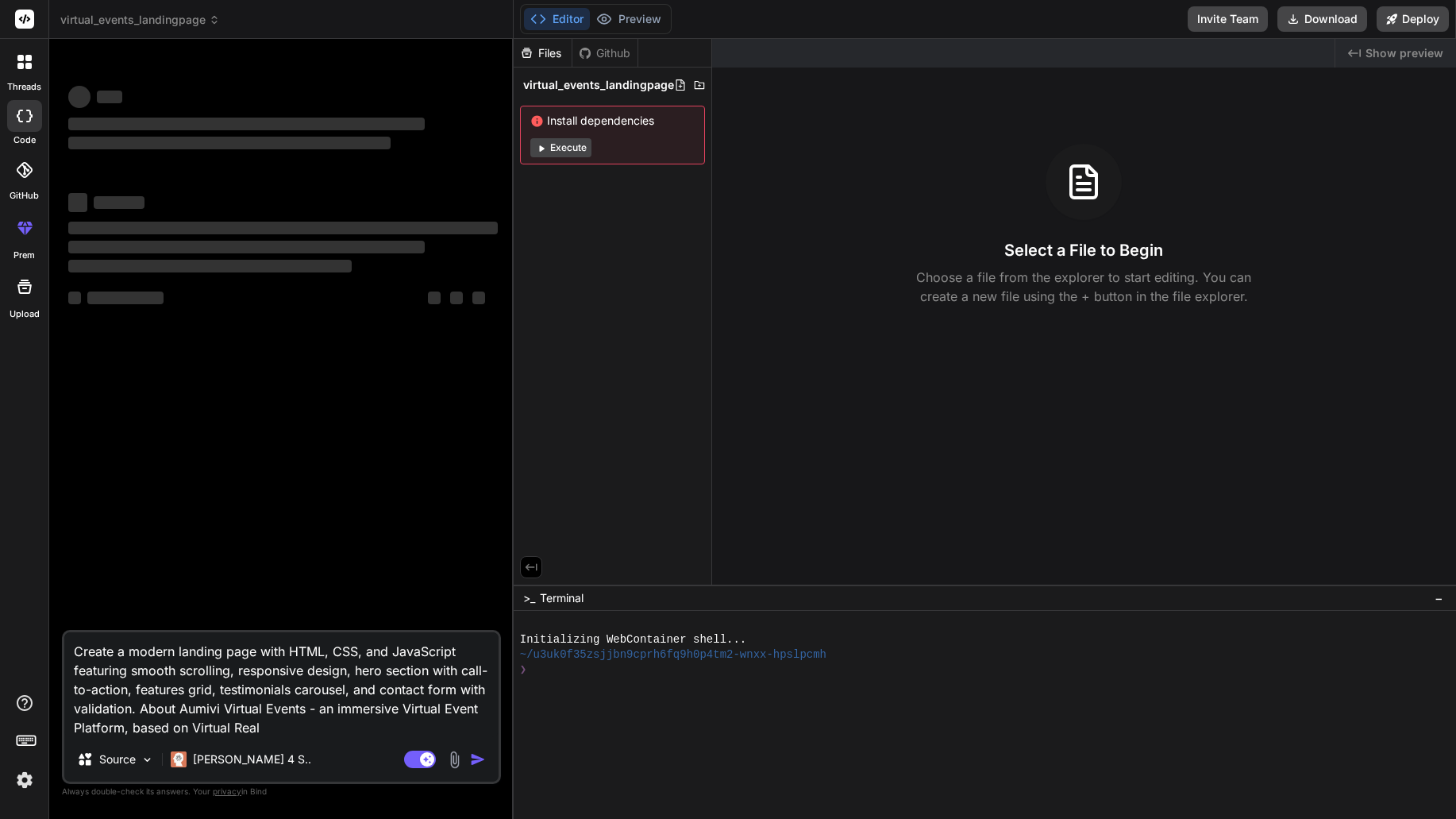
type textarea "Create a modern landing page with HTML, CSS, and JavaScript featuring smooth sc…"
type textarea "x"
type textarea "Create a modern landing page with HTML, CSS, and JavaScript featuring smooth sc…"
type textarea "x"
type textarea "Create a modern landing page with HTML, CSS, and JavaScript featuring smooth sc…"
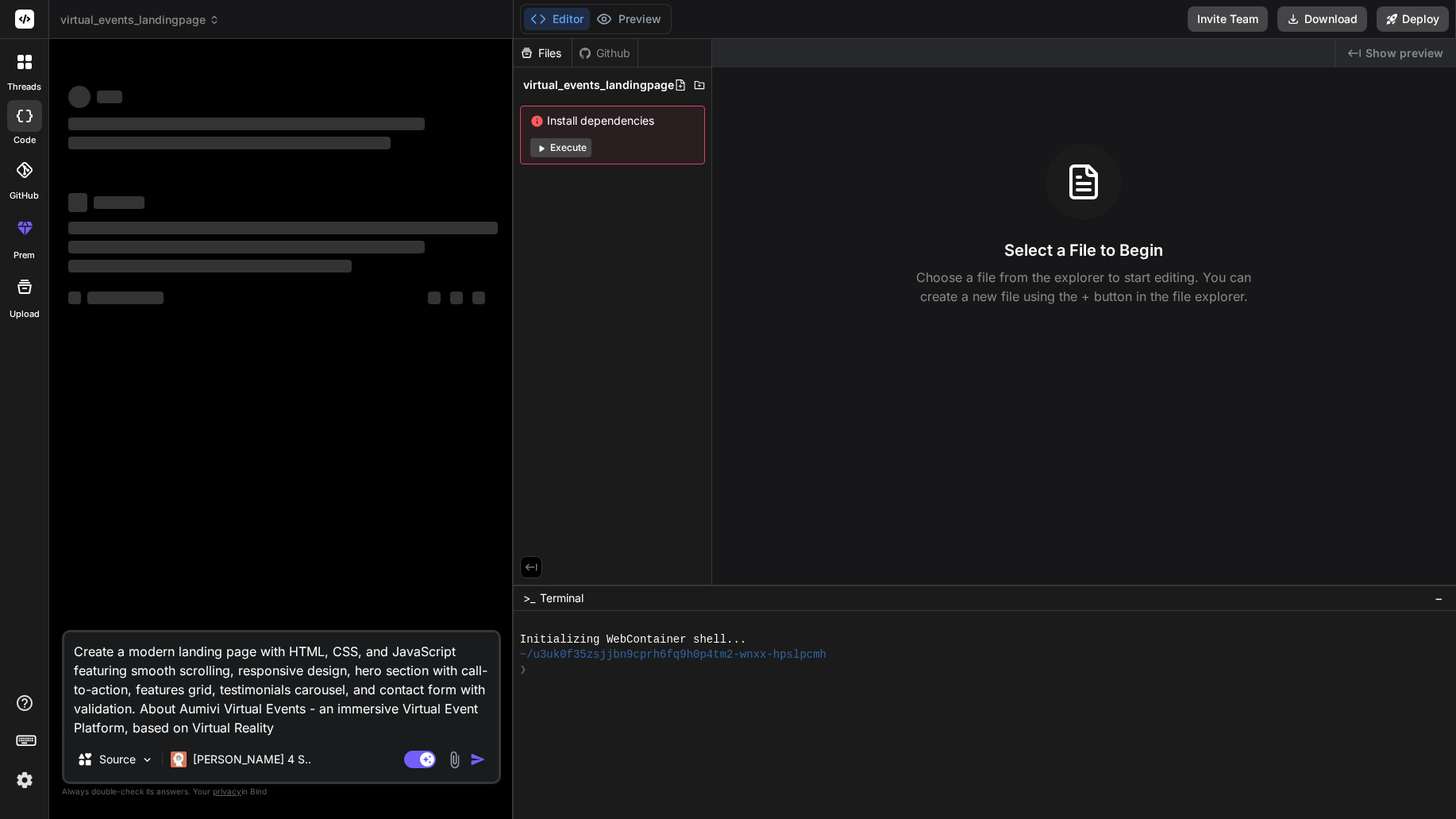
type textarea "x"
type textarea "Create a modern landing page with HTML, CSS, and JavaScript featuring smooth sc…"
type textarea "x"
type textarea "Create a modern landing page with HTML, CSS, and JavaScript featuring smooth sc…"
type textarea "x"
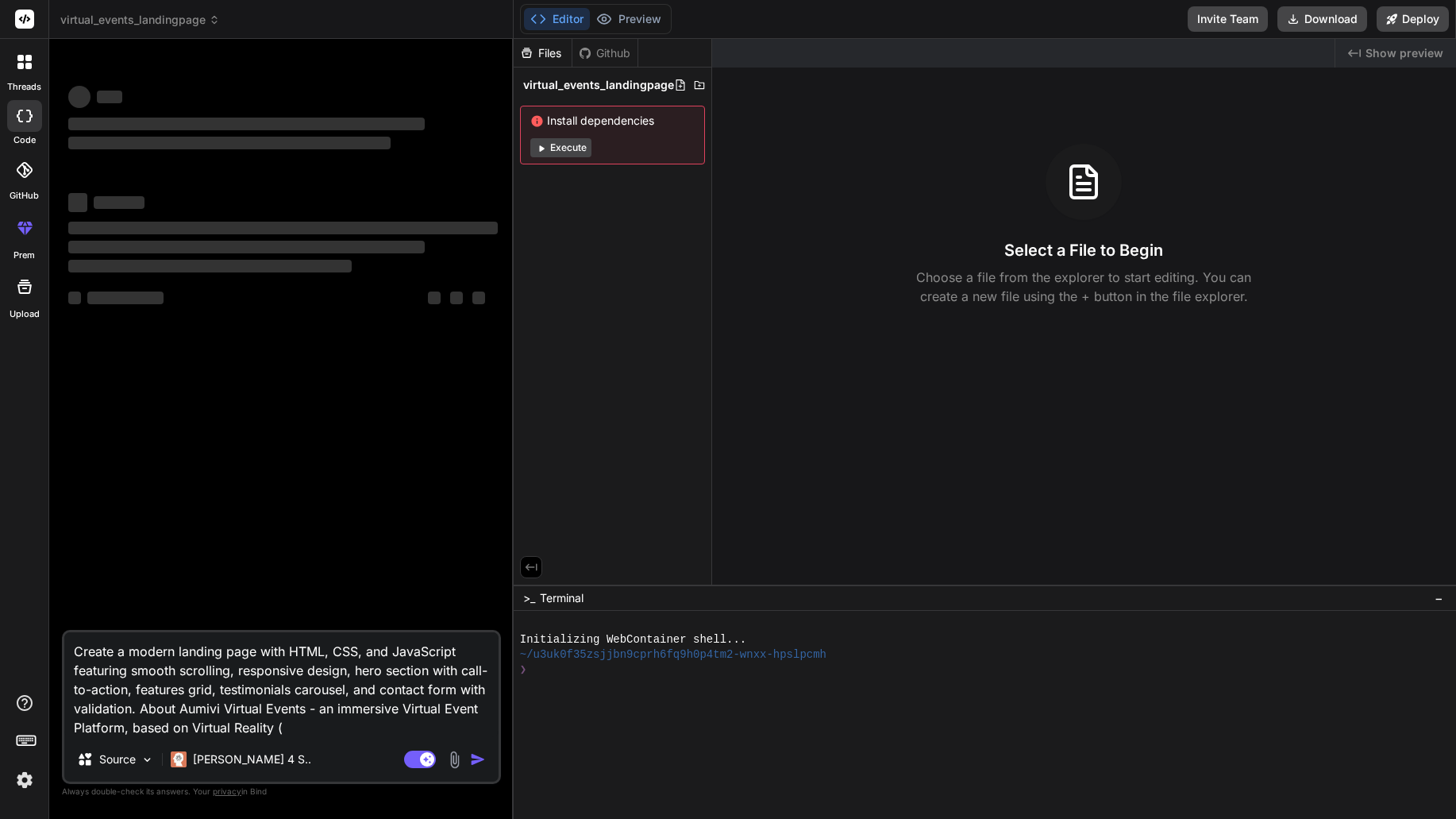
type textarea "Create a modern landing page with HTML, CSS, and JavaScript featuring smooth sc…"
type textarea "x"
type textarea "Create a modern landing page with HTML, CSS, and JavaScript featuring smooth sc…"
type textarea "x"
type textarea "Create a modern landing page with HTML, CSS, and JavaScript featuring smooth sc…"
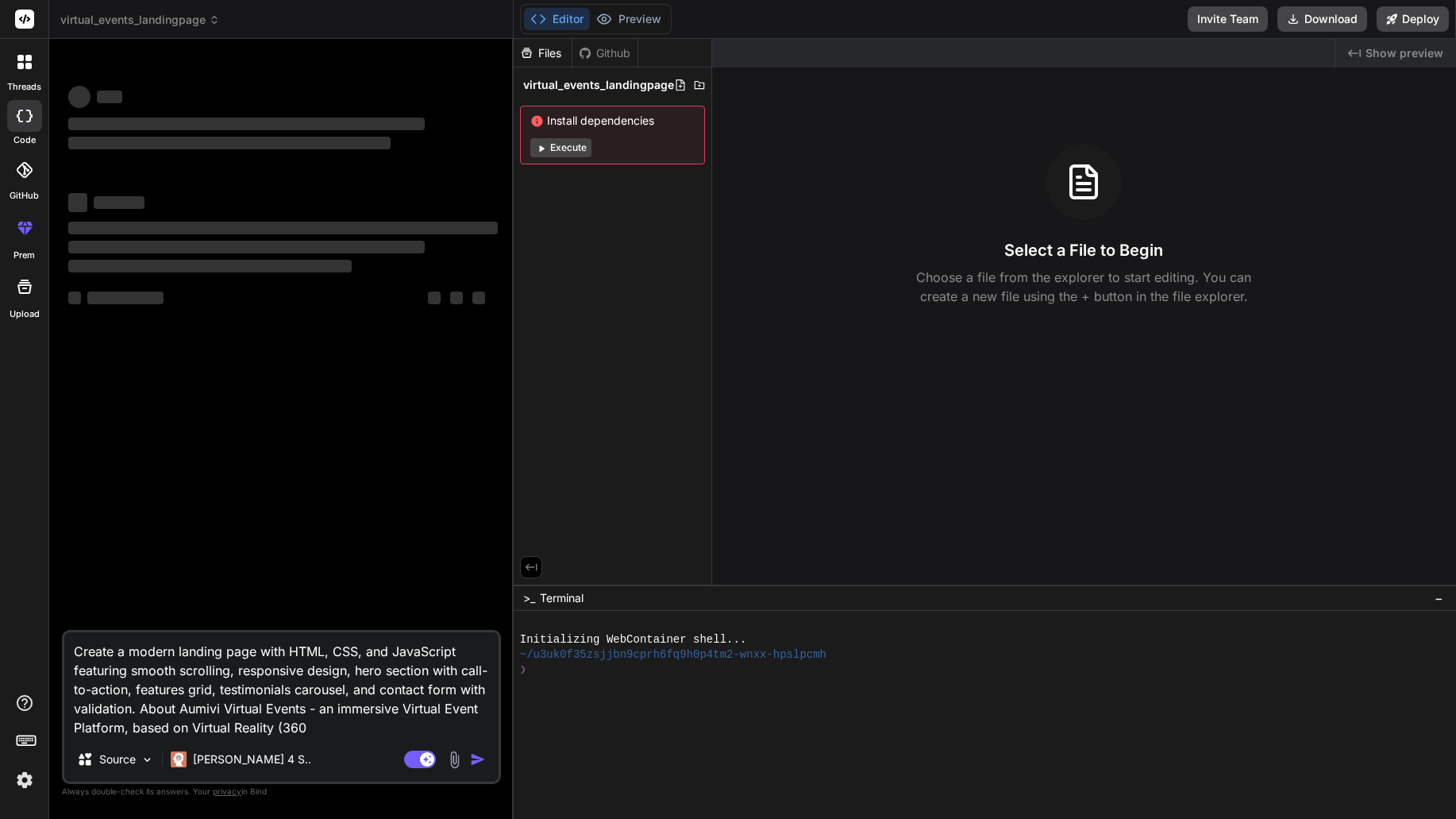
type textarea "x"
type textarea "Create a modern landing page with HTML, CSS, and JavaScript featuring smooth sc…"
type textarea "x"
type textarea "Create a modern landing page with HTML, CSS, and JavaScript featuring smooth sc…"
type textarea "x"
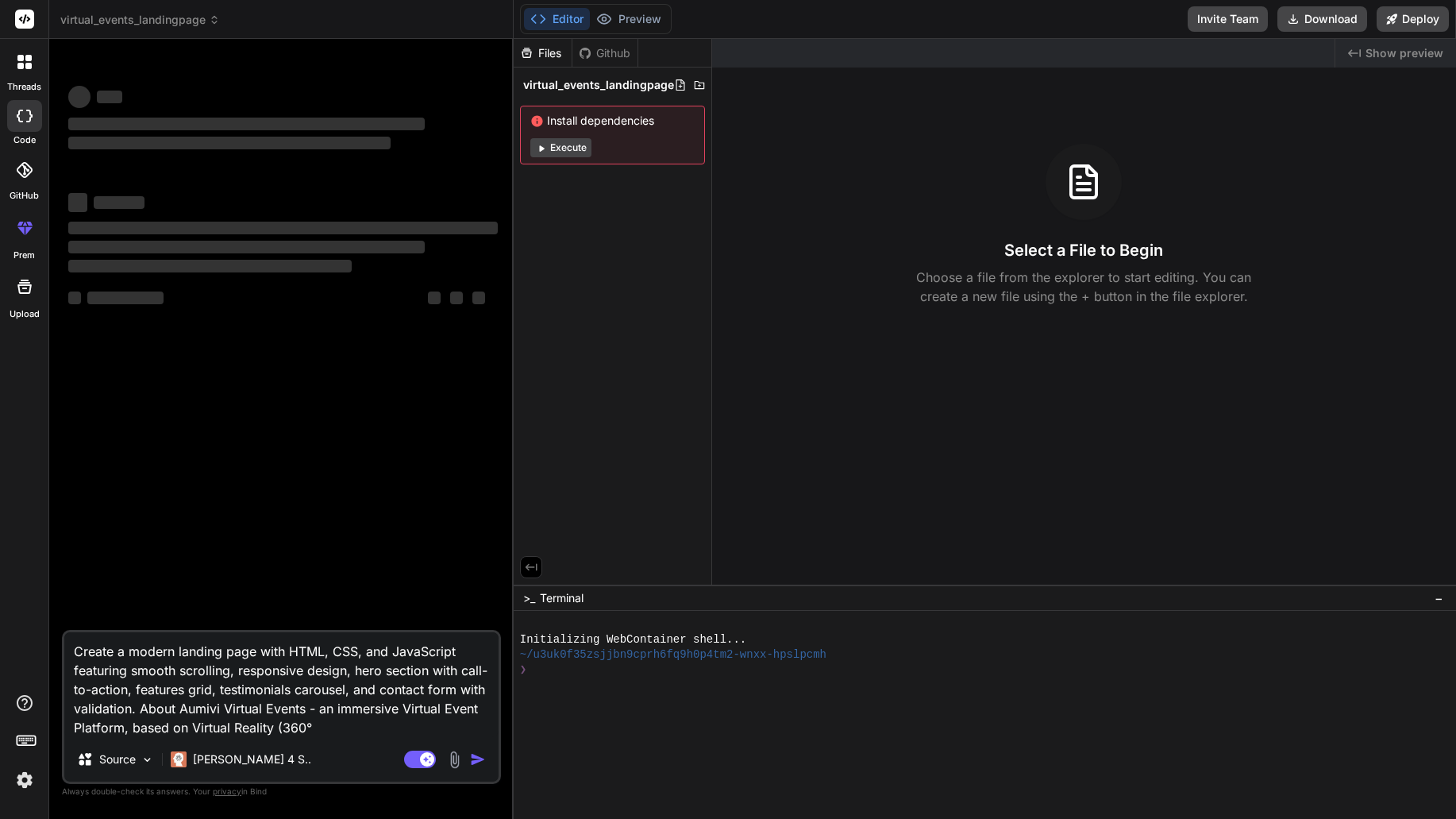
type textarea "Create a modern landing page with HTML, CSS, and JavaScript featuring smooth sc…"
type textarea "x"
type textarea "Create a modern landing page with HTML, CSS, and JavaScript featuring smooth sc…"
type textarea "x"
type textarea "Create a modern landing page with HTML, CSS, and JavaScript featuring smooth sc…"
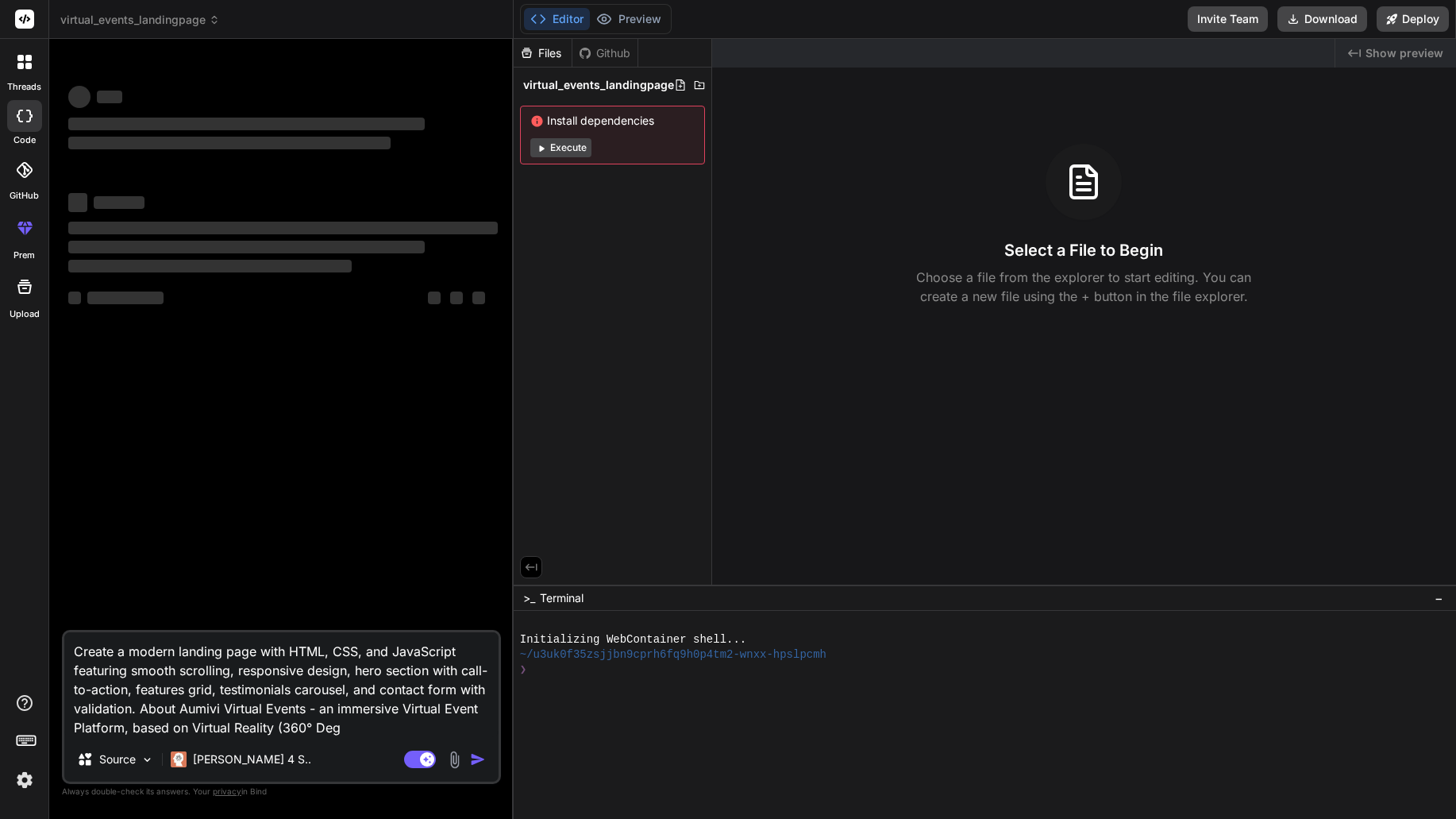
type textarea "x"
type textarea "Create a modern landing page with HTML, CSS, and JavaScript featuring smooth sc…"
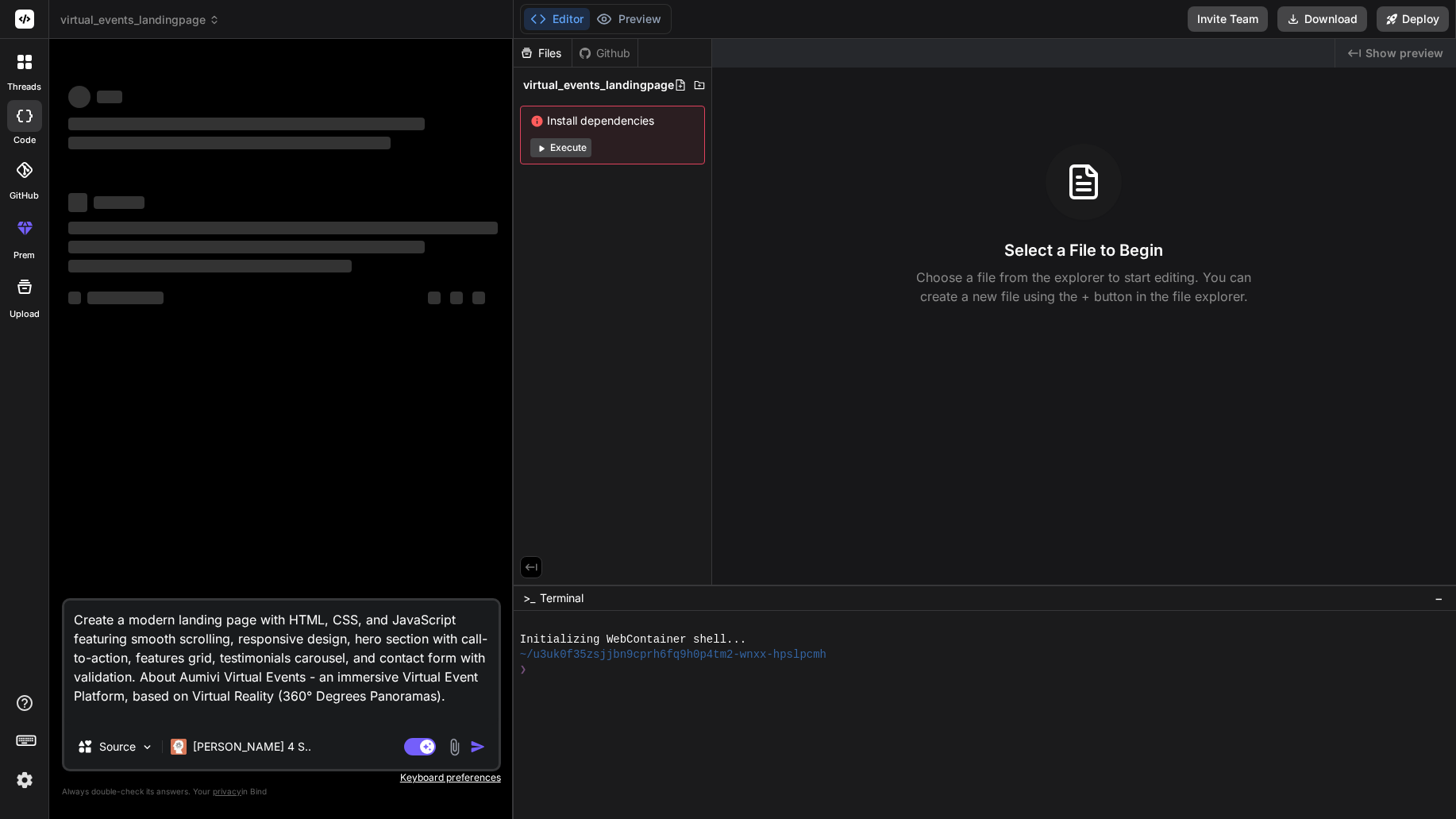
click at [483, 756] on div "Source Claude 4 S.." at bounding box center [282, 749] width 434 height 38
click at [229, 691] on textarea "Create a modern landing page with HTML, CSS, and JavaScript featuring smooth sc…" at bounding box center [282, 663] width 434 height 124
click at [577, 145] on button "Execute" at bounding box center [561, 147] width 61 height 19
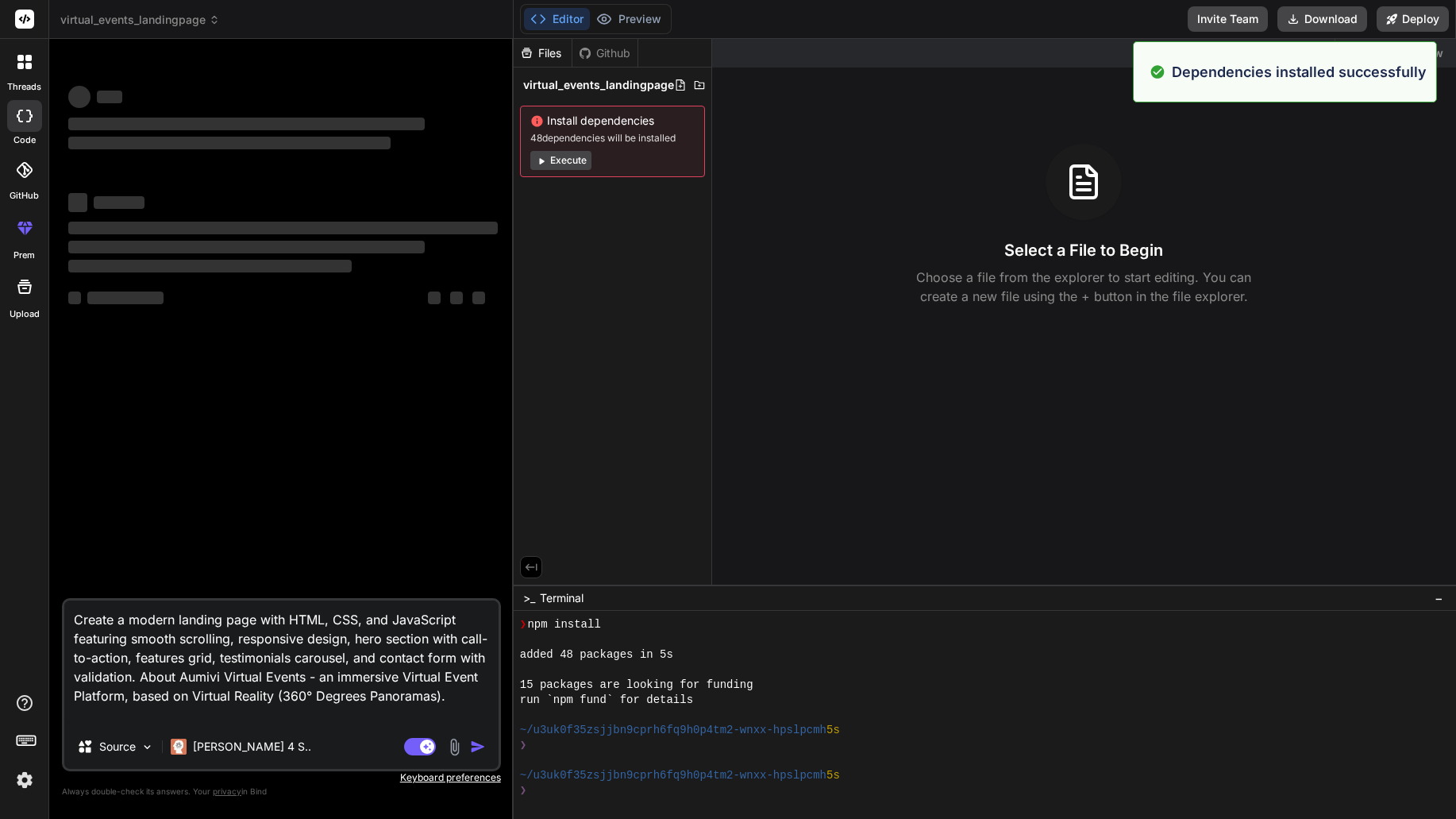
scroll to position [106, 0]
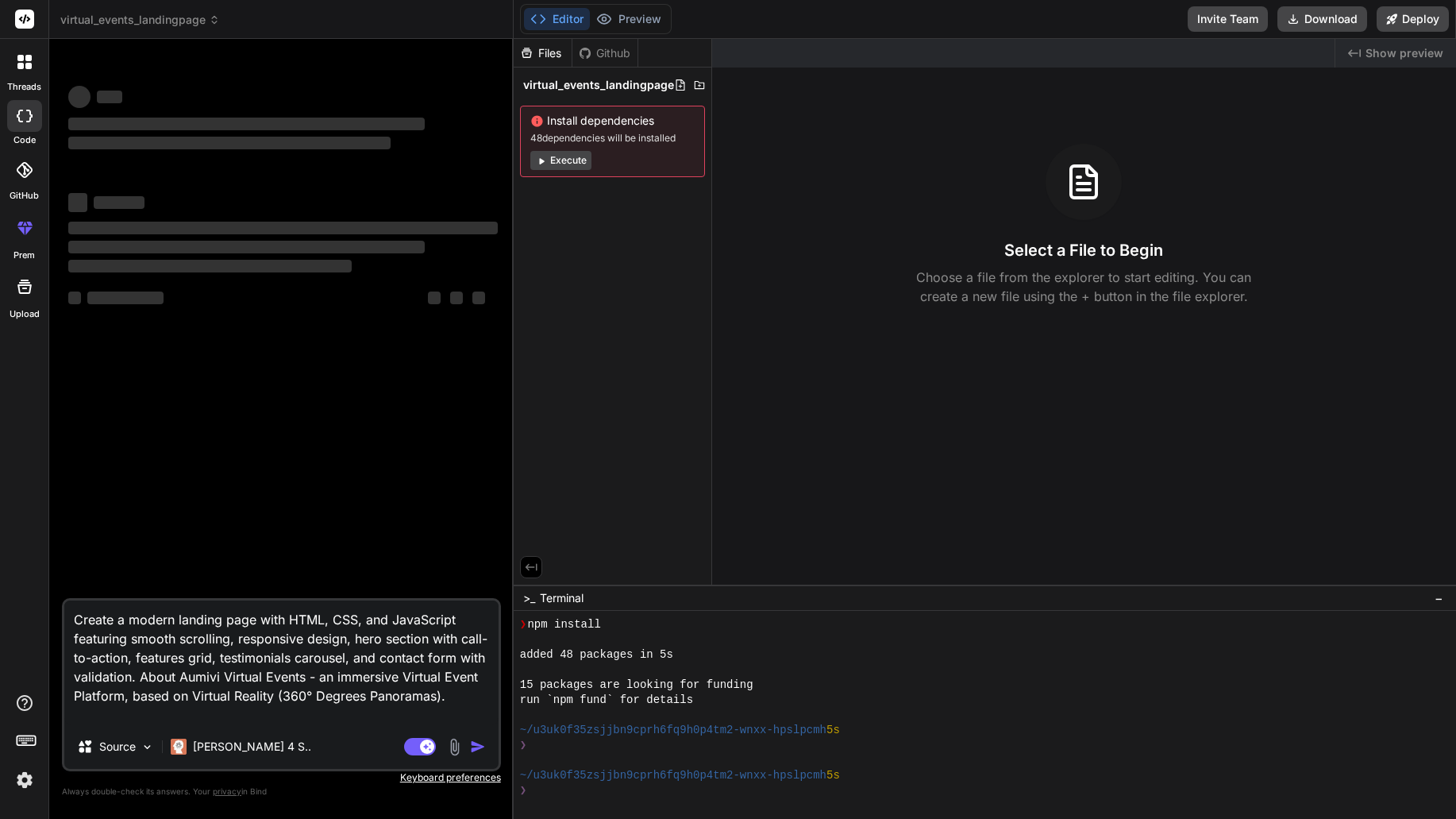
click at [291, 699] on textarea "Create a modern landing page with HTML, CSS, and JavaScript featuring smooth sc…" at bounding box center [282, 663] width 434 height 124
click at [428, 743] on rect at bounding box center [427, 746] width 14 height 14
click at [430, 746] on rect at bounding box center [420, 747] width 32 height 18
click at [221, 735] on div "[PERSON_NAME] 4 S.." at bounding box center [241, 746] width 153 height 32
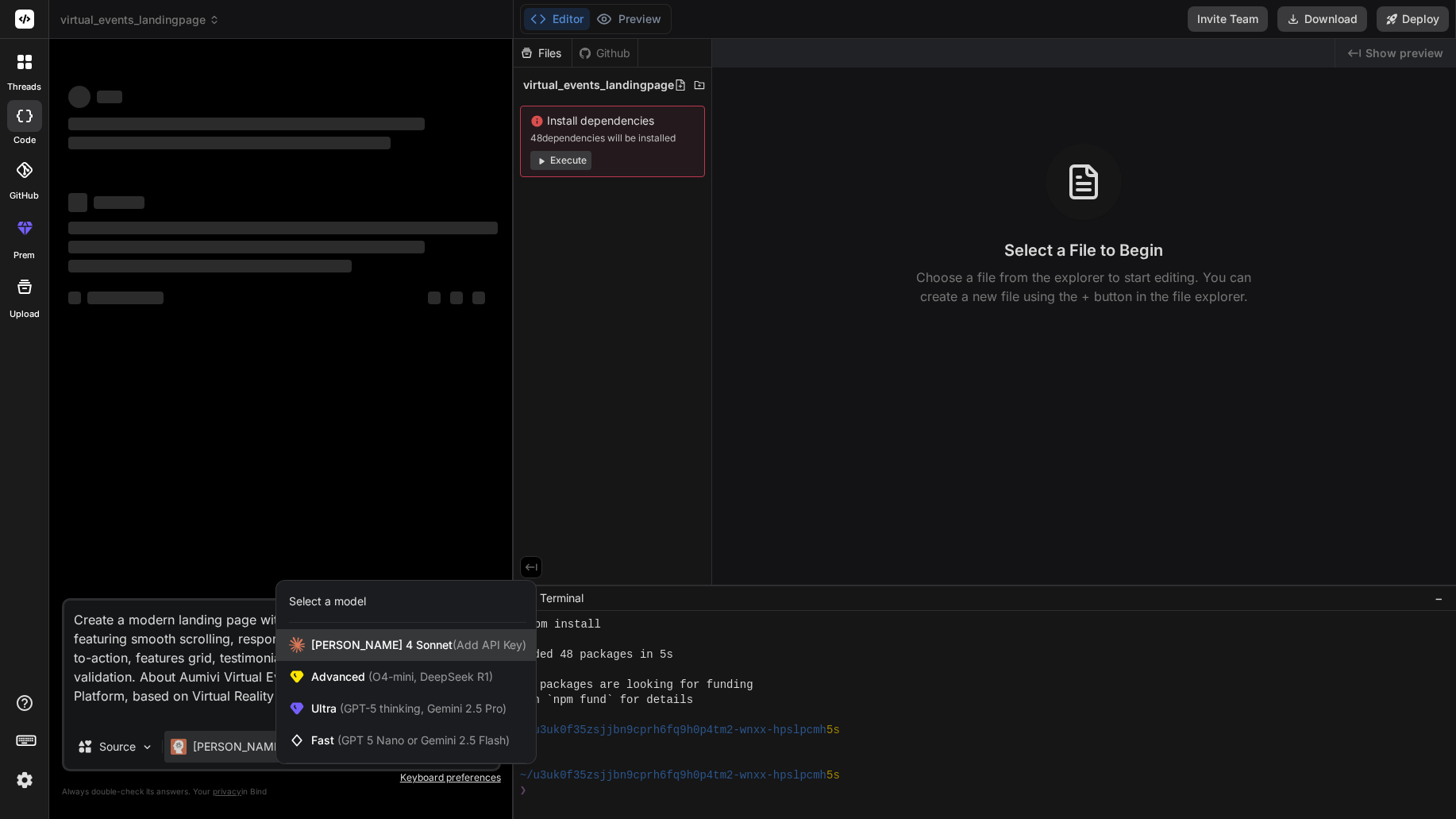
click at [388, 644] on span "Claude 4 Sonnet (Add API Key)" at bounding box center [419, 645] width 215 height 16
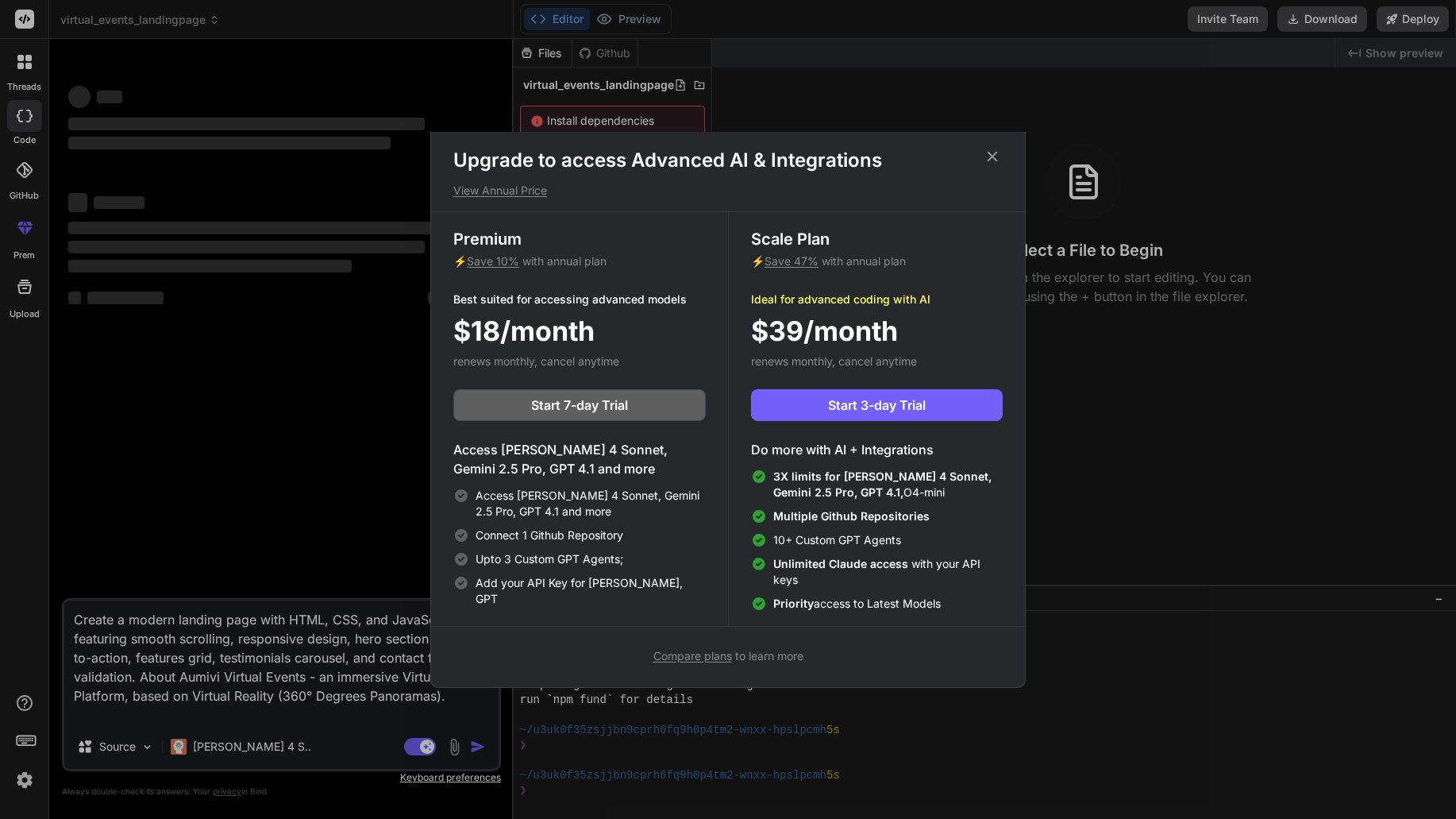
scroll to position [0, 0]
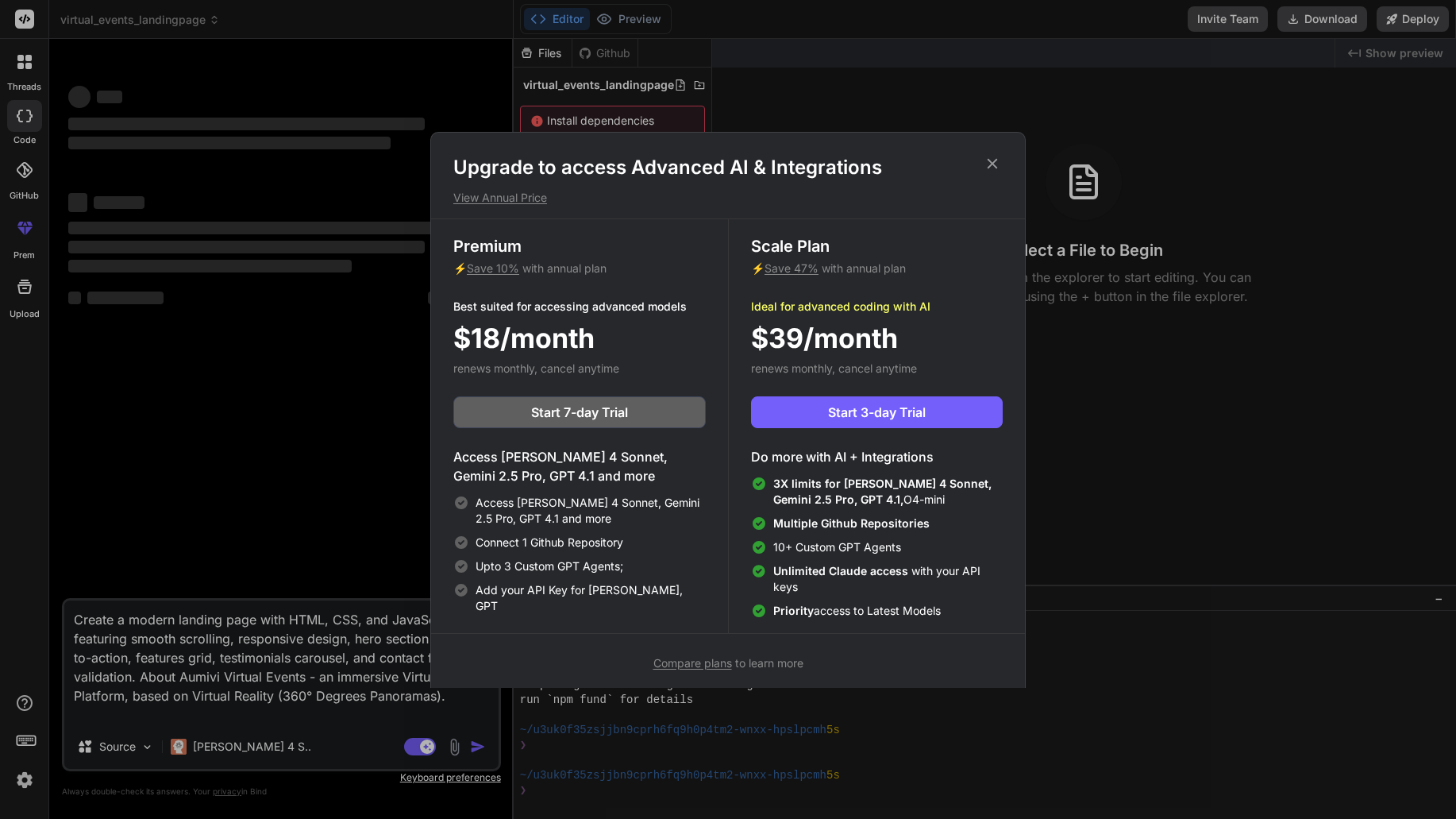
click at [985, 152] on div "Upgrade to access Advanced AI & Integrations View Annual Price Premium ⚡ Save 1…" at bounding box center [728, 412] width 596 height 563
click at [990, 162] on icon at bounding box center [993, 163] width 18 height 18
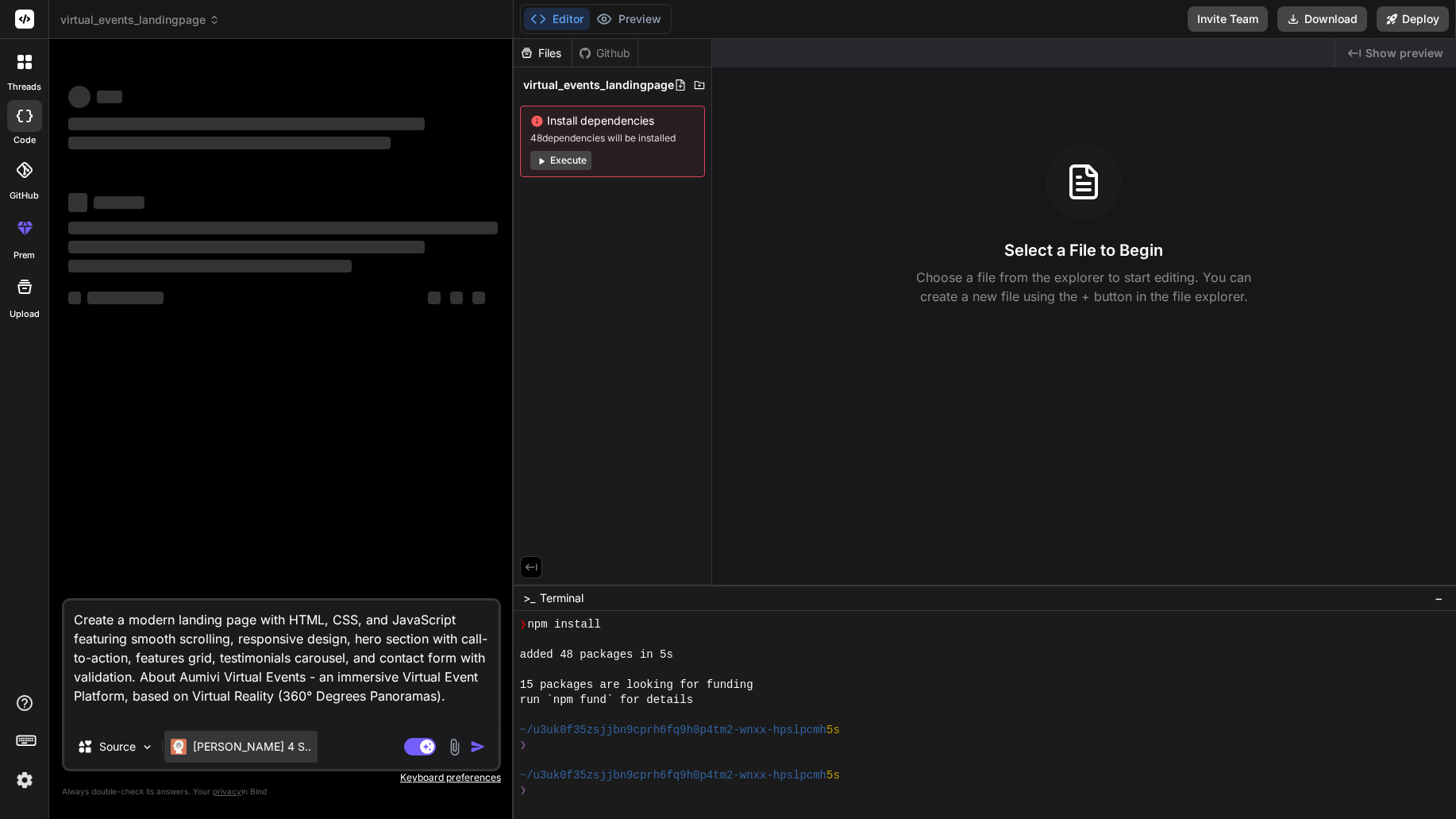
click at [245, 751] on p "[PERSON_NAME] 4 S.." at bounding box center [252, 746] width 119 height 16
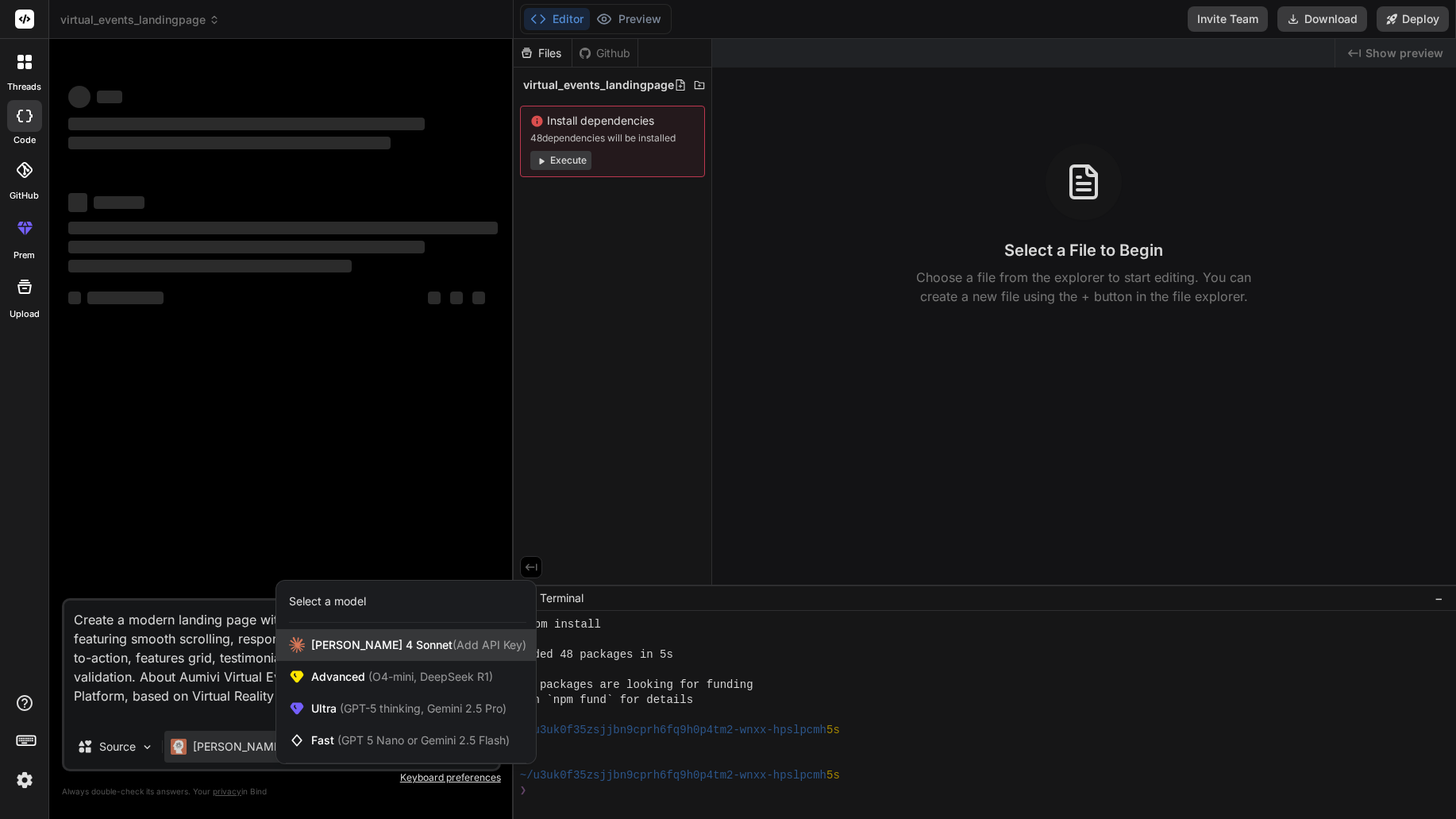
click at [452, 644] on span "(Add API Key)" at bounding box center [489, 645] width 74 height 14
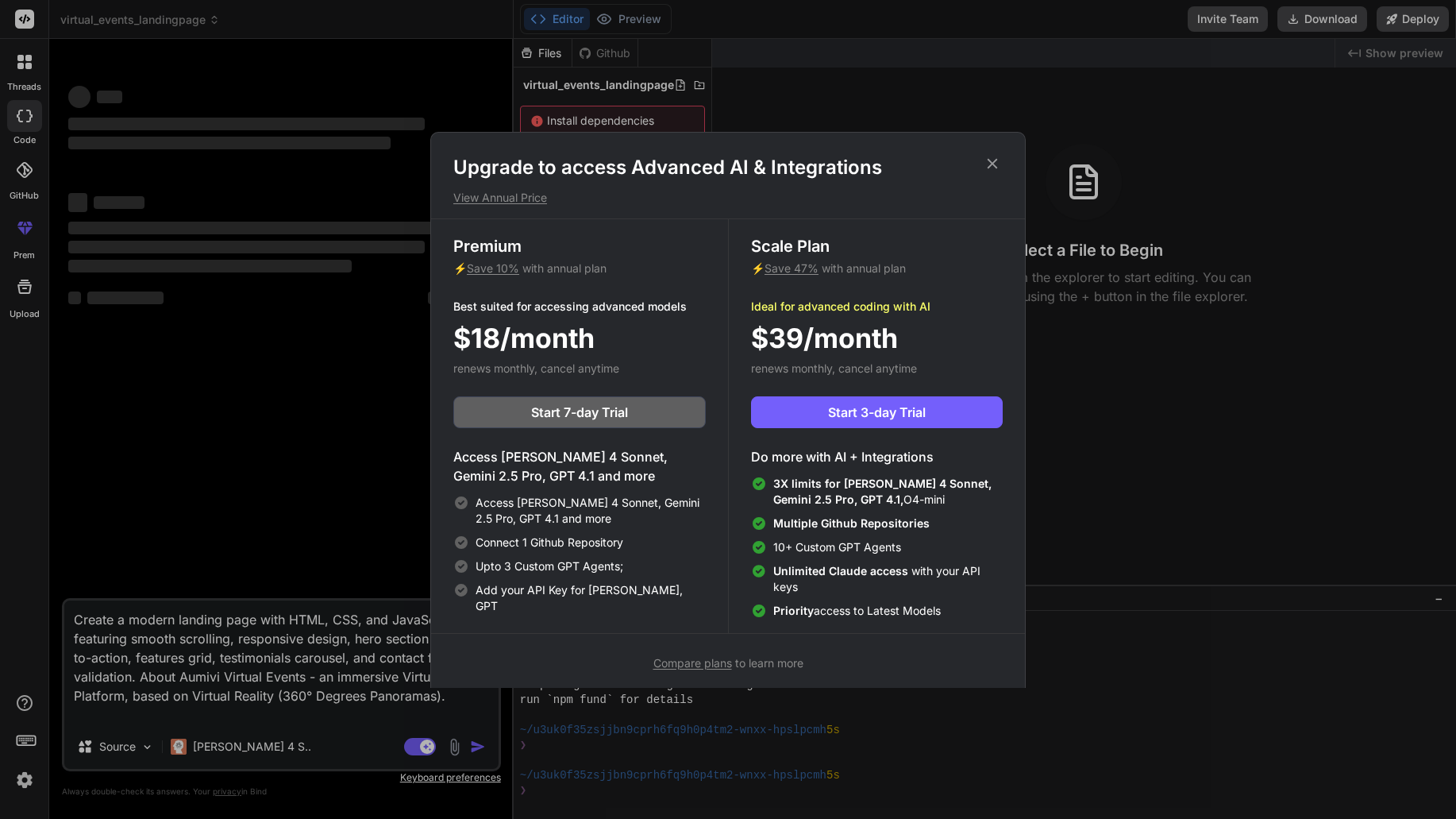
click at [988, 164] on icon at bounding box center [993, 163] width 18 height 18
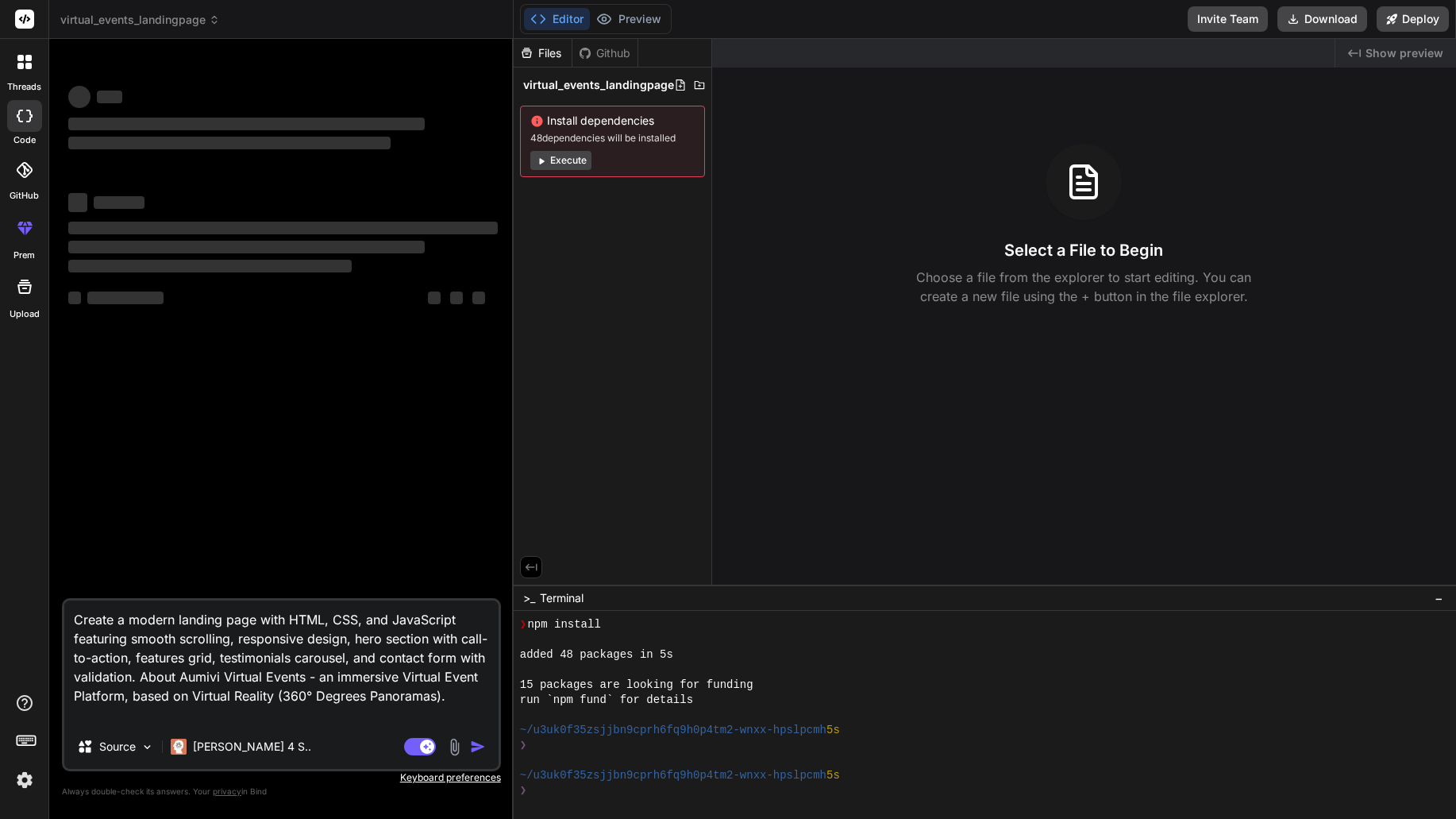
click at [32, 15] on rect at bounding box center [24, 19] width 19 height 19
click at [26, 70] on div at bounding box center [24, 61] width 33 height 33
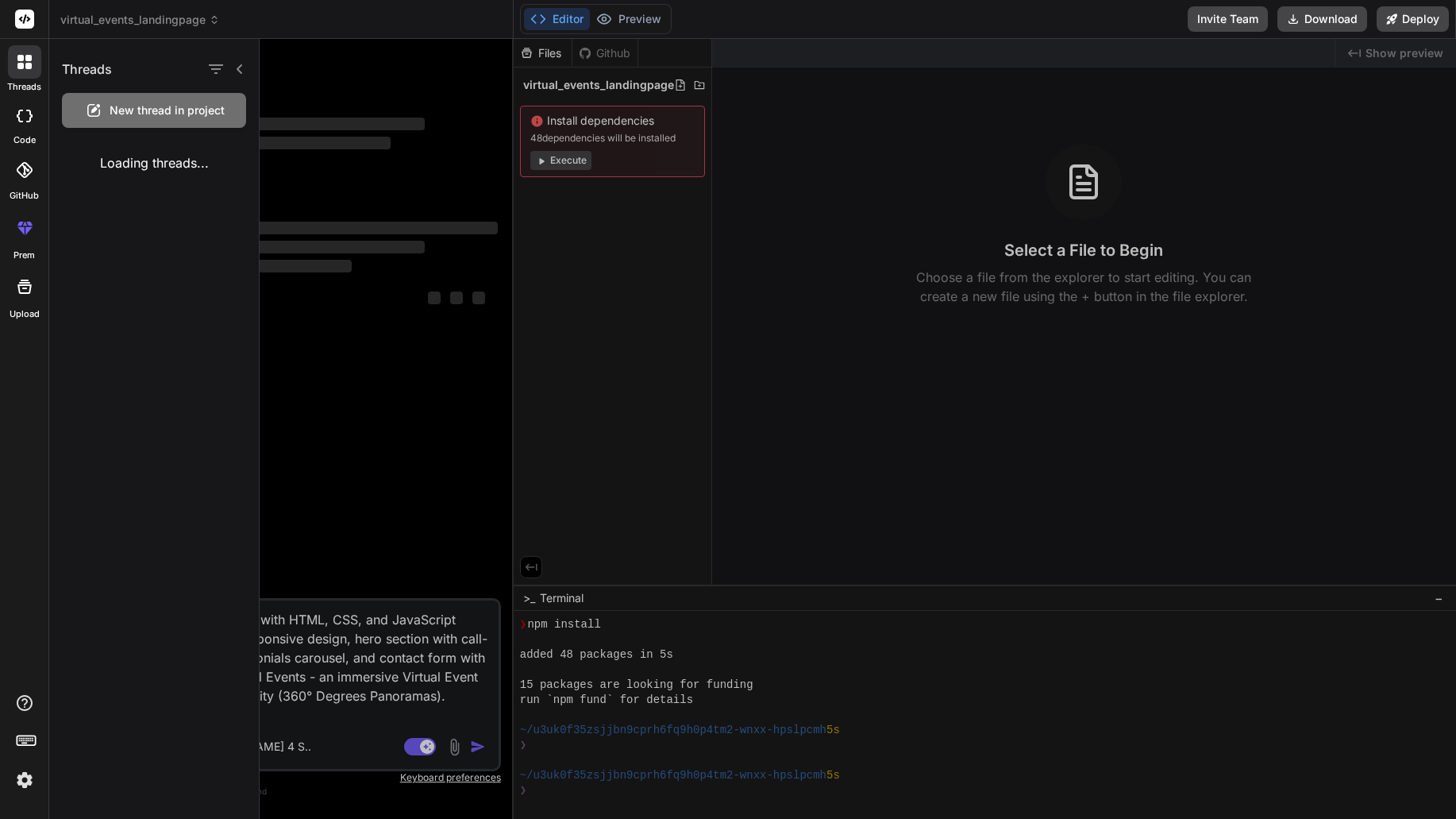
click at [26, 70] on div at bounding box center [24, 61] width 33 height 33
click at [28, 64] on icon at bounding box center [29, 66] width 6 height 6
click at [19, 137] on label "code" at bounding box center [25, 140] width 22 height 14
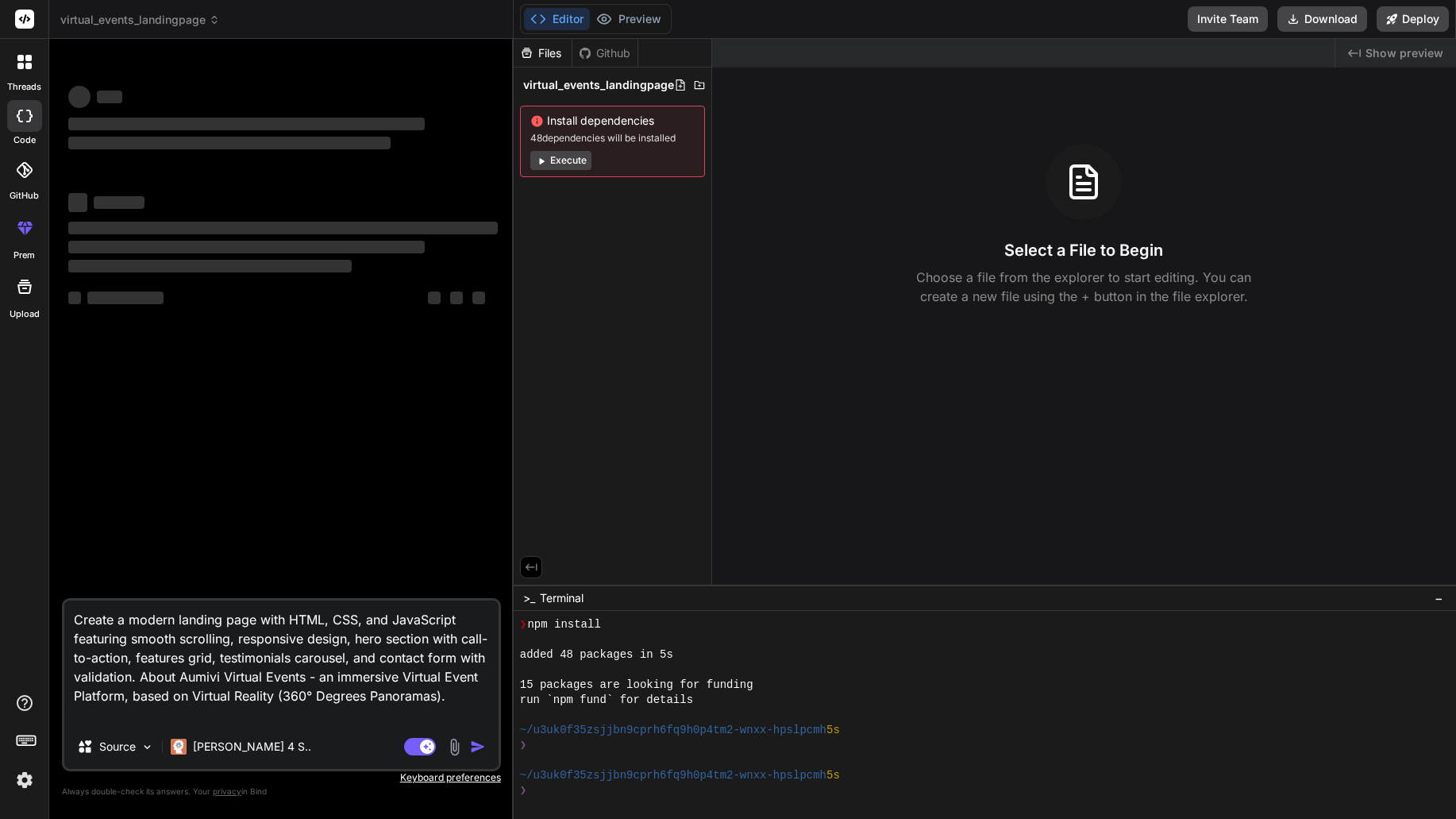
click at [25, 120] on icon at bounding box center [25, 116] width 16 height 13
click at [33, 170] on div at bounding box center [24, 169] width 35 height 35
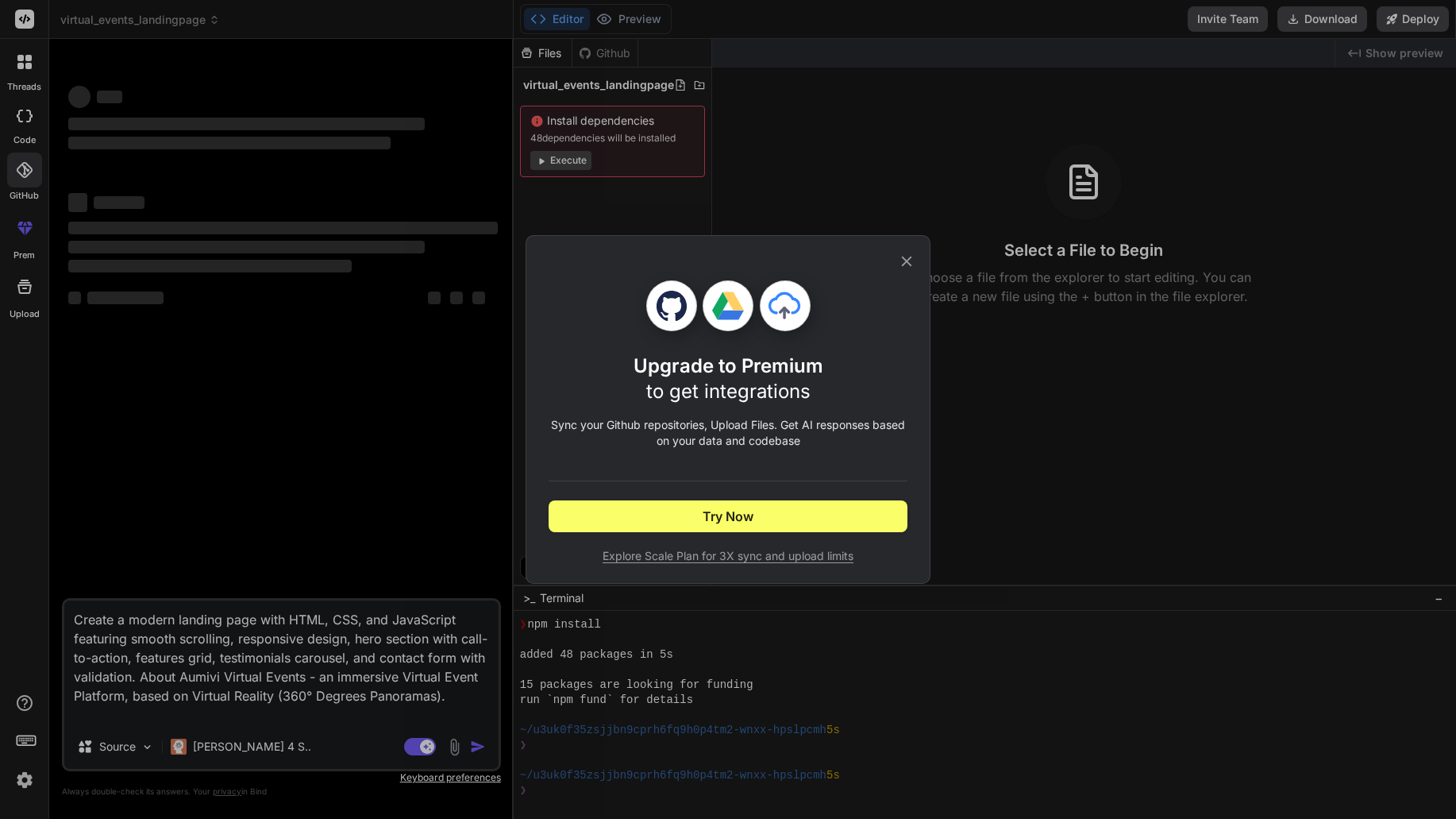
click at [25, 212] on div "Upgrade to Premium to get integrations Sync your Github repositories, Upload Fi…" at bounding box center [728, 410] width 1456 height 819
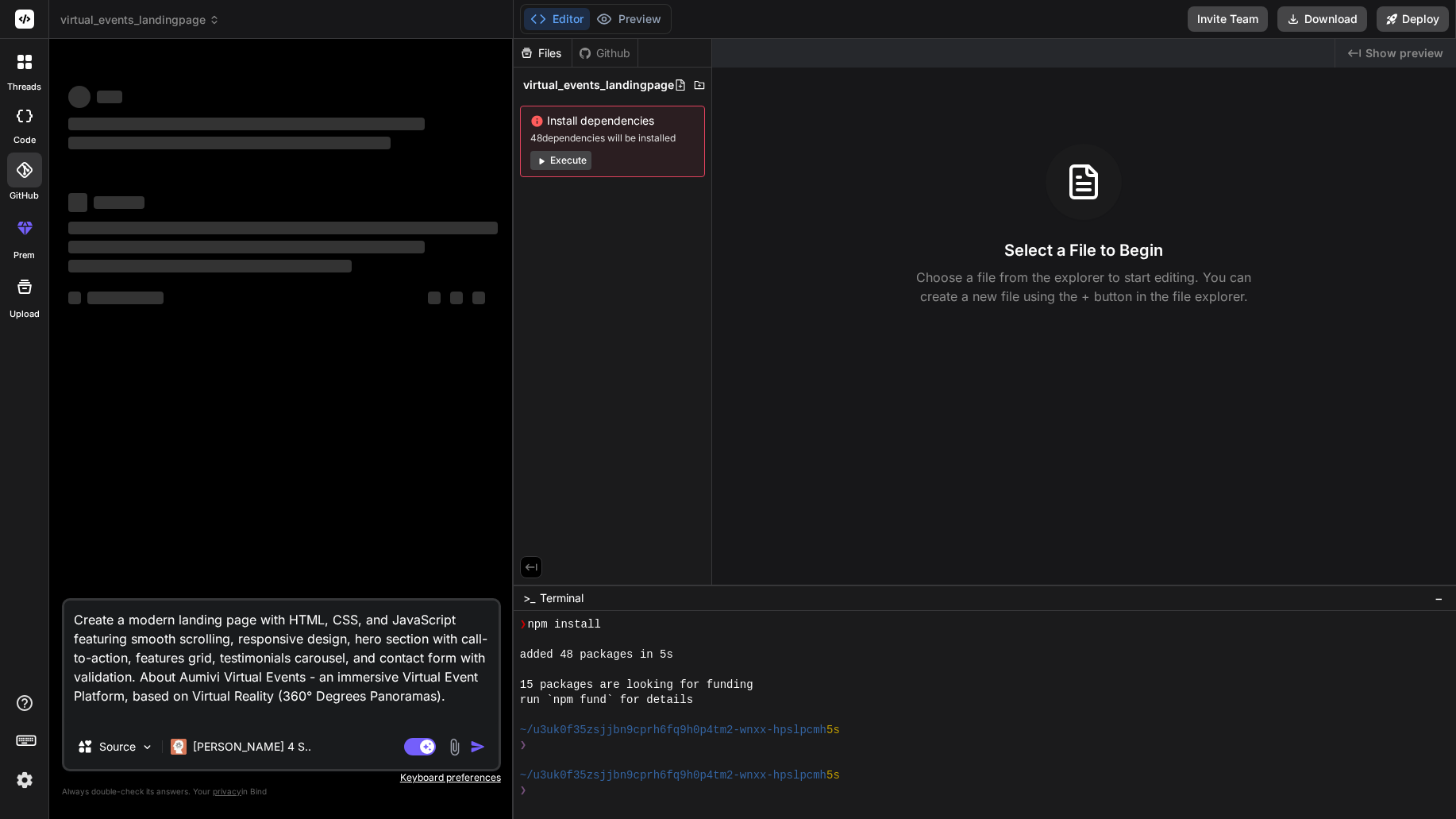
click at [35, 281] on div at bounding box center [25, 287] width 38 height 38
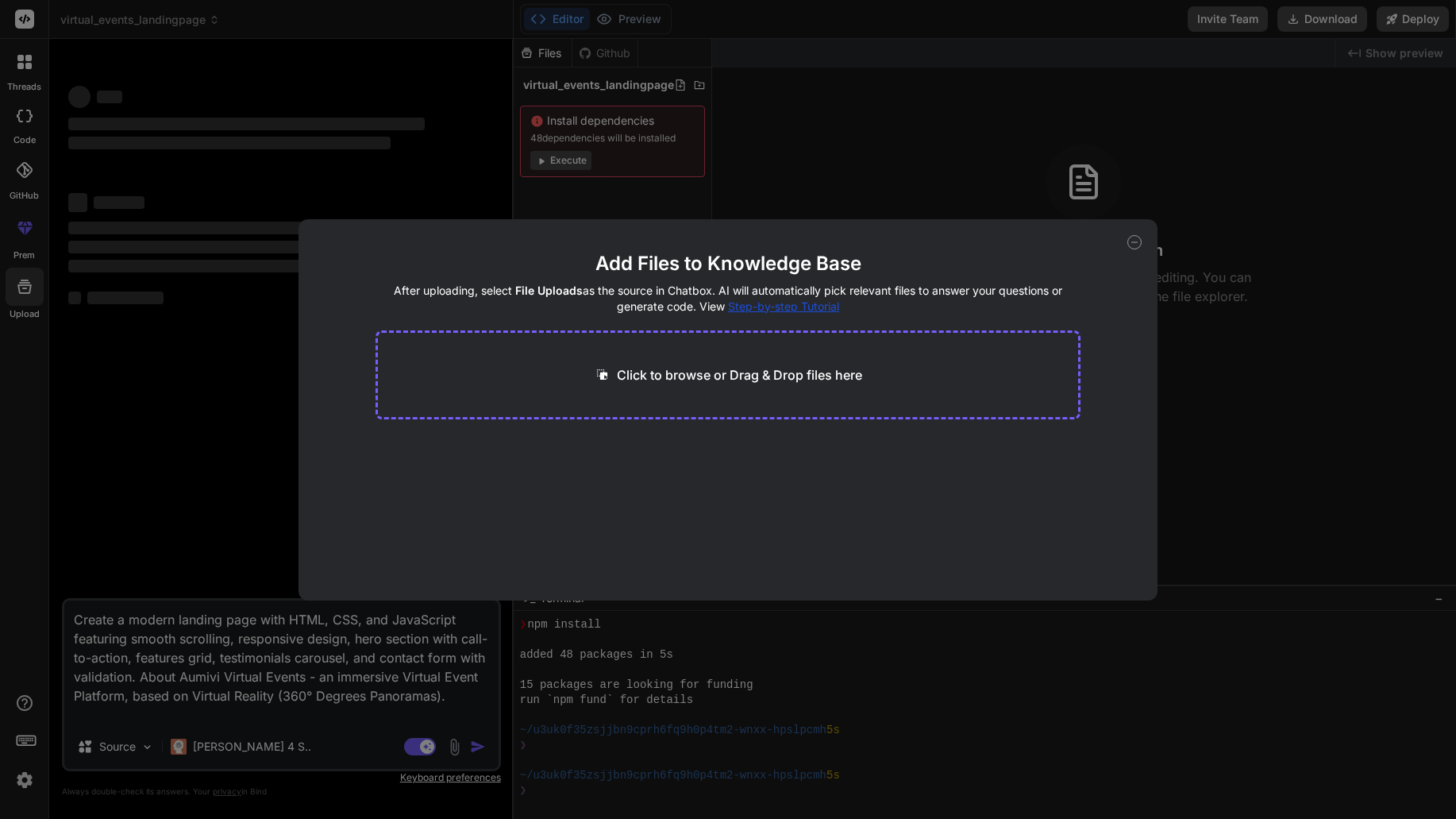
click at [105, 338] on div "Add Files to Knowledge Base After uploading, select File Uploads as the source …" at bounding box center [728, 410] width 1456 height 819
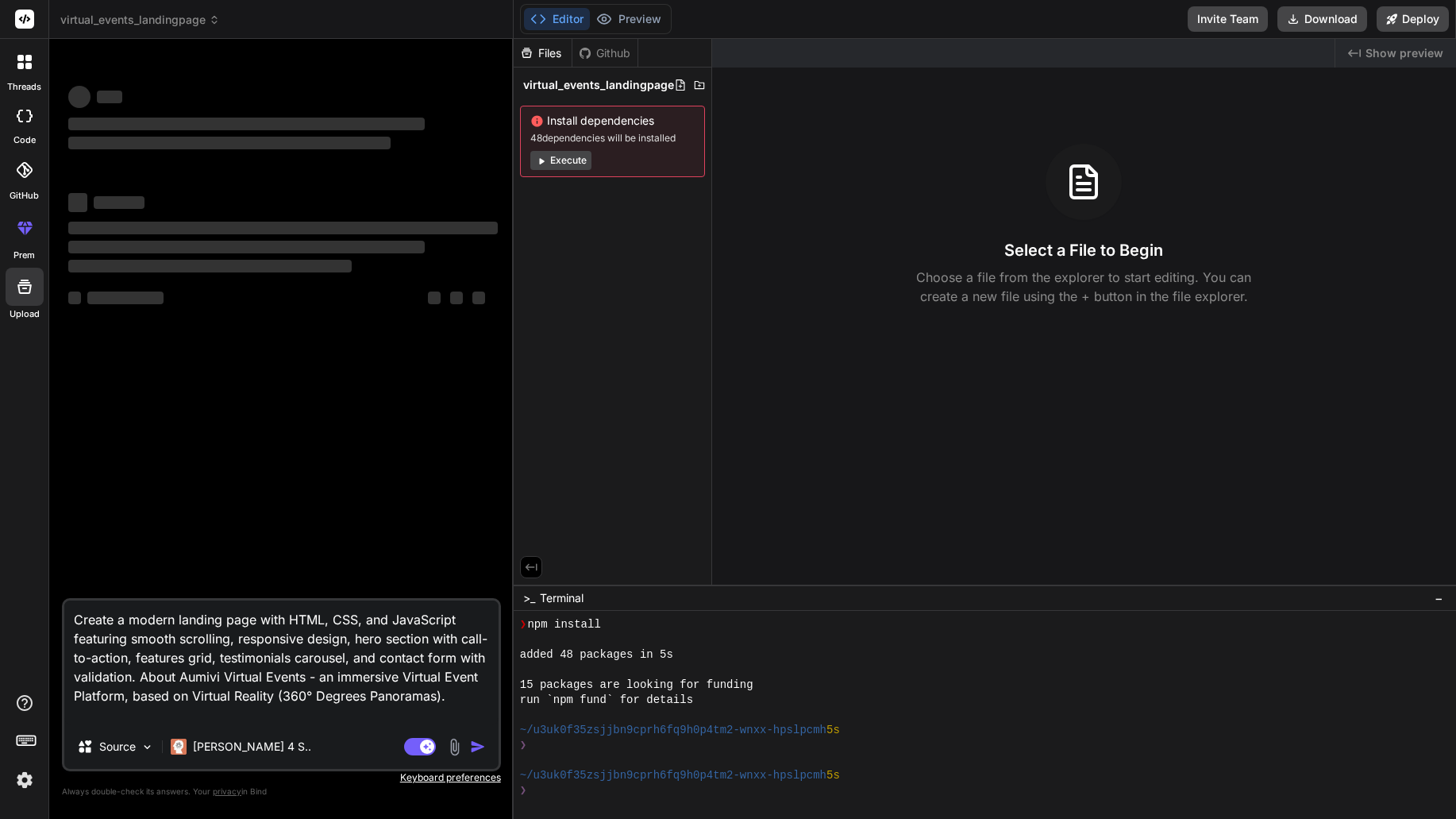
click at [20, 743] on icon at bounding box center [26, 739] width 22 height 22
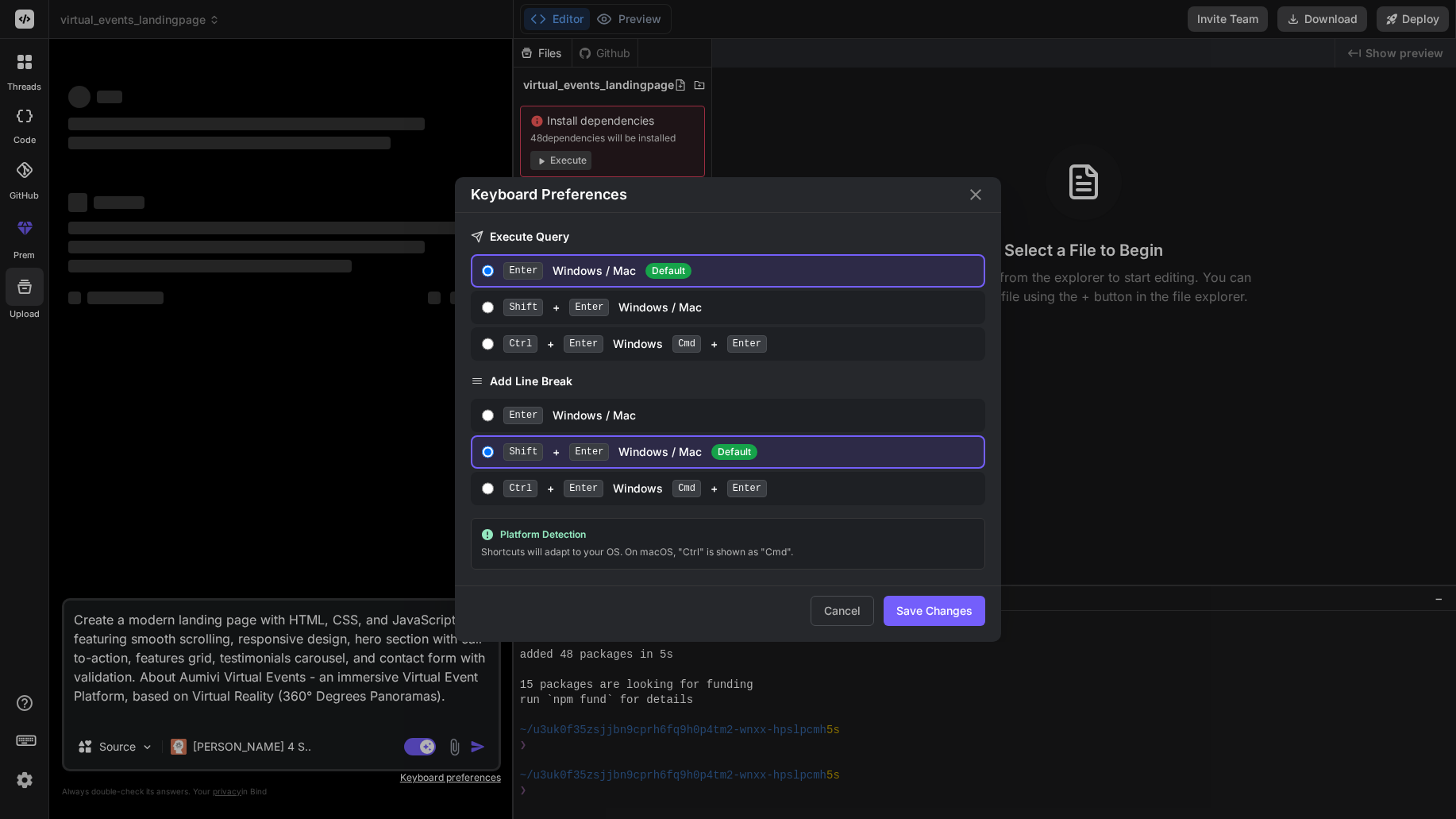
click at [26, 741] on div "Keyboard Preferences Execute Query Enter Windows / Mac Default Shift + Enter Wi…" at bounding box center [728, 410] width 1456 height 819
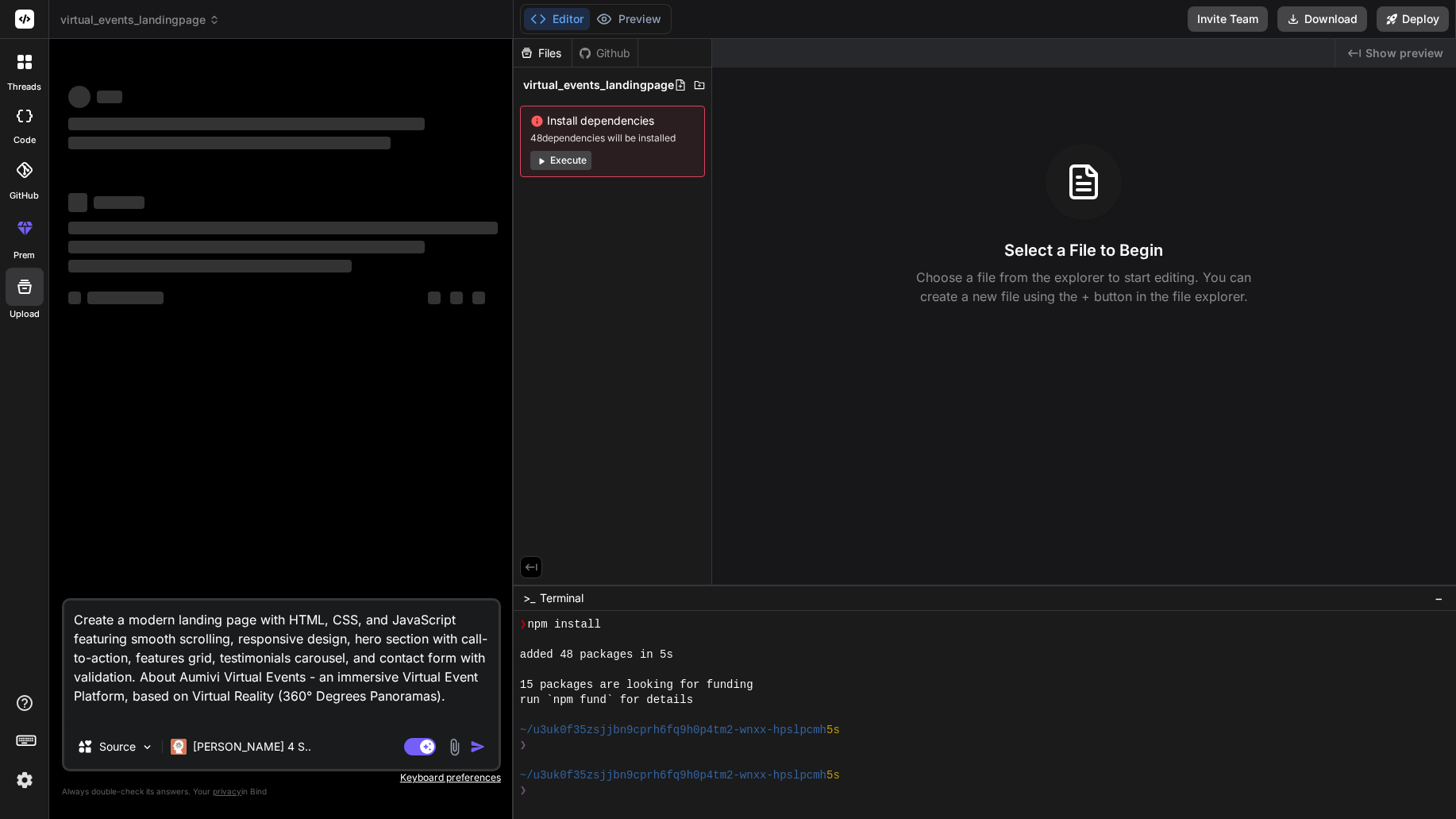
click at [26, 786] on img at bounding box center [24, 779] width 27 height 27
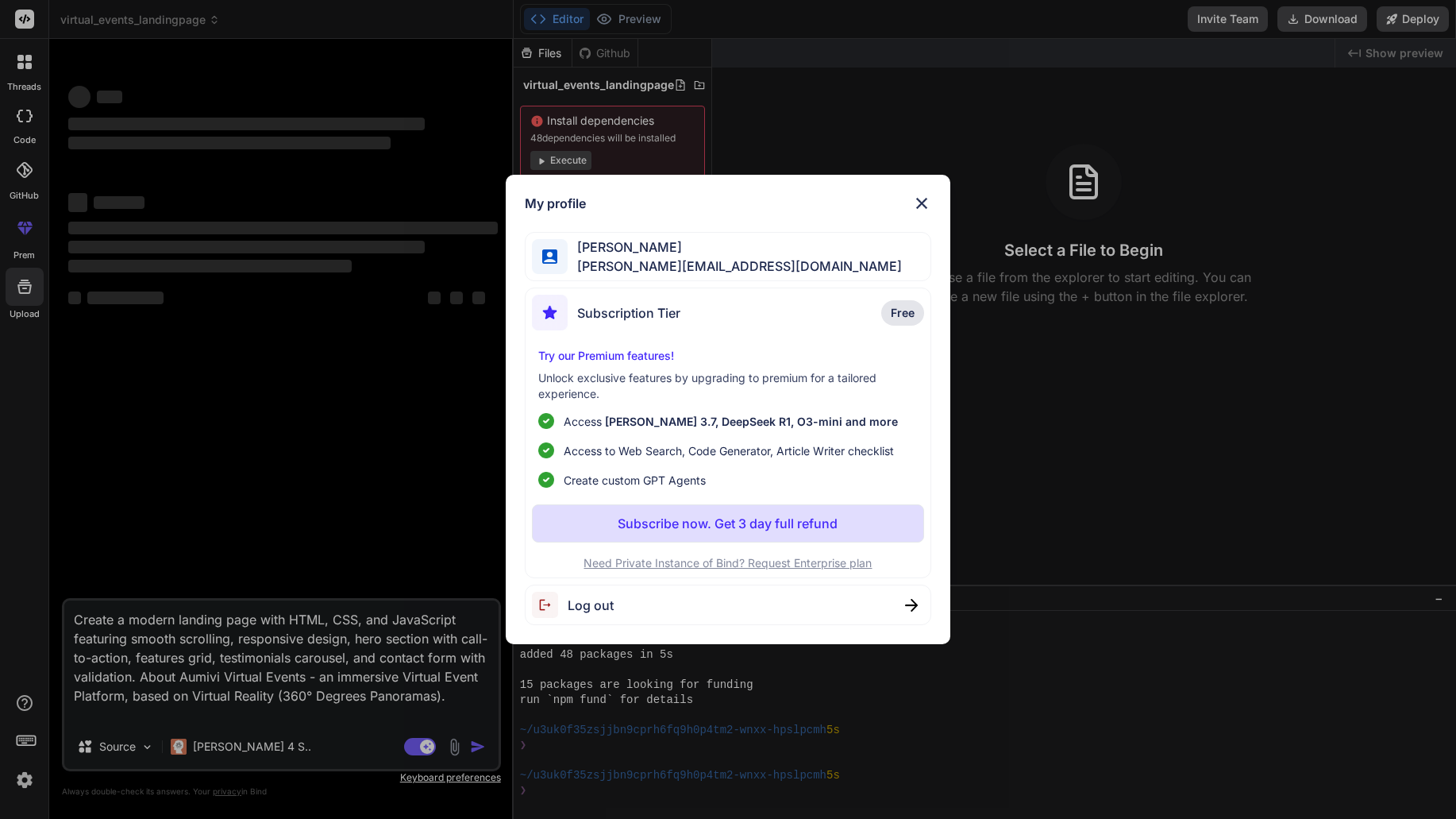
click at [794, 421] on span "Claude 3.7, DeepSeek R1, O3-mini and more" at bounding box center [751, 421] width 293 height 14
click at [899, 310] on span "Free" at bounding box center [902, 313] width 24 height 16
click at [636, 470] on ul "Access Claude 3.7, DeepSeek R1, O3-mini and more Access to Web Search, Code Gen…" at bounding box center [728, 451] width 379 height 76
drag, startPoint x: 621, startPoint y: 405, endPoint x: 620, endPoint y: 395, distance: 10.0
click at [621, 405] on div "Try our Premium features! Unlock exclusive features by upgrading to premium for…" at bounding box center [728, 417] width 392 height 140
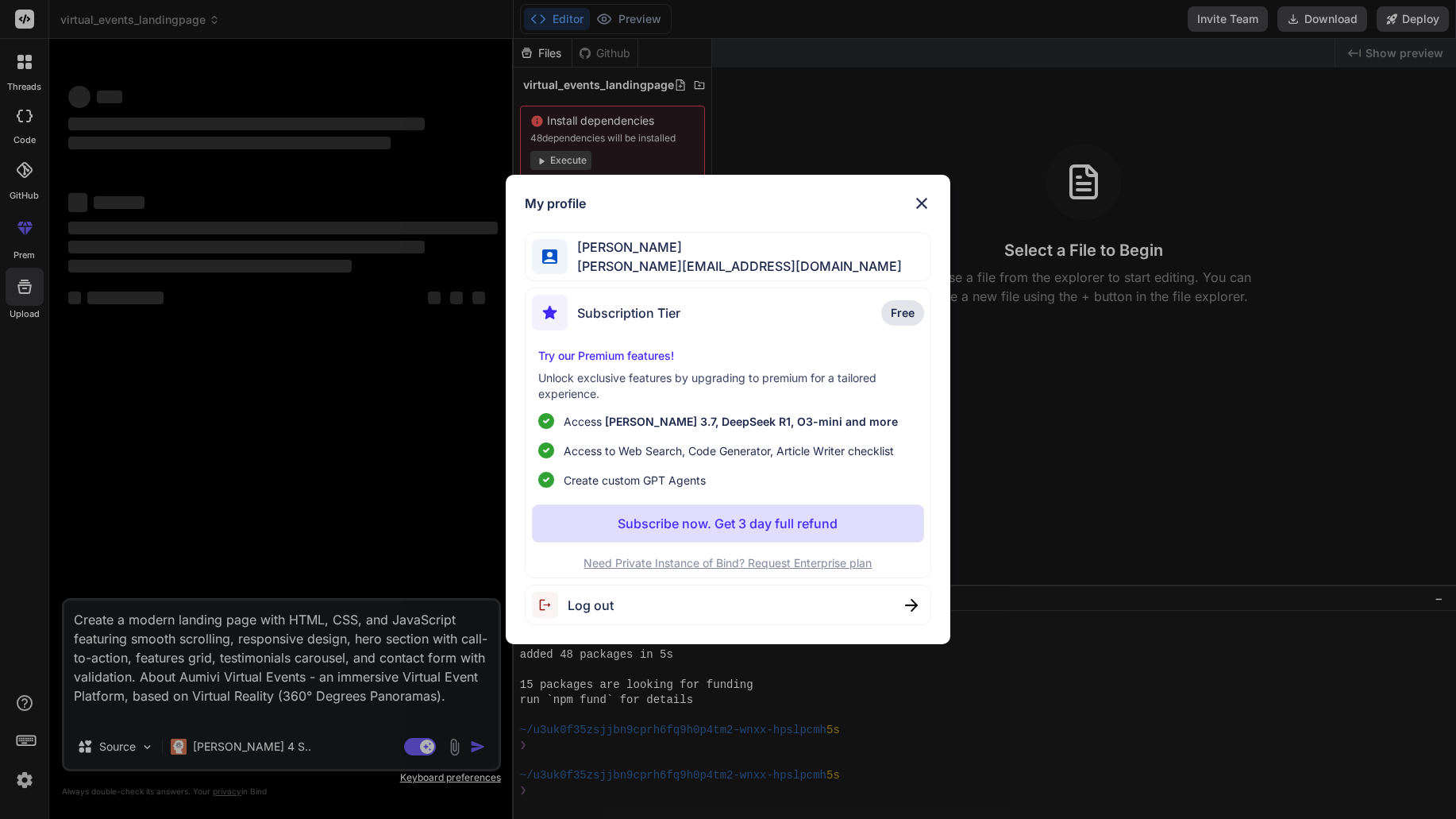
click at [598, 372] on p "Unlock exclusive features by upgrading to premium for a tailored experience." at bounding box center [728, 386] width 379 height 32
click at [590, 351] on p "Try our Premium features!" at bounding box center [728, 356] width 379 height 16
click at [925, 205] on img at bounding box center [921, 203] width 19 height 19
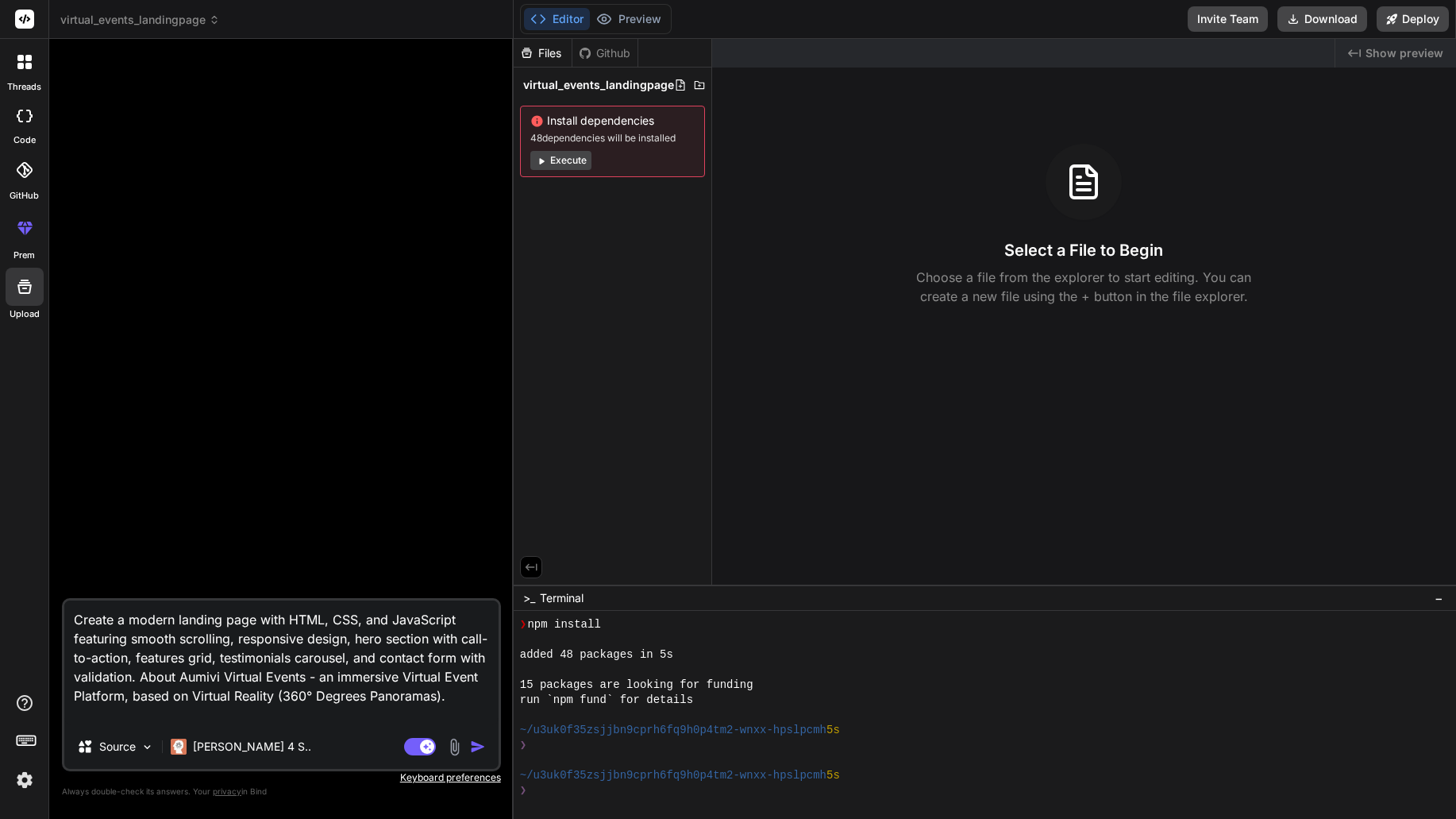
click at [1015, 121] on div "Created with Pixso. Show preview Select a File to Begin Choose a file from the …" at bounding box center [1084, 312] width 744 height 546
drag, startPoint x: 201, startPoint y: 695, endPoint x: 1, endPoint y: 503, distance: 277.2
click at [1, 503] on div "threads code GitHub prem Upload virtual_events_landingpage Created with Pixso. …" at bounding box center [728, 410] width 1456 height 819
click at [473, 747] on img "button" at bounding box center [478, 746] width 16 height 16
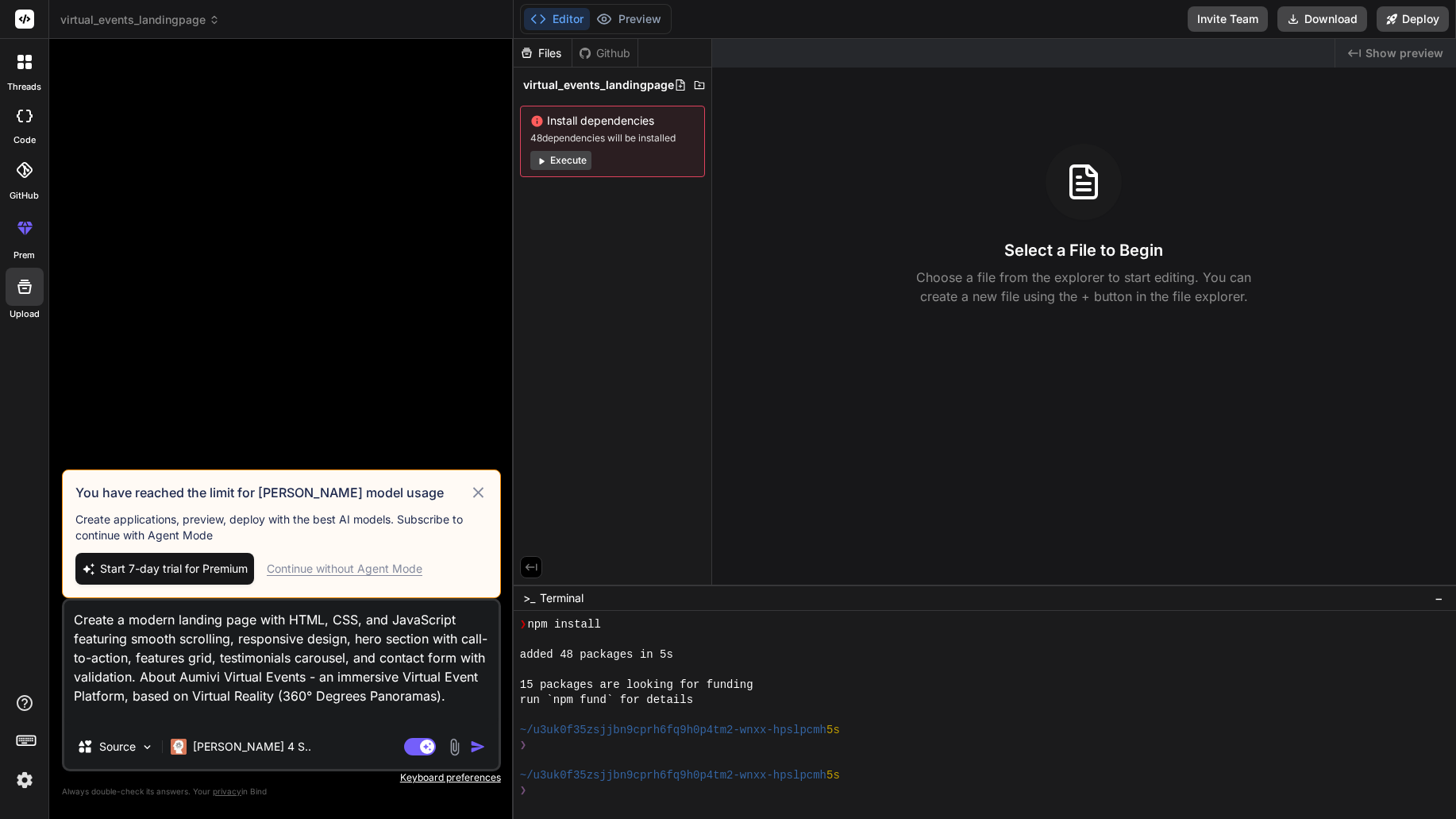
click at [363, 570] on div "Continue without Agent Mode" at bounding box center [345, 569] width 155 height 16
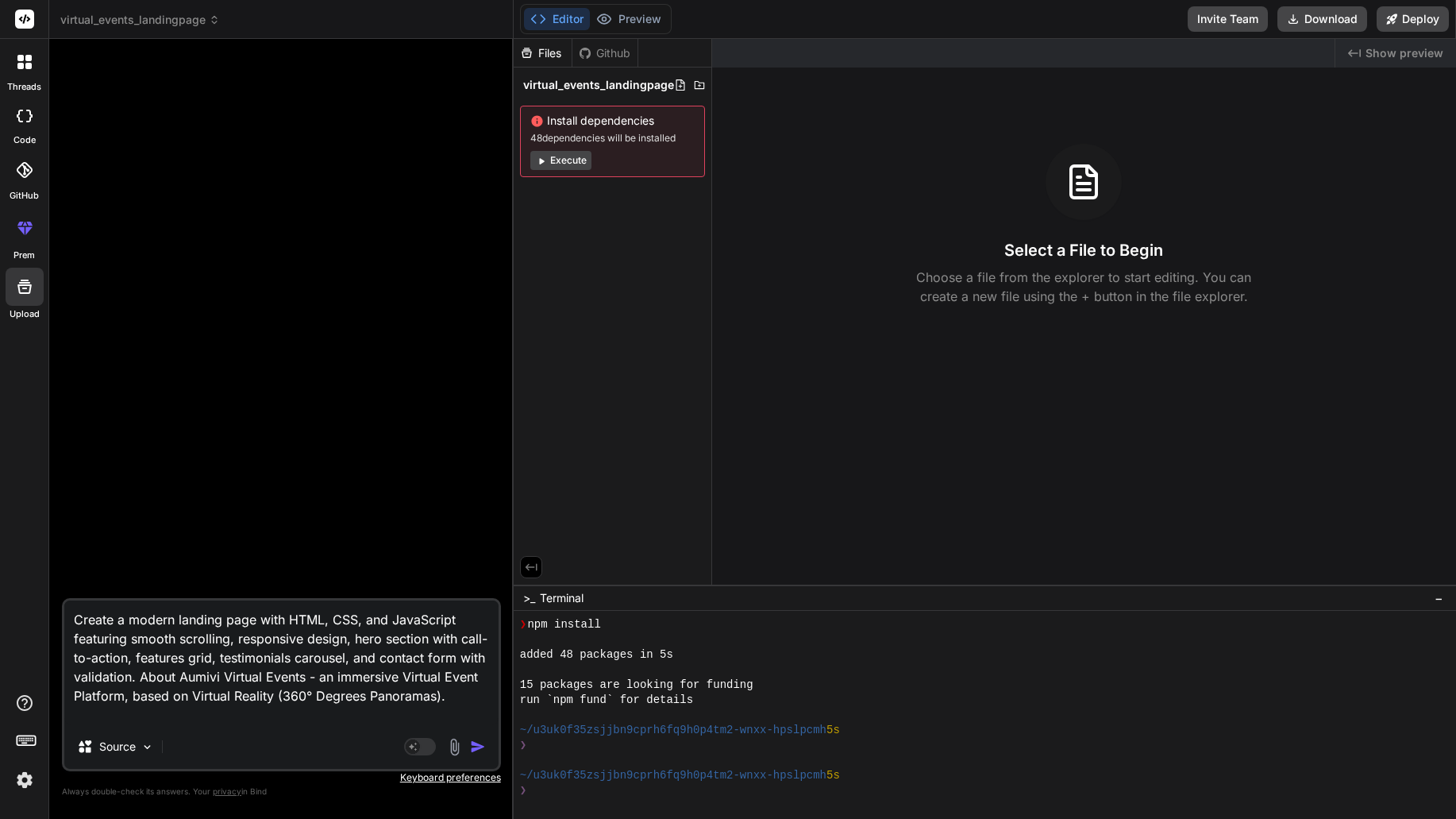
click at [476, 749] on img "button" at bounding box center [478, 746] width 16 height 16
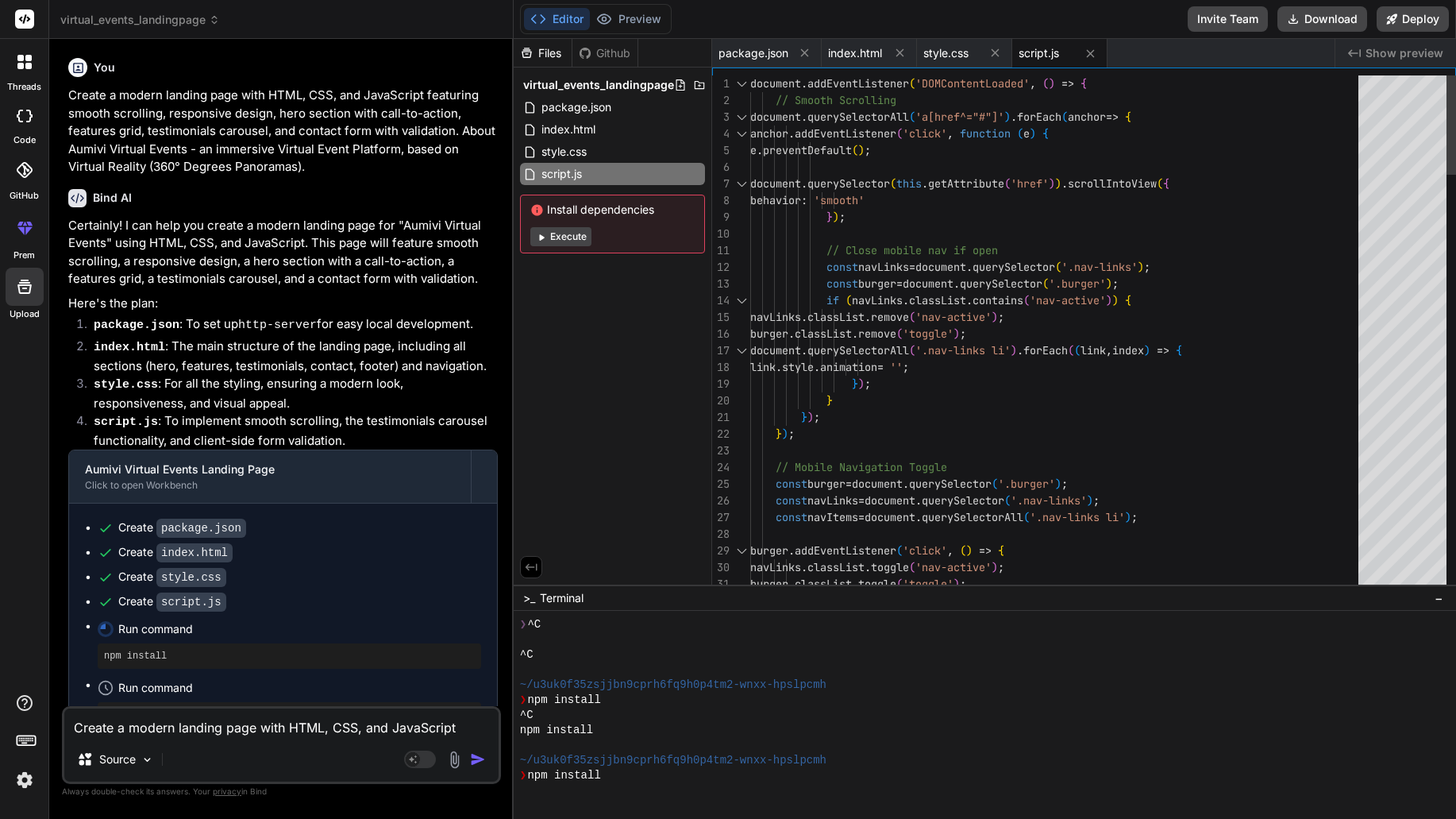
scroll to position [378, 0]
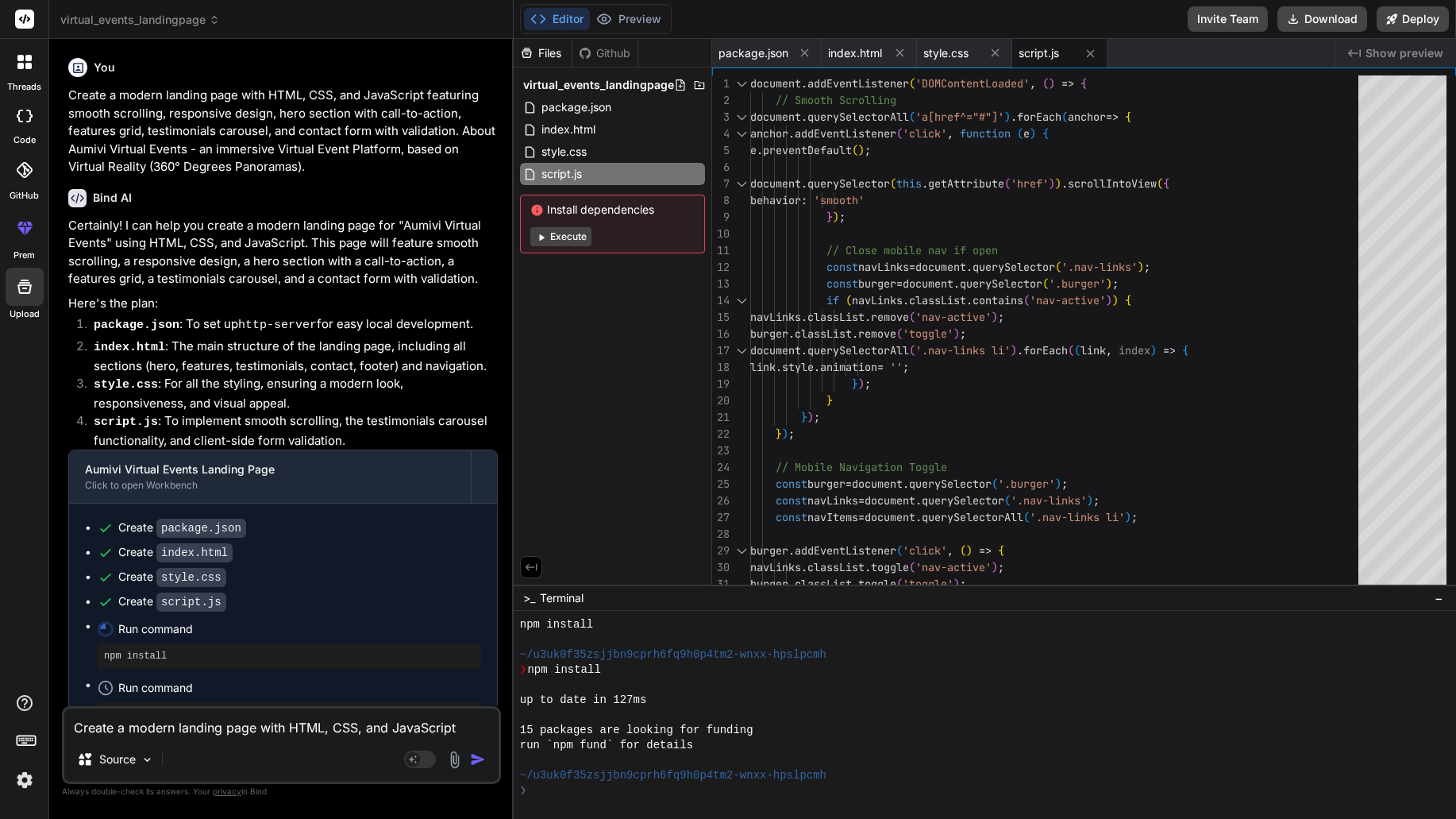
click at [384, 373] on li "index.html : The main structure of the landing page, including all sections (he…" at bounding box center [289, 356] width 417 height 37
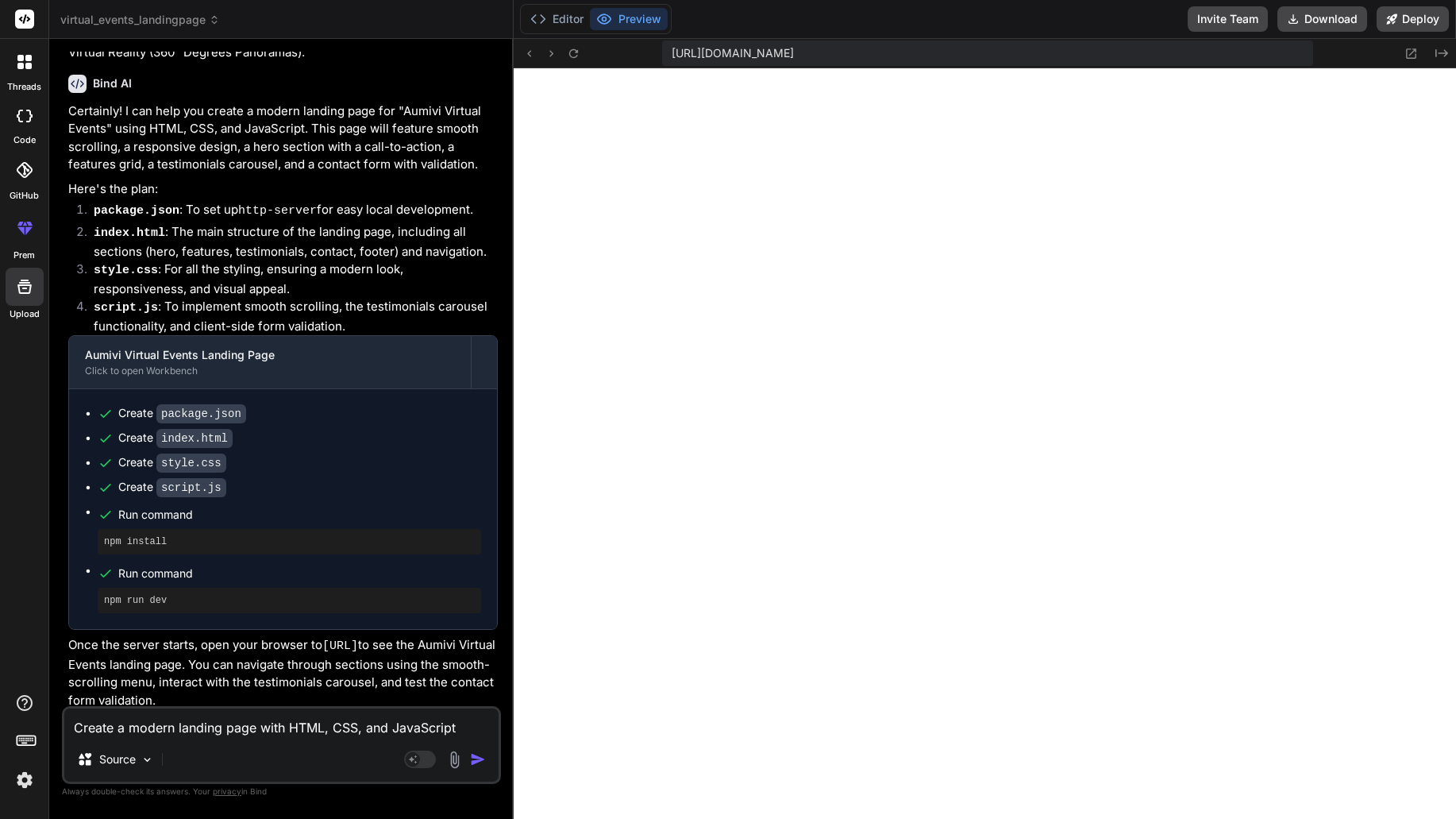
scroll to position [0, 0]
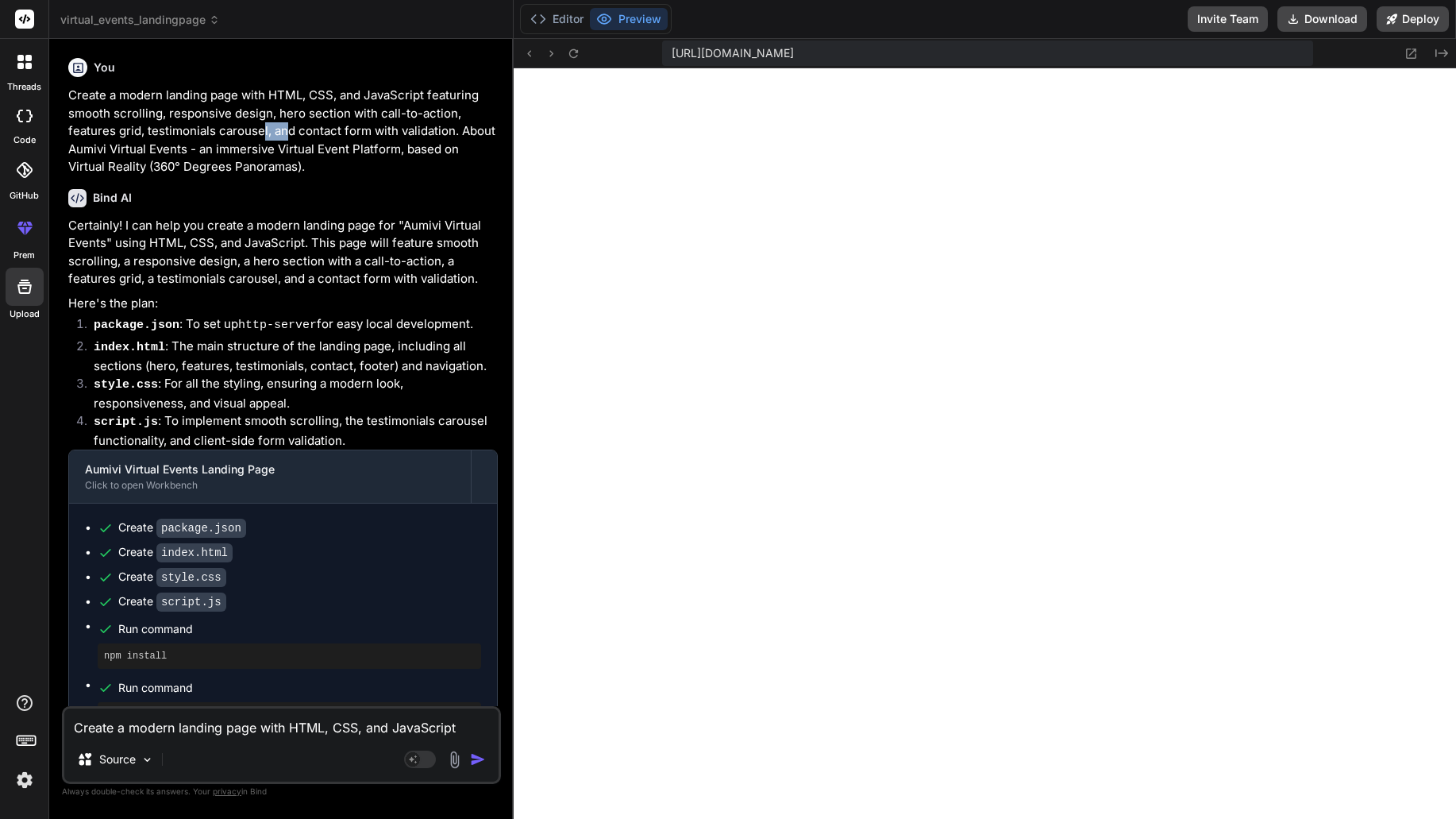
drag, startPoint x: 284, startPoint y: 139, endPoint x: 260, endPoint y: 138, distance: 24.0
click at [260, 138] on p "Create a modern landing page with HTML, CSS, and JavaScript featuring smooth sc…" at bounding box center [283, 132] width 429 height 90
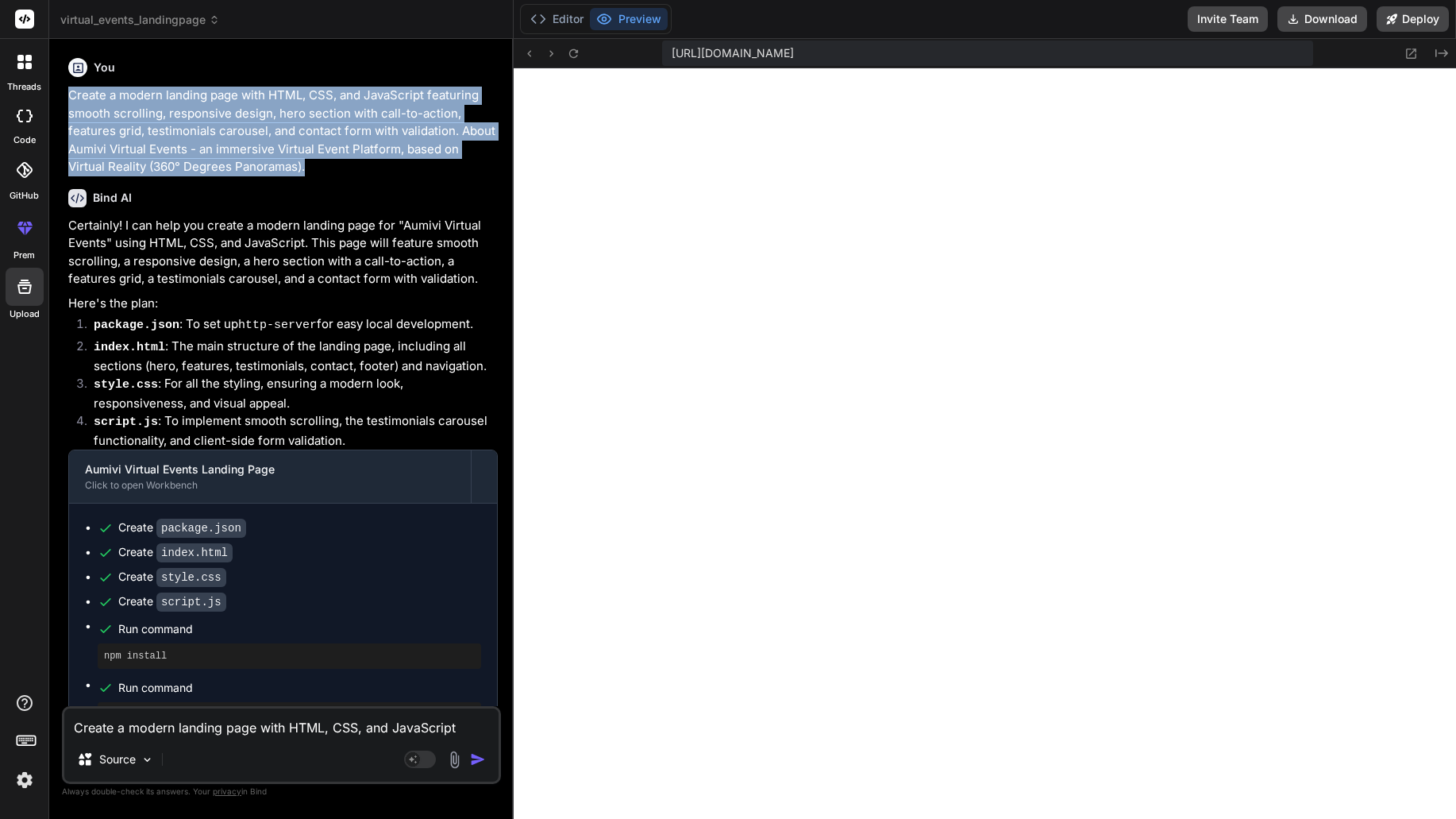
drag, startPoint x: 280, startPoint y: 161, endPoint x: 49, endPoint y: 98, distance: 239.4
click at [49, 98] on div "Bind AI Web Search Created with Pixso. Code Generator You Create a modern landi…" at bounding box center [281, 428] width 464 height 779
copy p "Create a modern landing page with HTML, CSS, and JavaScript featuring smooth sc…"
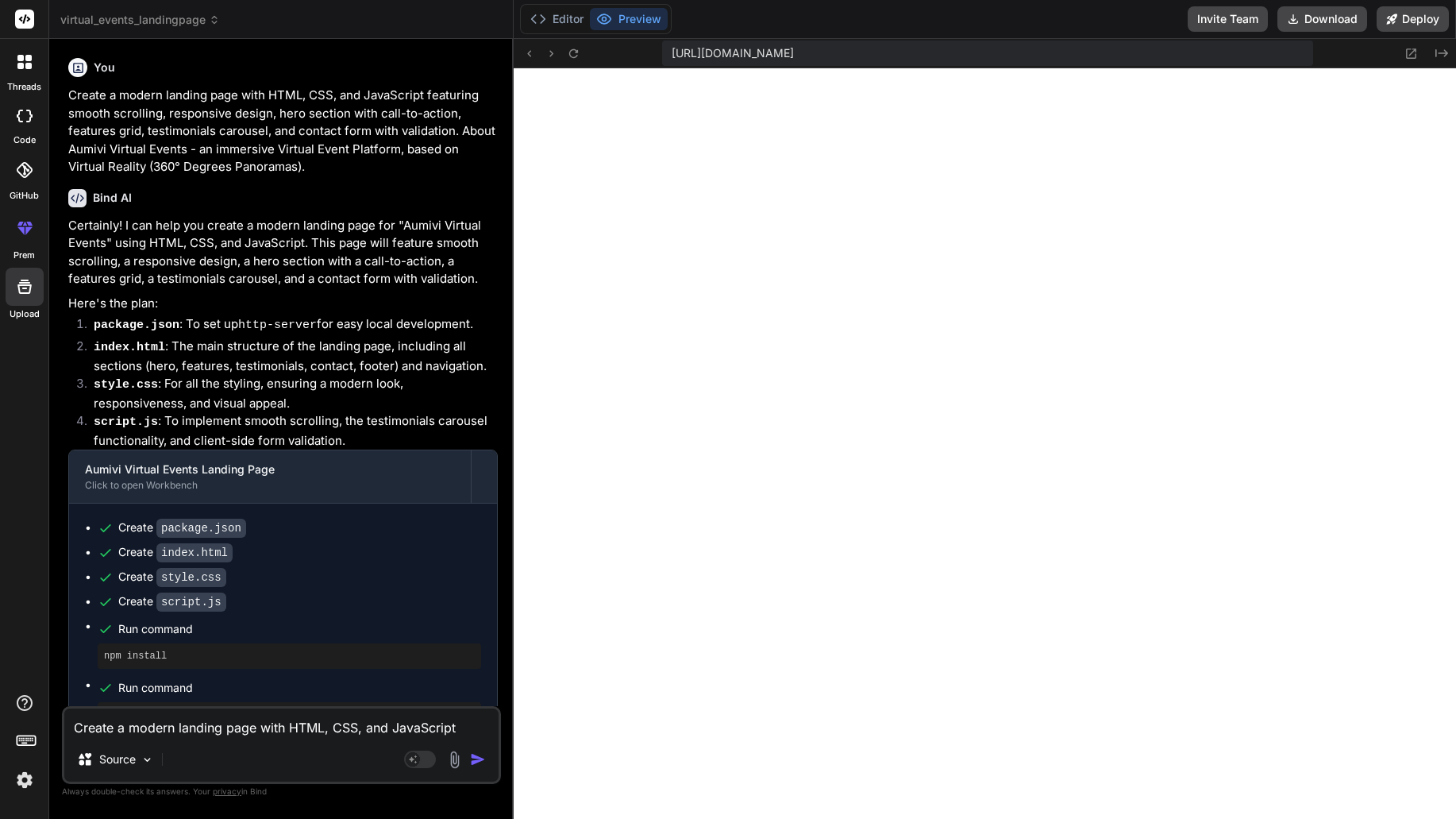
click at [215, 726] on textarea "Create a modern landing page with HTML, CSS, and JavaScript featuring smooth sc…" at bounding box center [282, 722] width 434 height 29
click at [253, 731] on textarea "Accessibility" at bounding box center [282, 722] width 434 height 29
drag, startPoint x: 340, startPoint y: 722, endPoint x: -115, endPoint y: 697, distance: 455.7
click at [0, 697] on html "threads code GitHub prem Upload virtual_events_landingpage Created with Pixso. …" at bounding box center [728, 410] width 1456 height 819
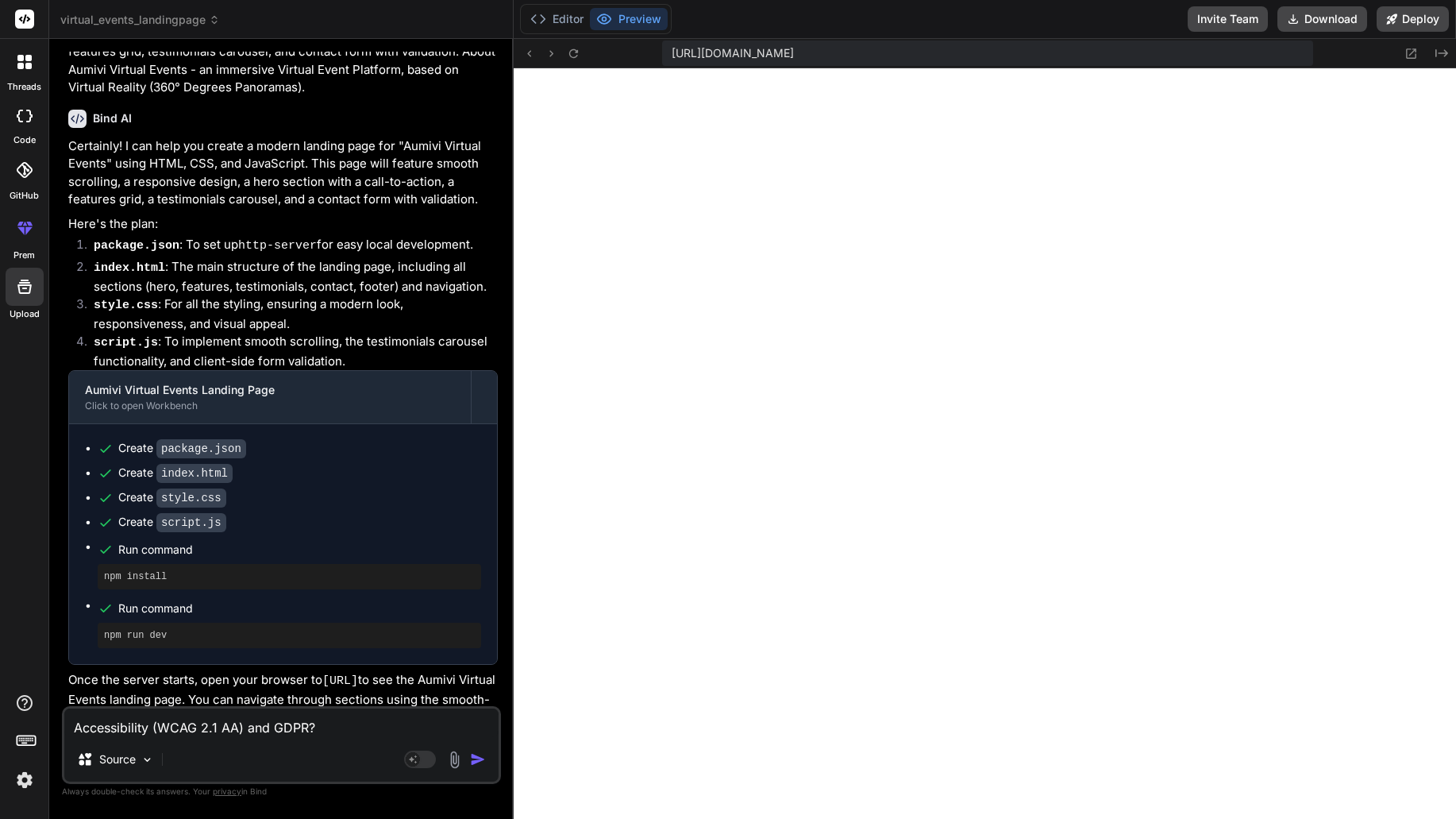
scroll to position [115, 0]
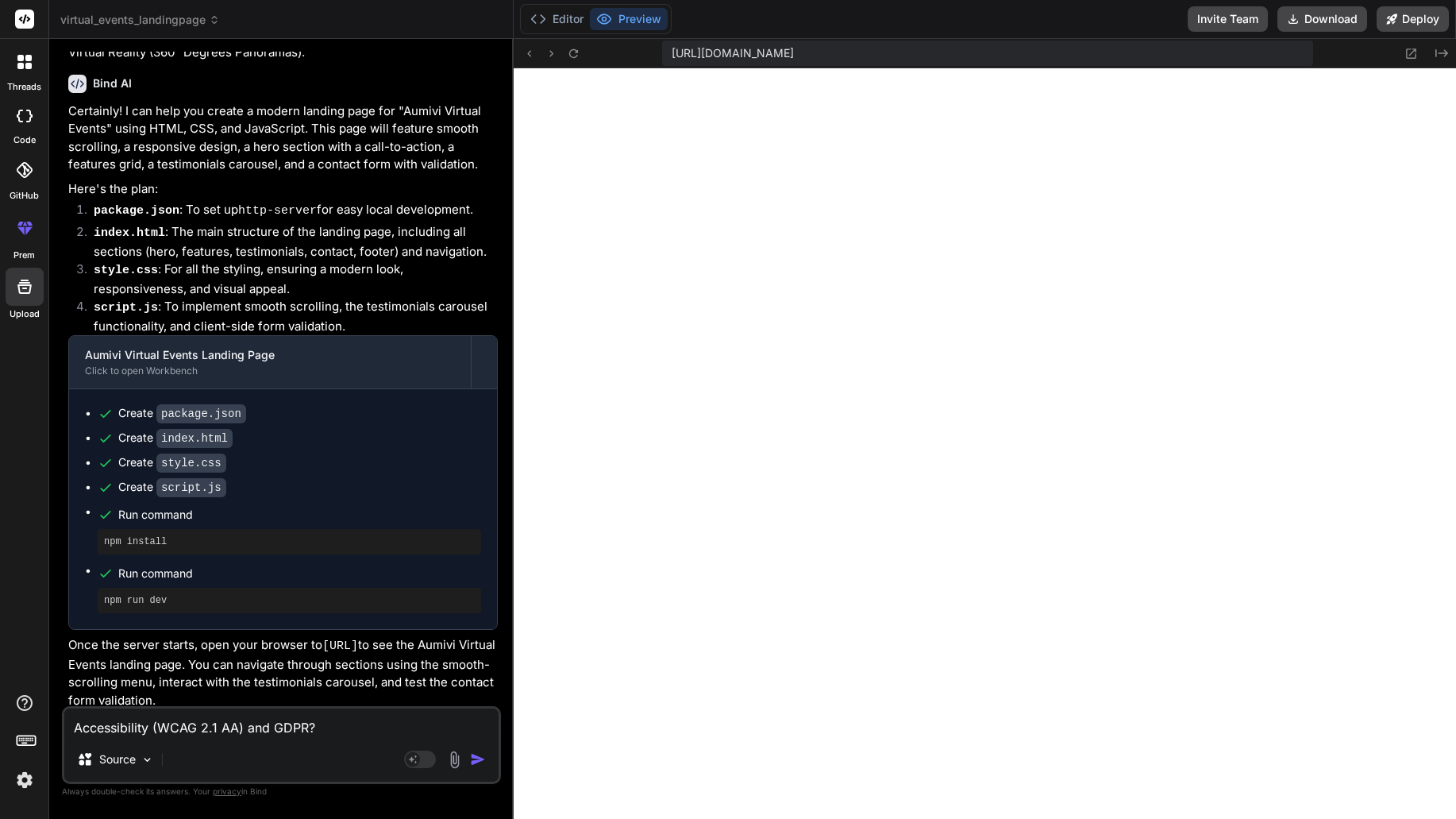
click at [473, 757] on img "button" at bounding box center [478, 759] width 16 height 16
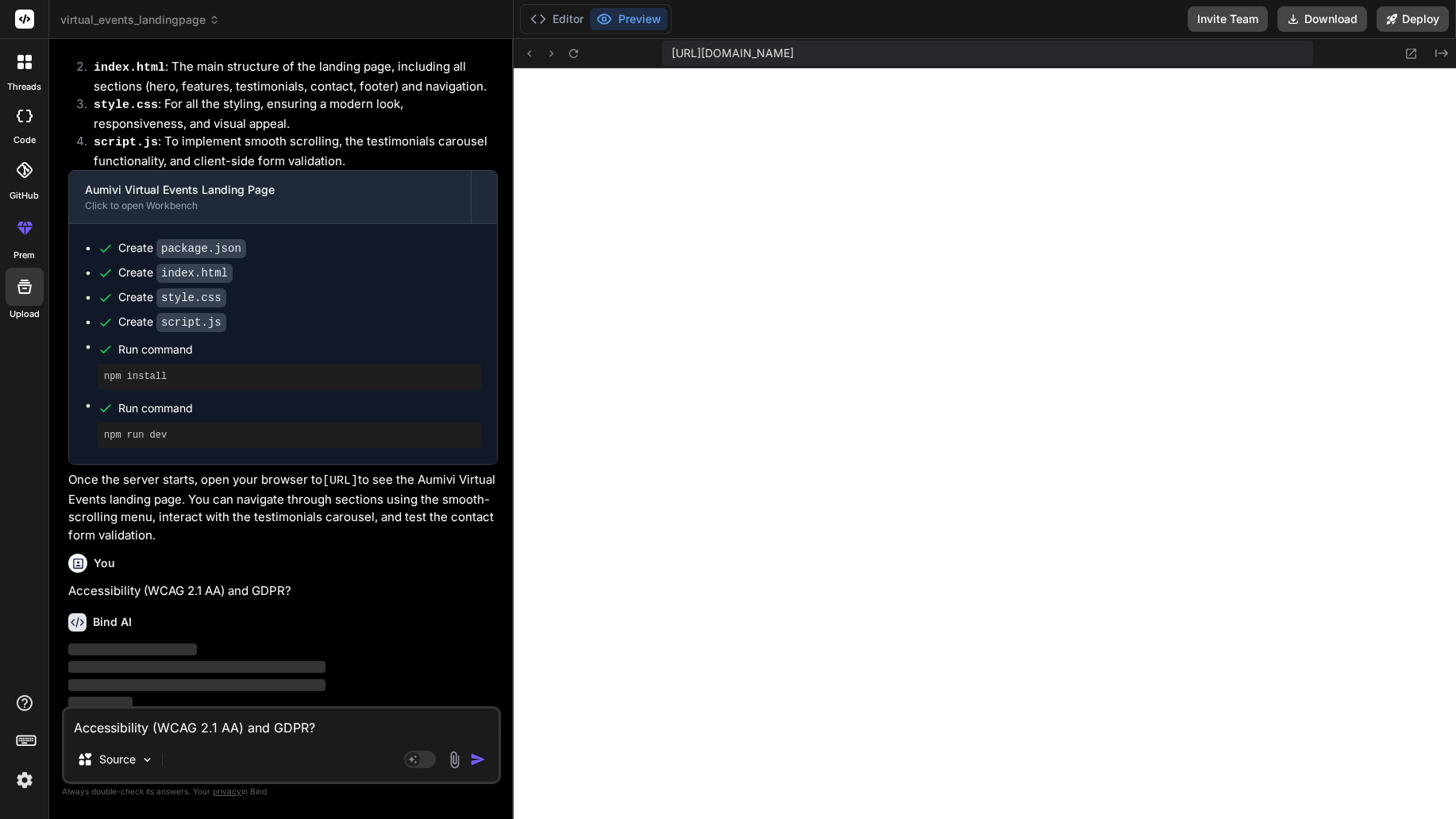
scroll to position [280, 0]
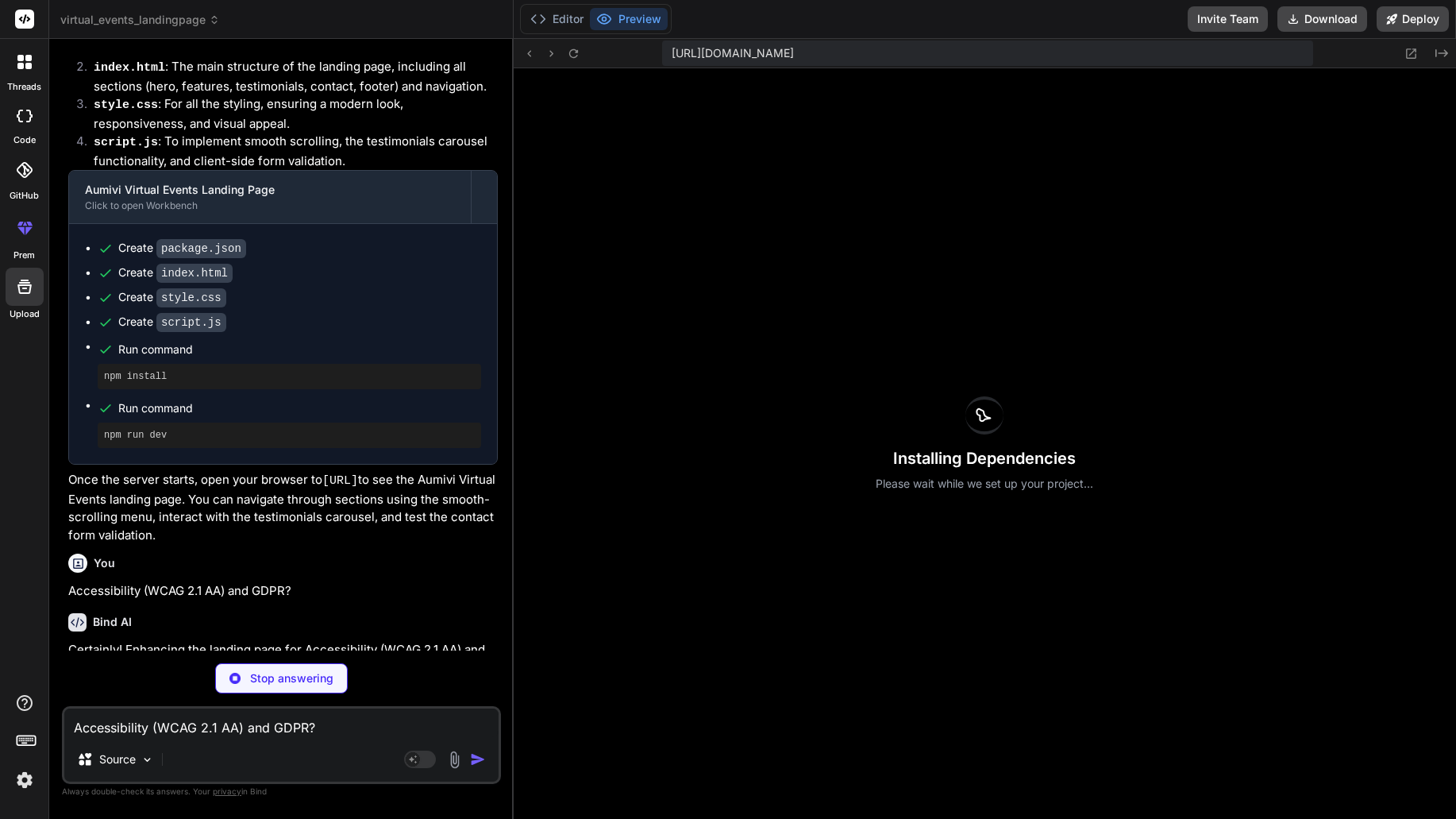
click at [366, 133] on li "script.js : To implement smooth scrolling, the testimonials carousel functional…" at bounding box center [289, 150] width 417 height 37
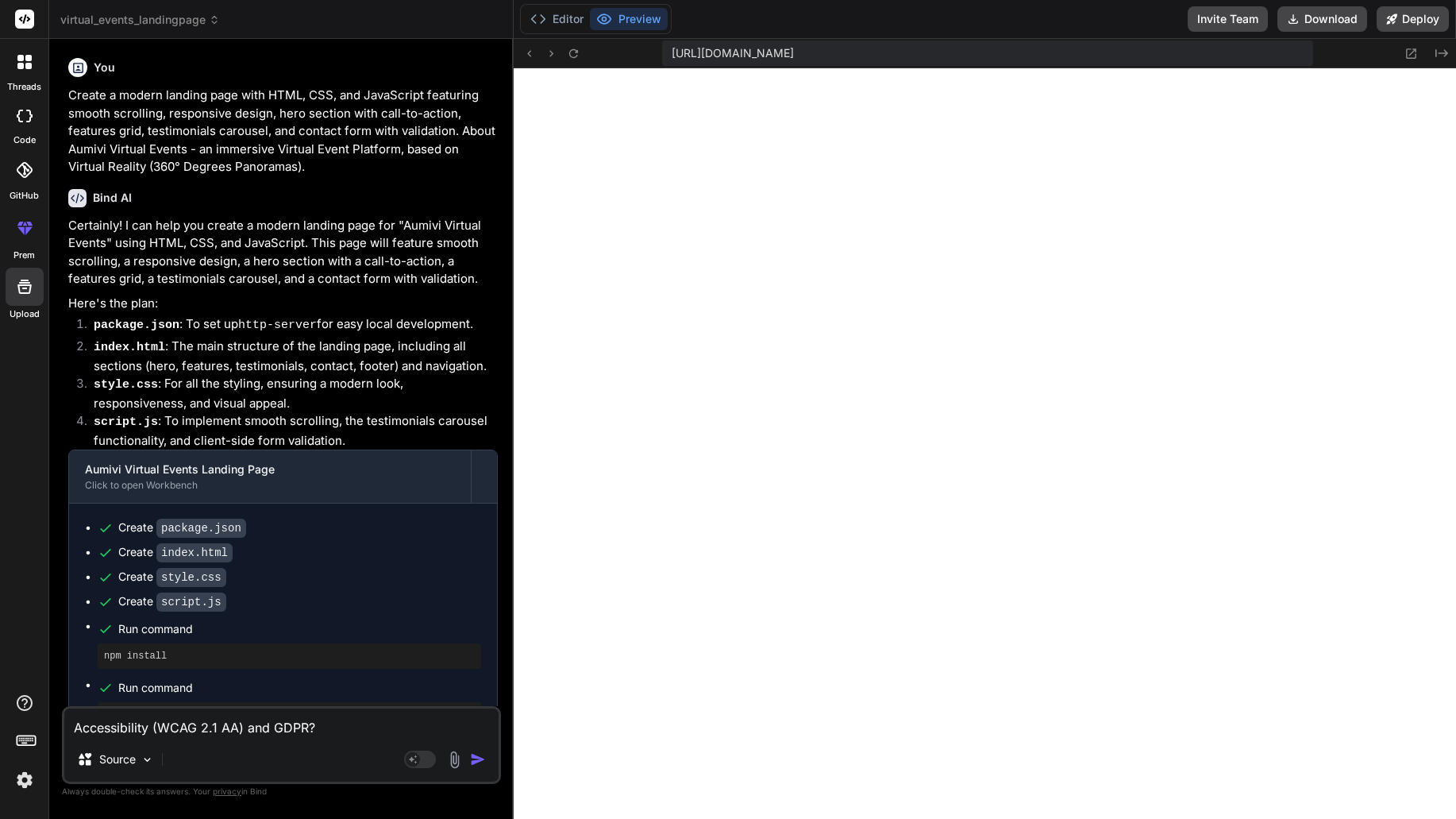
scroll to position [1962, 0]
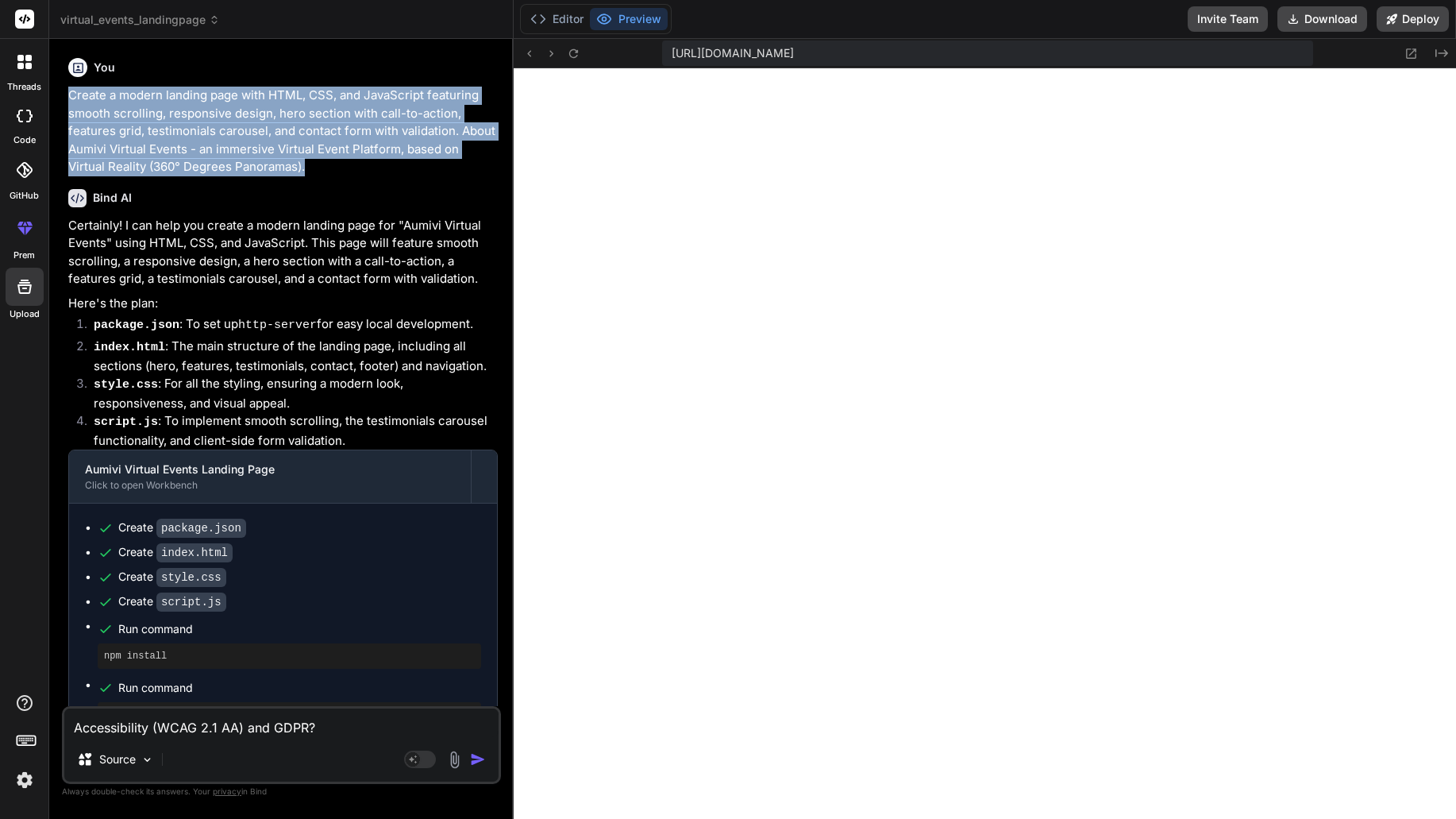
drag, startPoint x: 276, startPoint y: 166, endPoint x: 67, endPoint y: 96, distance: 220.4
click at [67, 96] on div "You Create a modern landing page with HTML, CSS, and JavaScript featuring smoot…" at bounding box center [283, 379] width 436 height 655
copy p "Create a modern landing page with HTML, CSS, and JavaScript featuring smooth sc…"
